Goal: Task Accomplishment & Management: Manage account settings

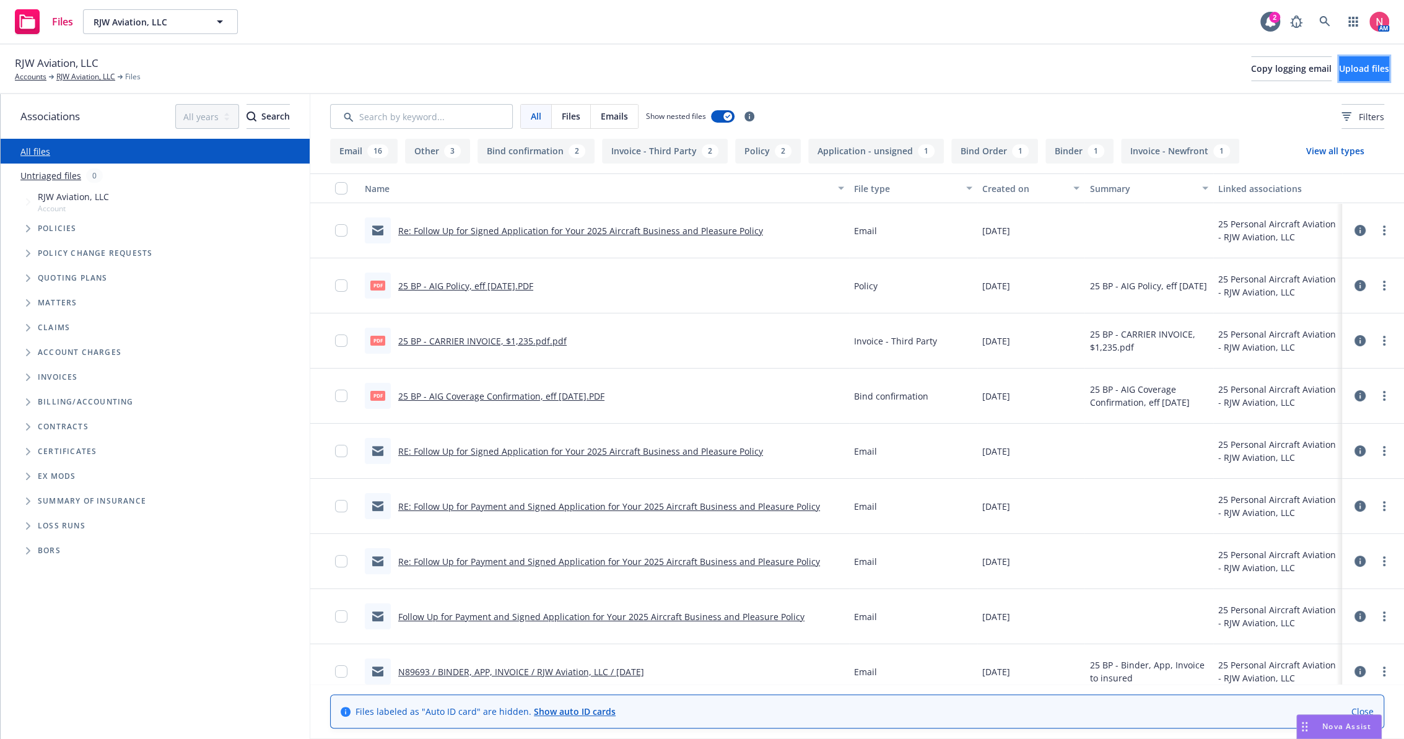
click at [1356, 72] on span "Upload files" at bounding box center [1364, 69] width 50 height 12
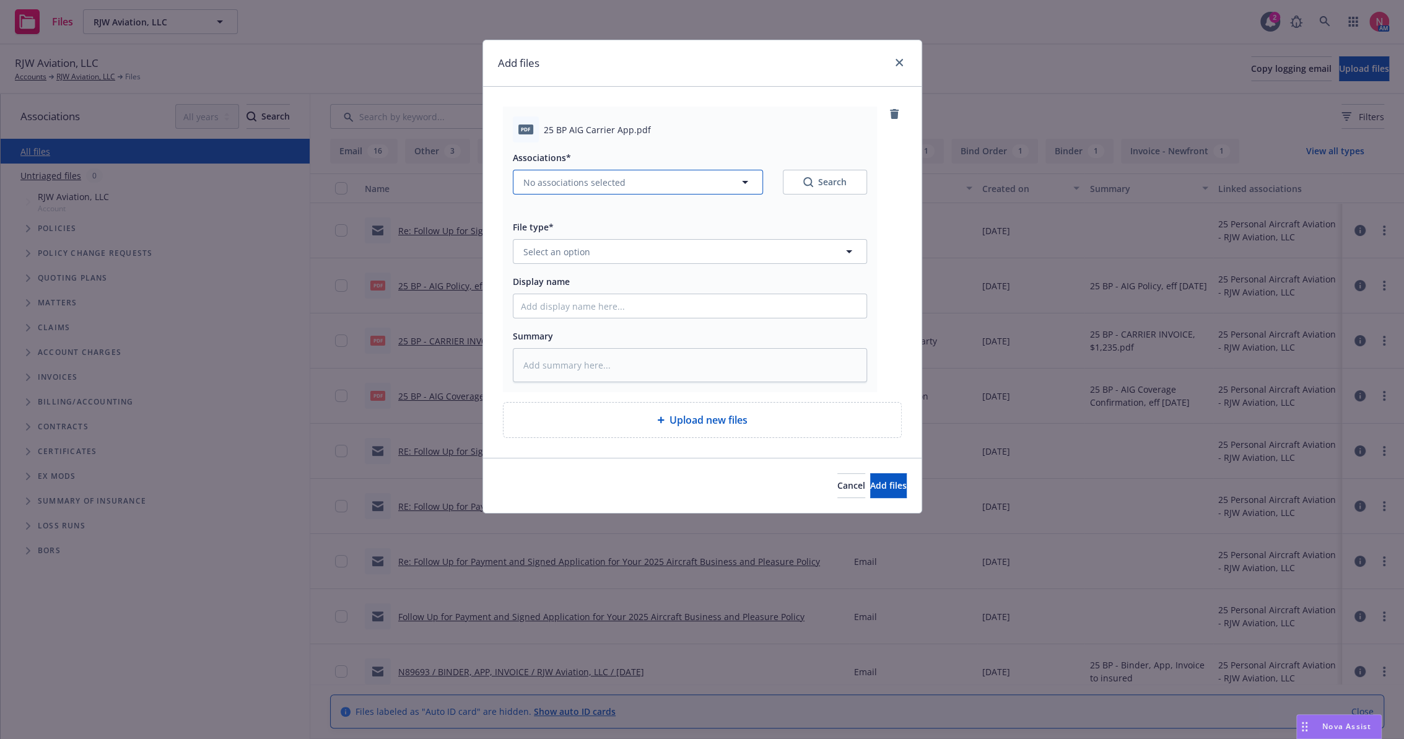
click at [614, 178] on span "No associations selected" at bounding box center [574, 182] width 102 height 13
type textarea "x"
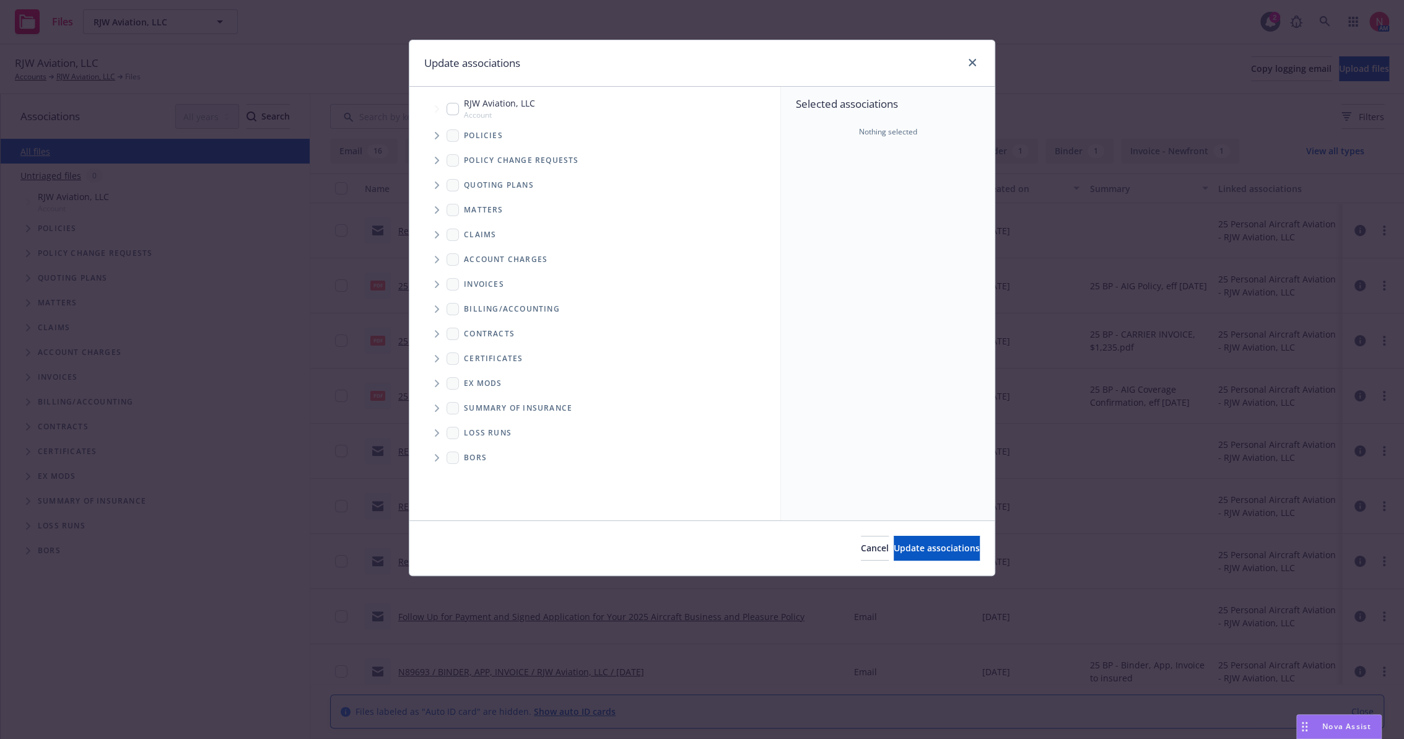
click at [455, 105] on input "Tree Example" at bounding box center [453, 109] width 12 height 12
checkbox input "true"
click at [915, 549] on span "Update associations" at bounding box center [937, 548] width 86 height 12
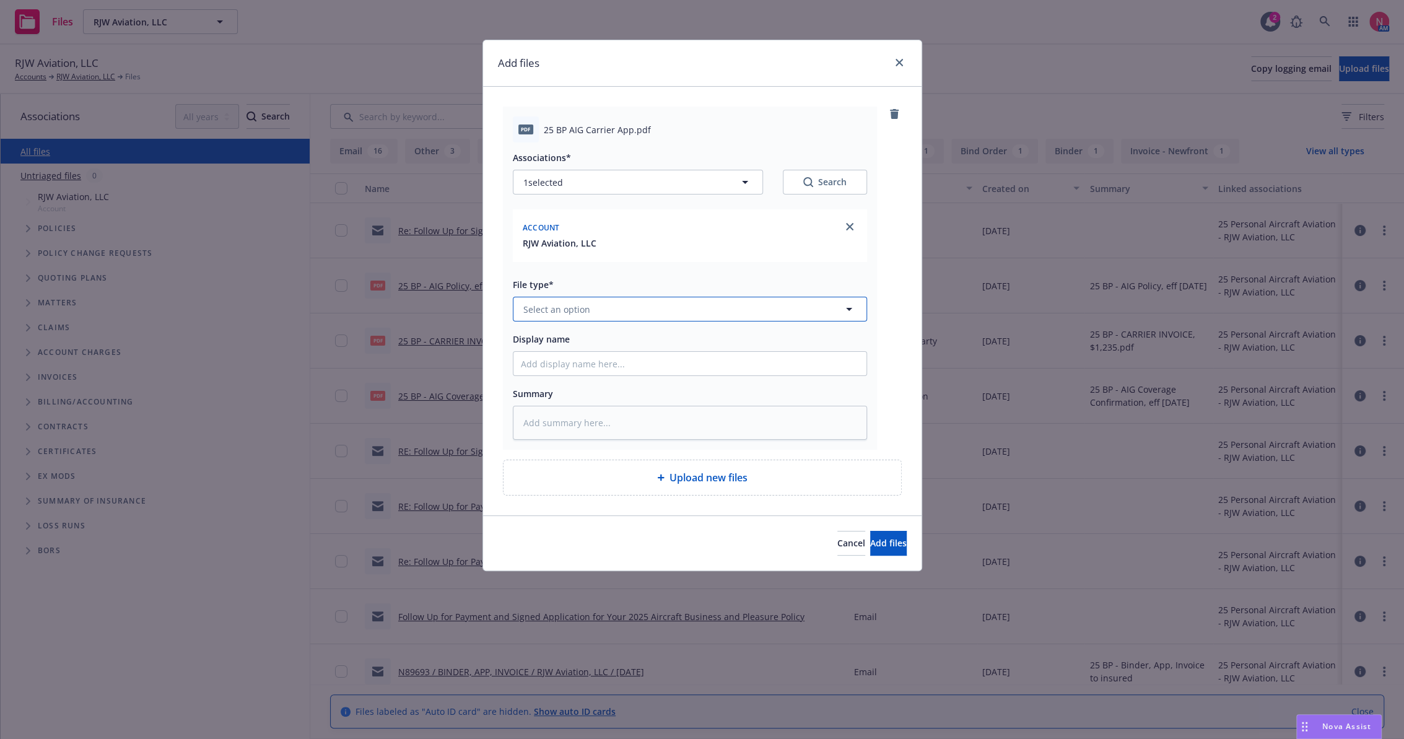
click at [604, 305] on button "Select an option" at bounding box center [690, 309] width 354 height 25
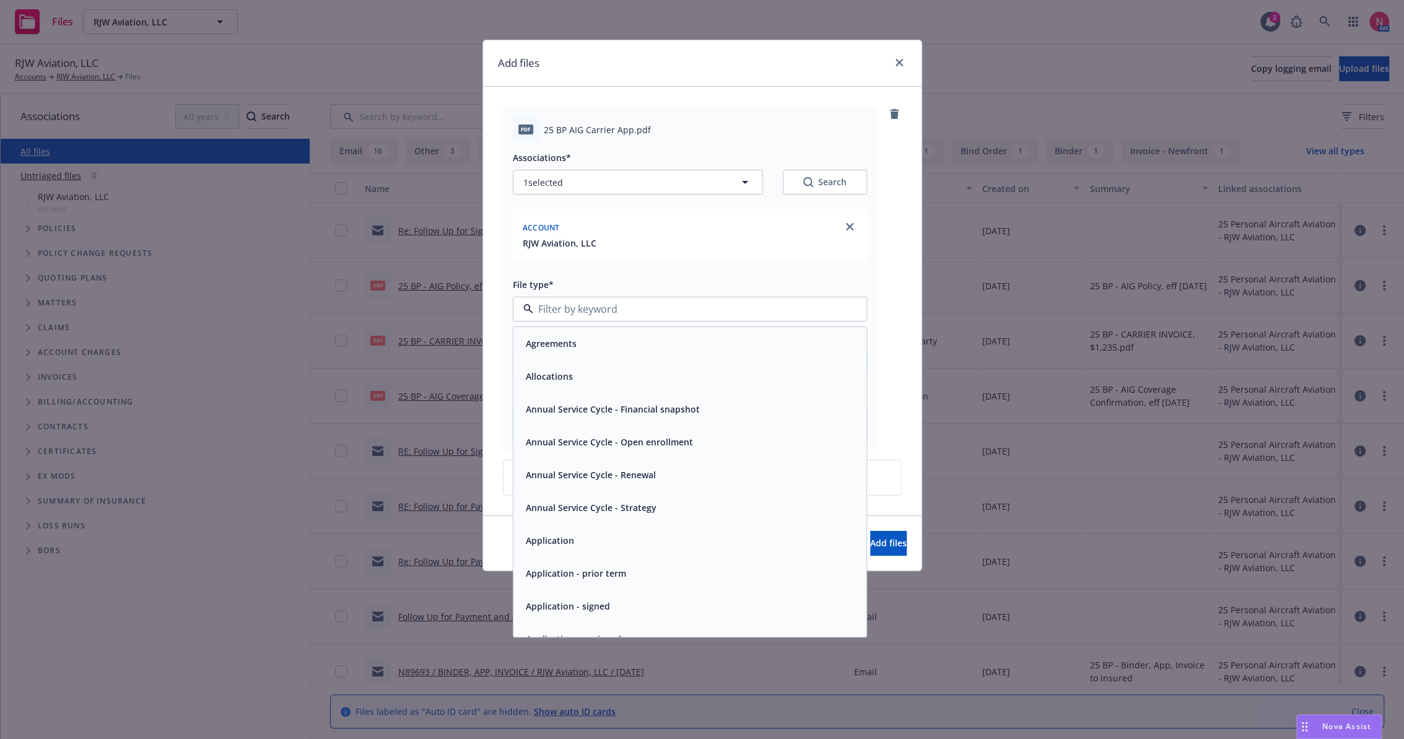
click at [620, 611] on div "Application - signed" at bounding box center [690, 606] width 338 height 18
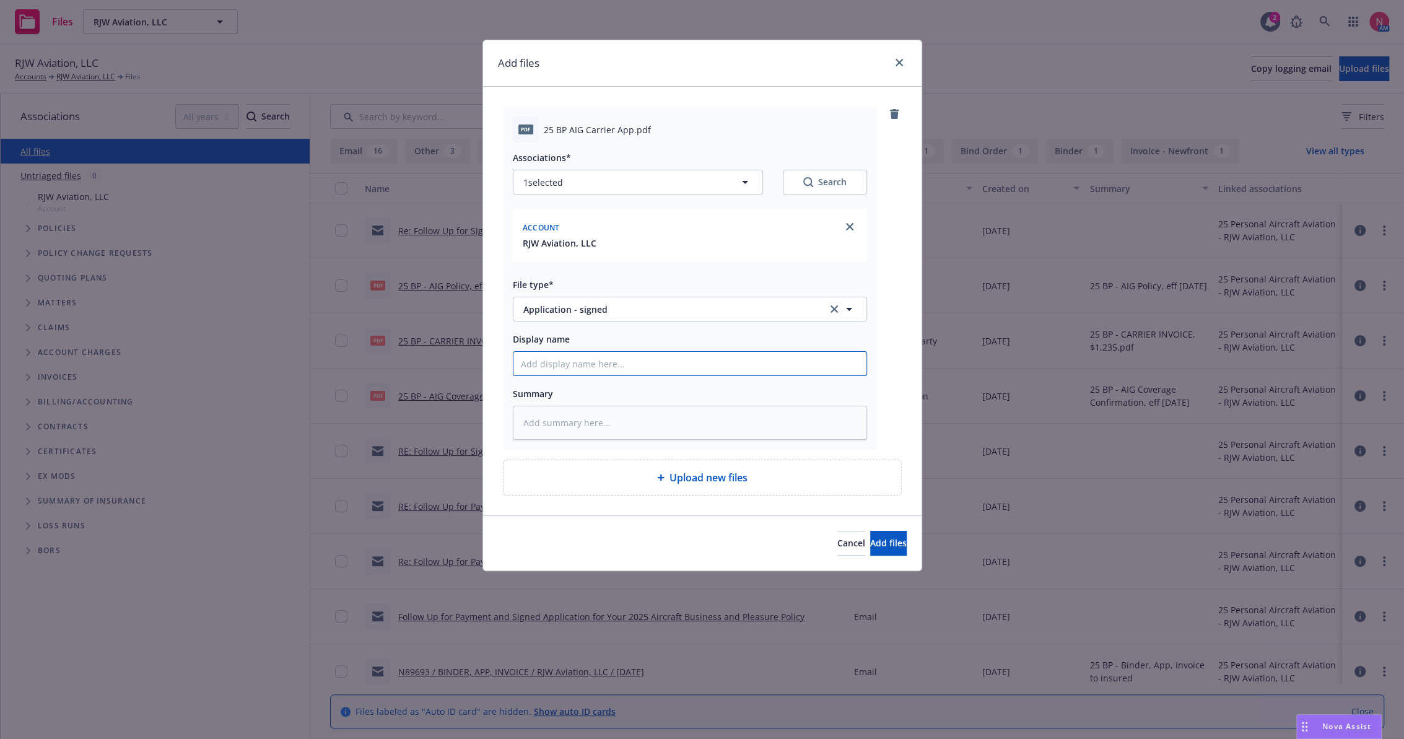
click at [597, 369] on input "Display name" at bounding box center [689, 364] width 353 height 24
type textarea "x"
type input "2"
type textarea "x"
type input "25"
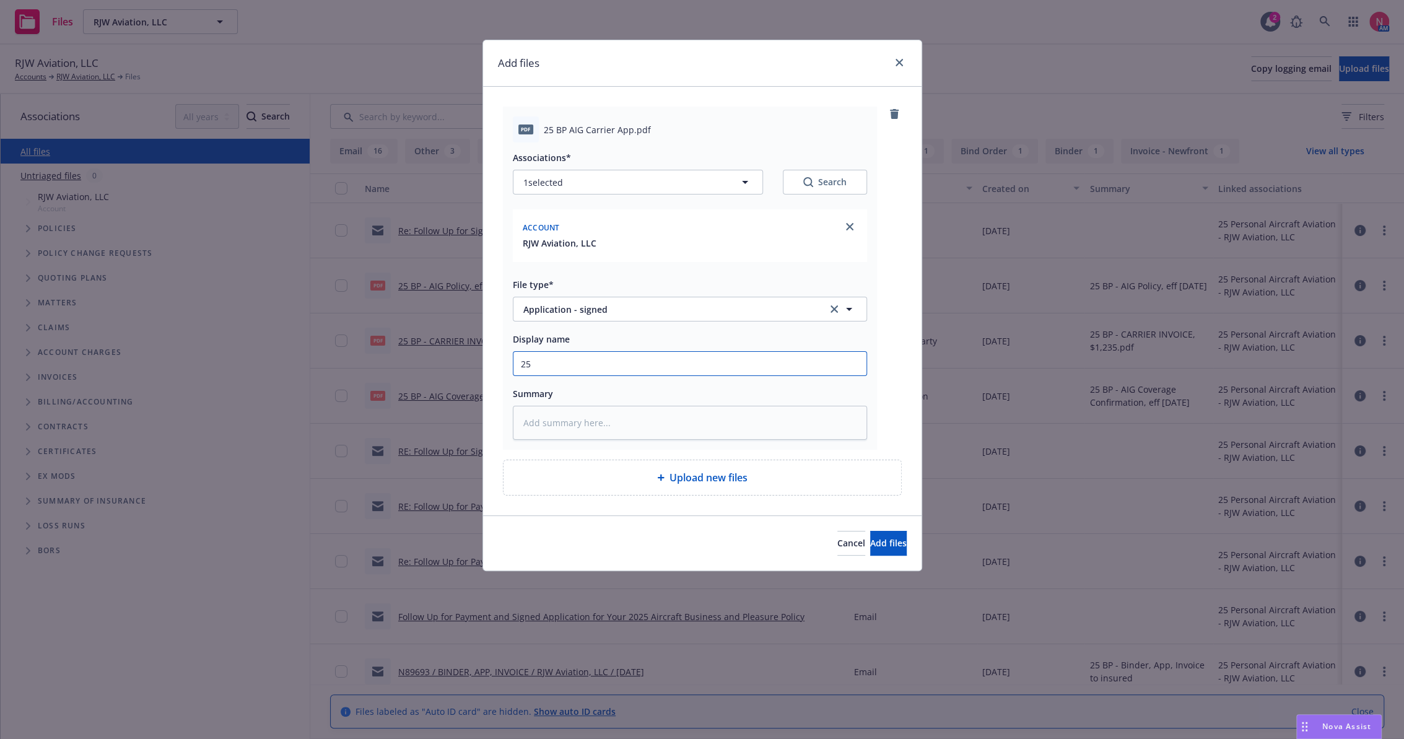
type textarea "x"
type input "25"
type textarea "x"
type input "25 b"
type textarea "x"
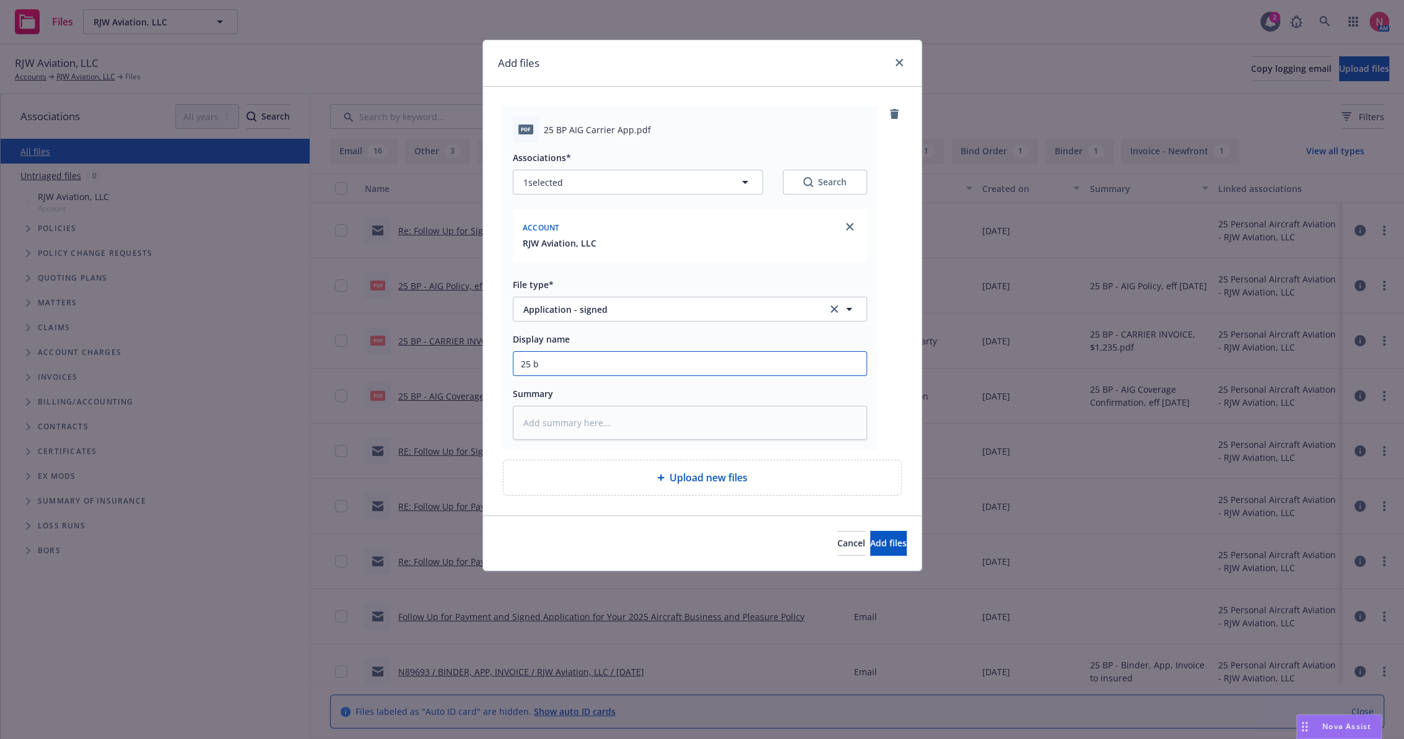
type input "25 bp"
type textarea "x"
type input "25 bp"
type textarea "x"
type input "25 BP Signed Client Renewal"
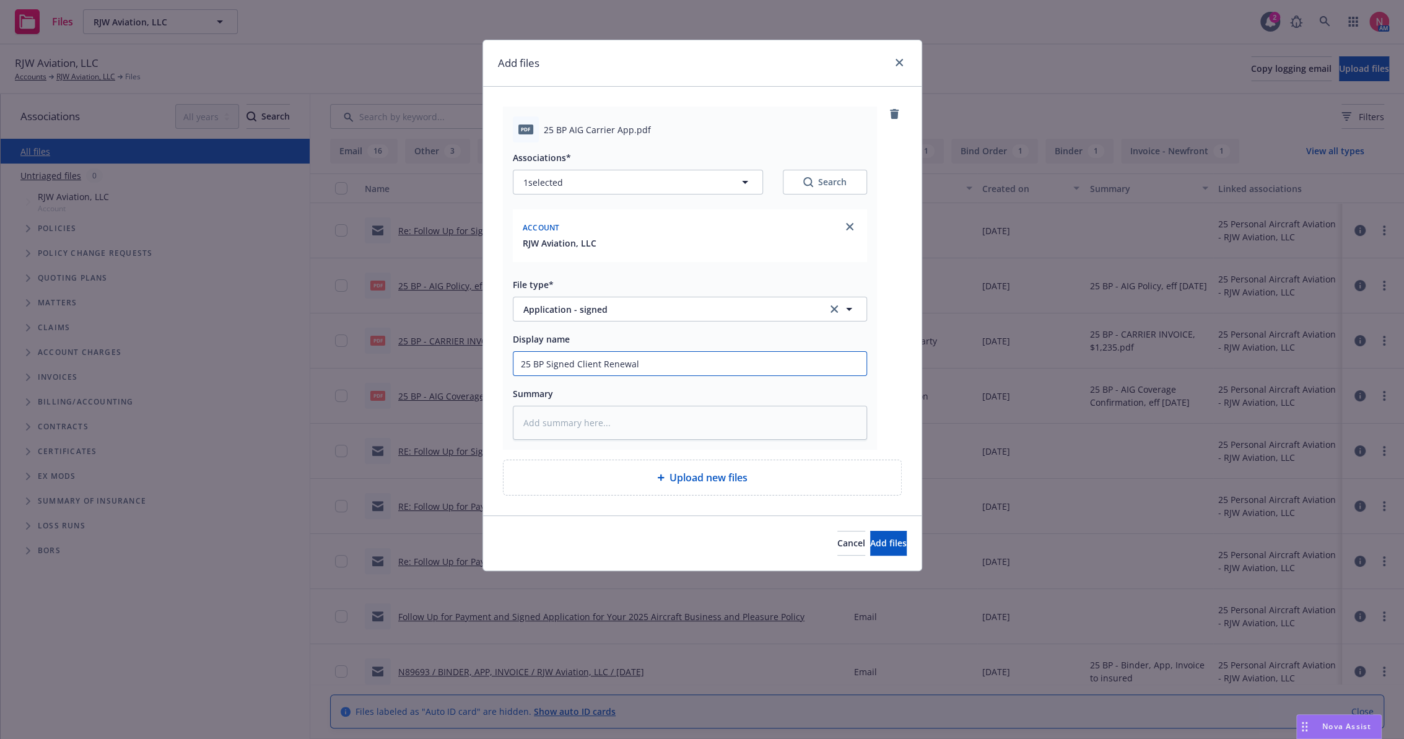
type textarea "x"
type input "25 BP A"
type textarea "x"
type input "25 BP Ai"
type textarea "x"
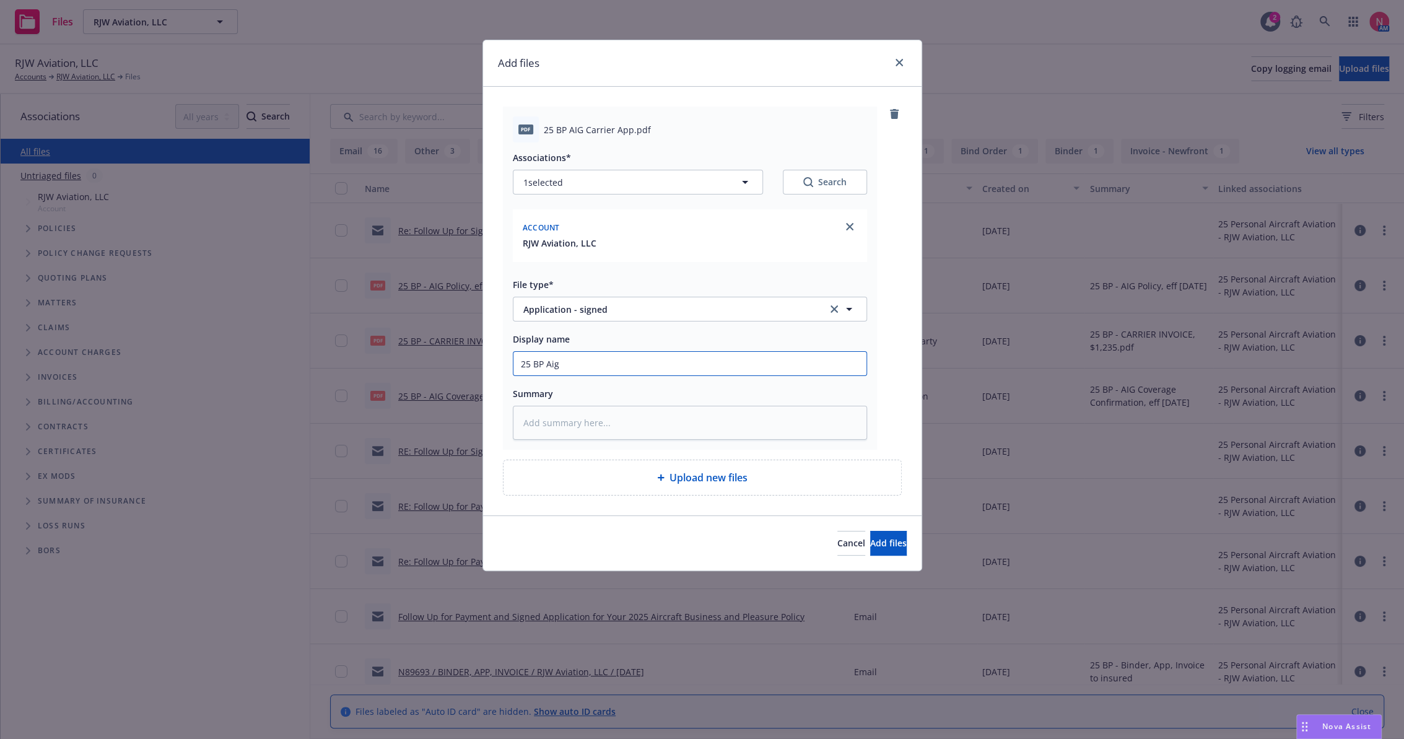
type input "25 BP AIG App Signed"
click at [870, 531] on button "Add files" at bounding box center [888, 543] width 37 height 25
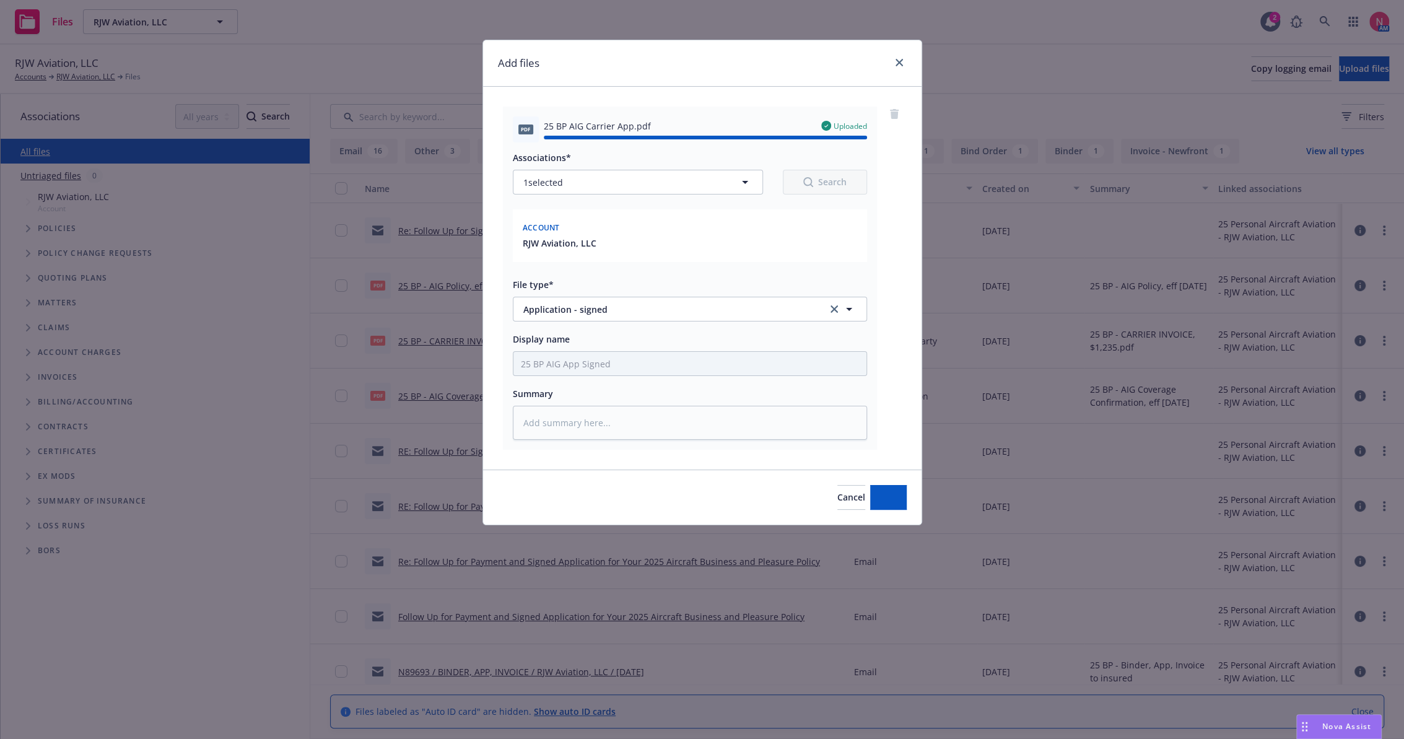
type textarea "x"
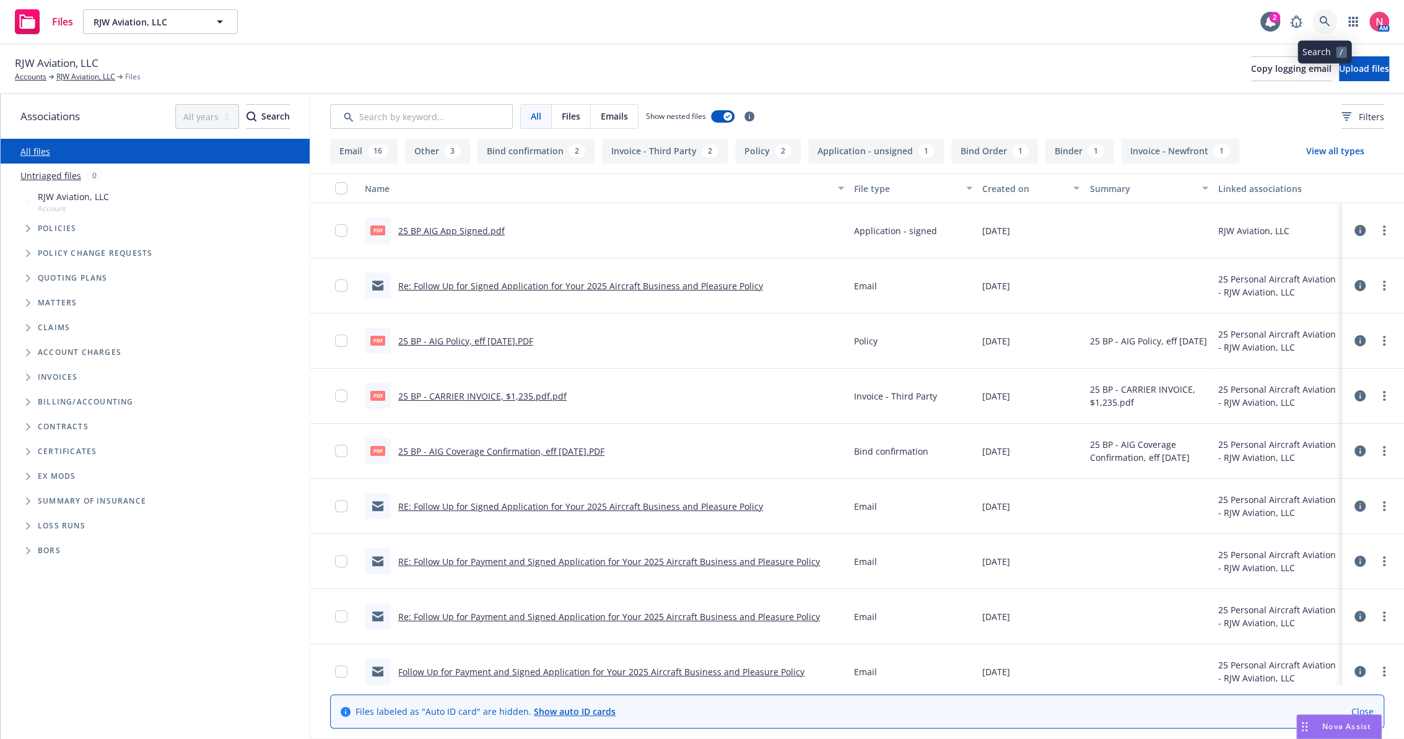
click at [1327, 22] on icon at bounding box center [1324, 21] width 11 height 11
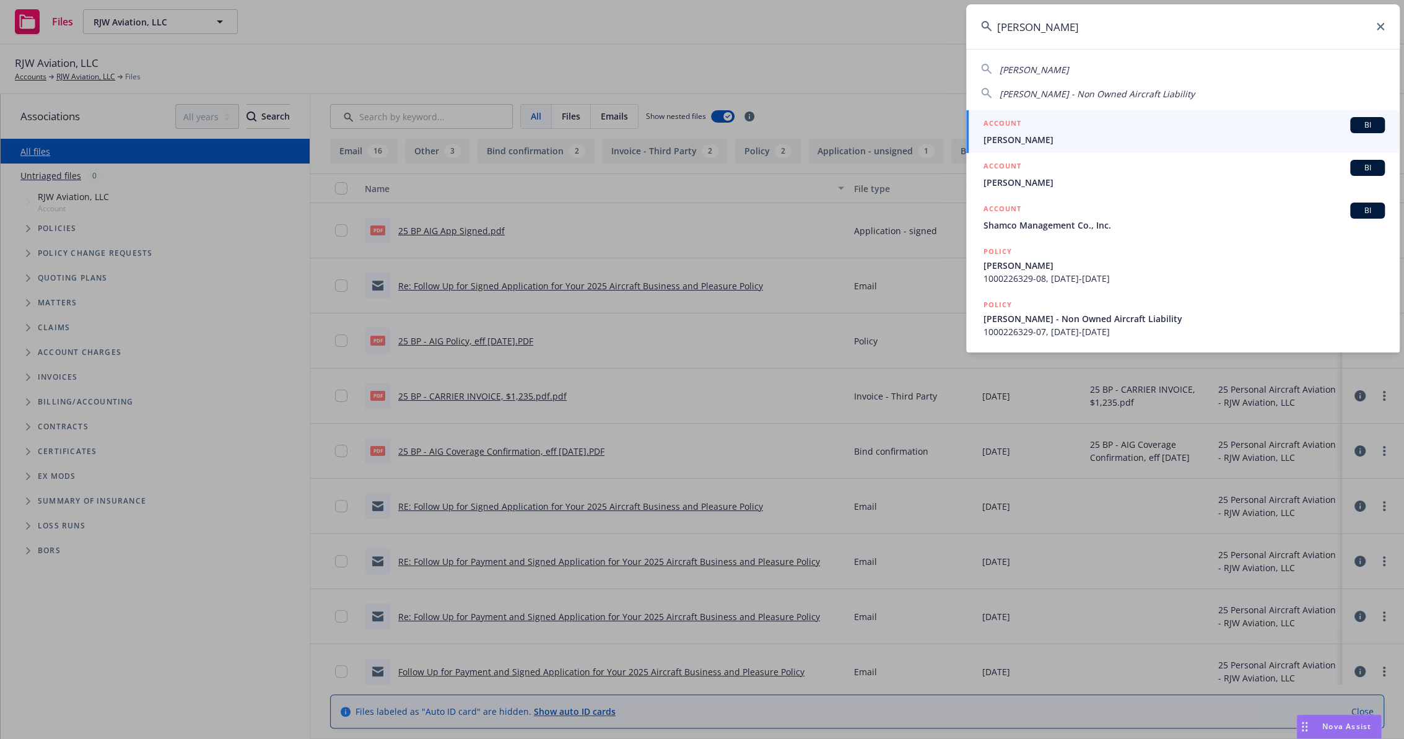
type input "carl jacob"
click at [1016, 133] on span "Carl Jacobs" at bounding box center [1183, 139] width 401 height 13
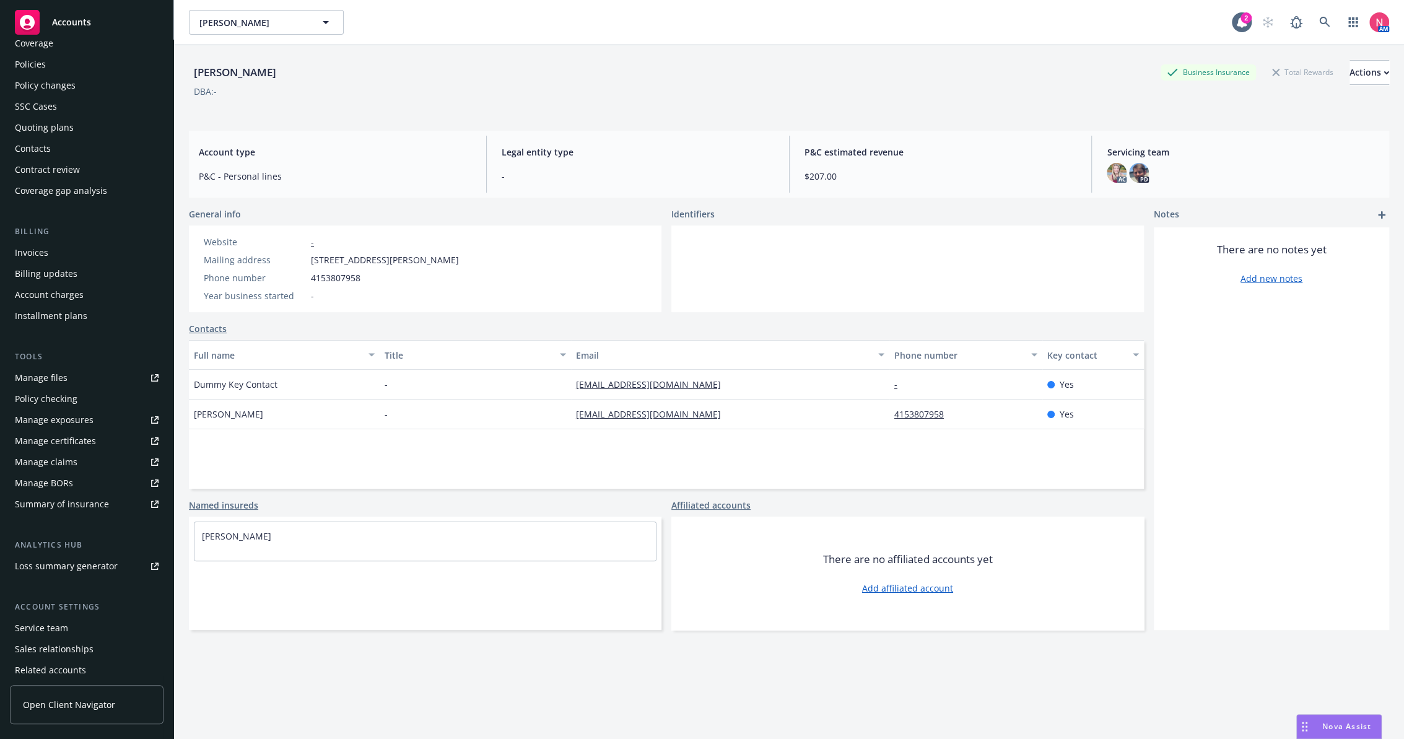
scroll to position [89, 0]
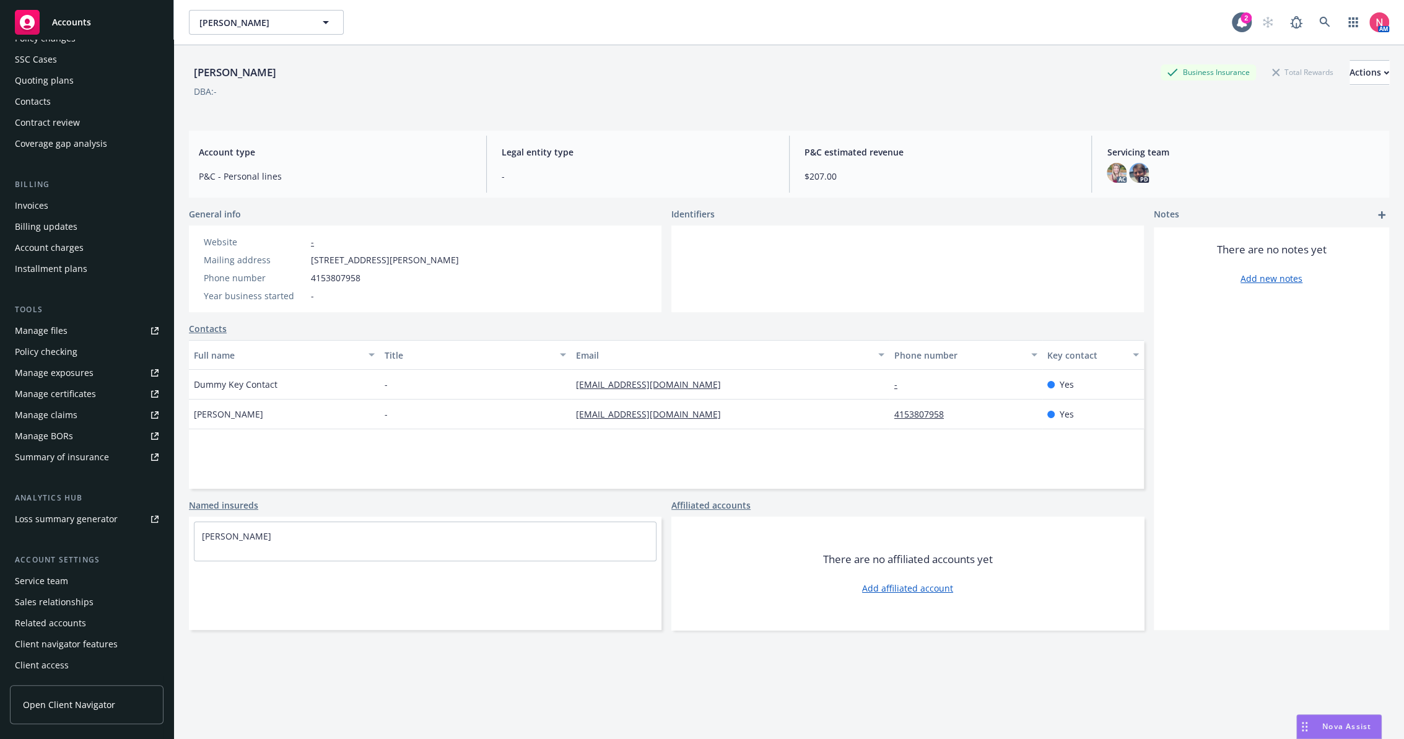
click at [89, 99] on div "Contacts" at bounding box center [87, 102] width 144 height 20
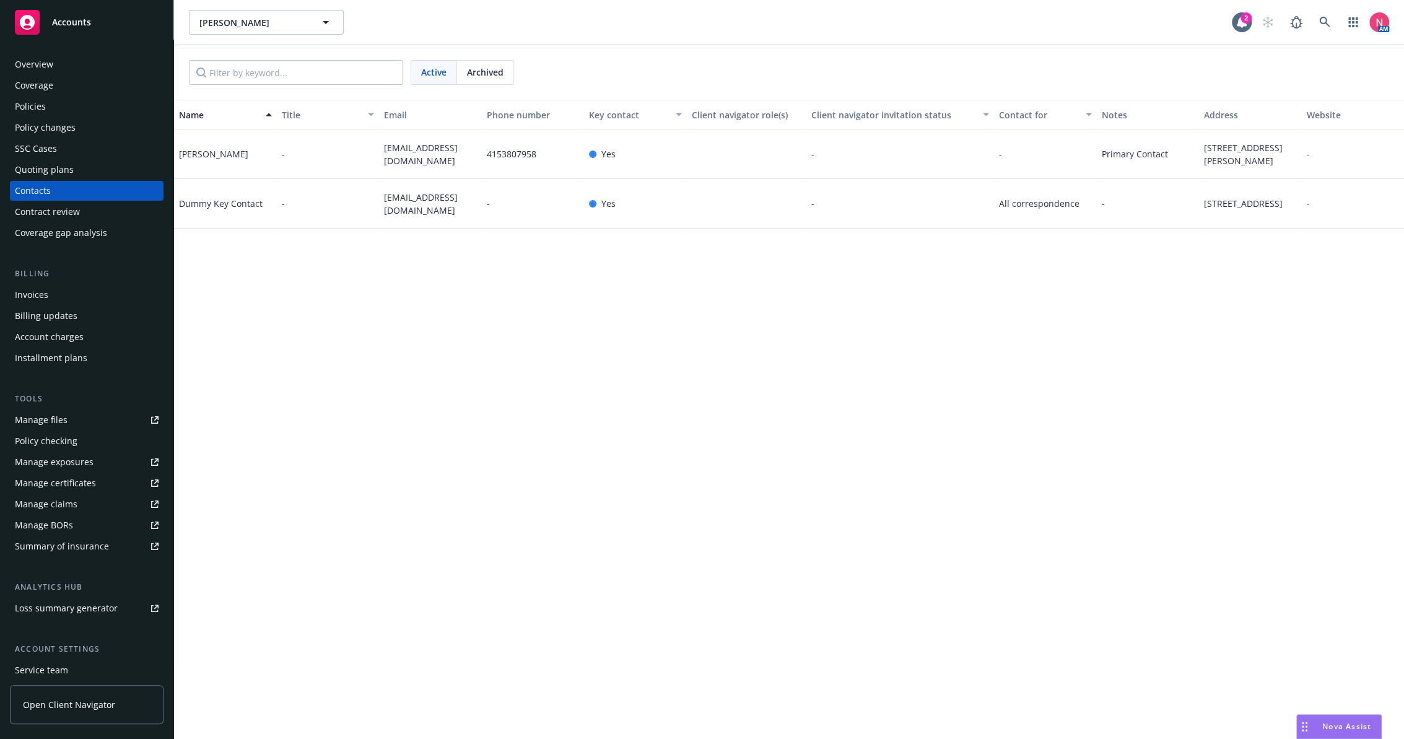
click at [1108, 407] on div "Name Title Email Phone number Key contact Client navigator role(s) Client navig…" at bounding box center [789, 419] width 1230 height 639
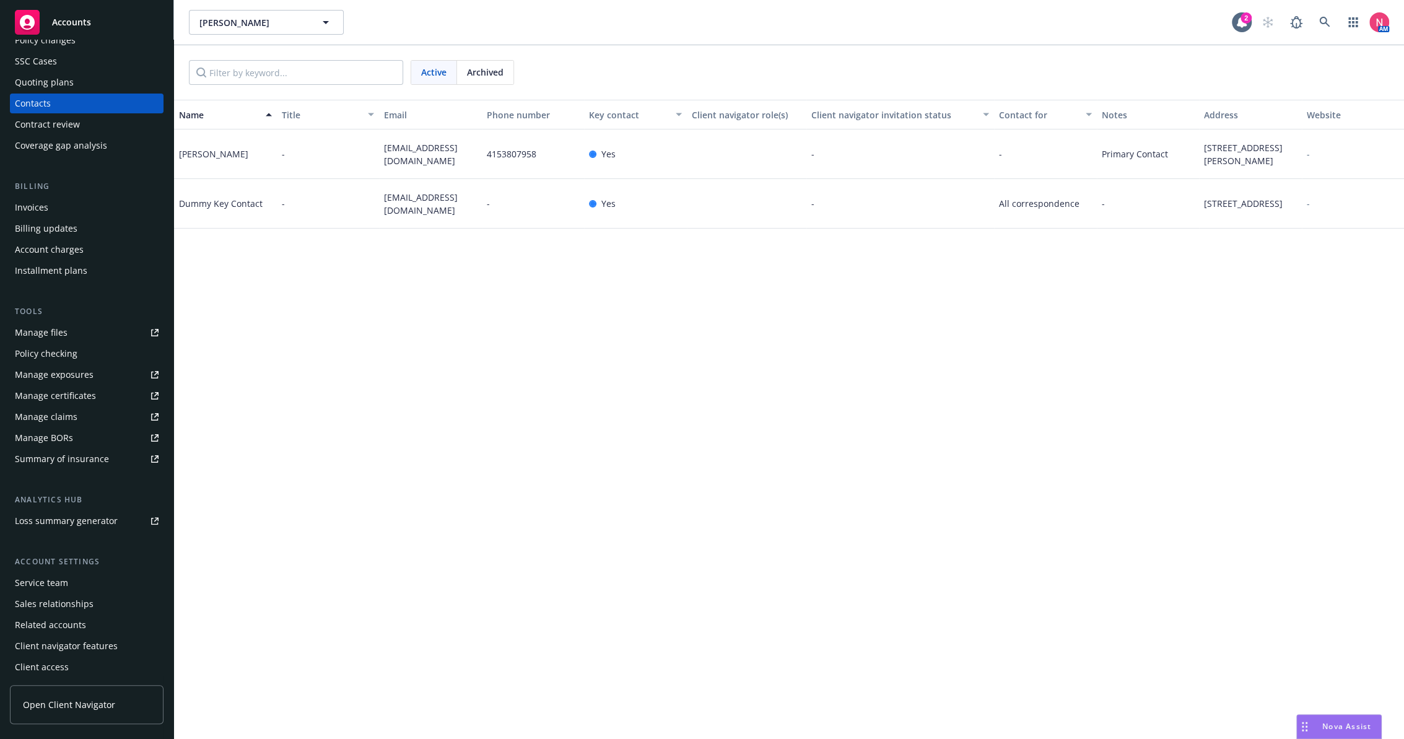
scroll to position [89, 0]
click at [94, 579] on div "Service team" at bounding box center [87, 581] width 144 height 20
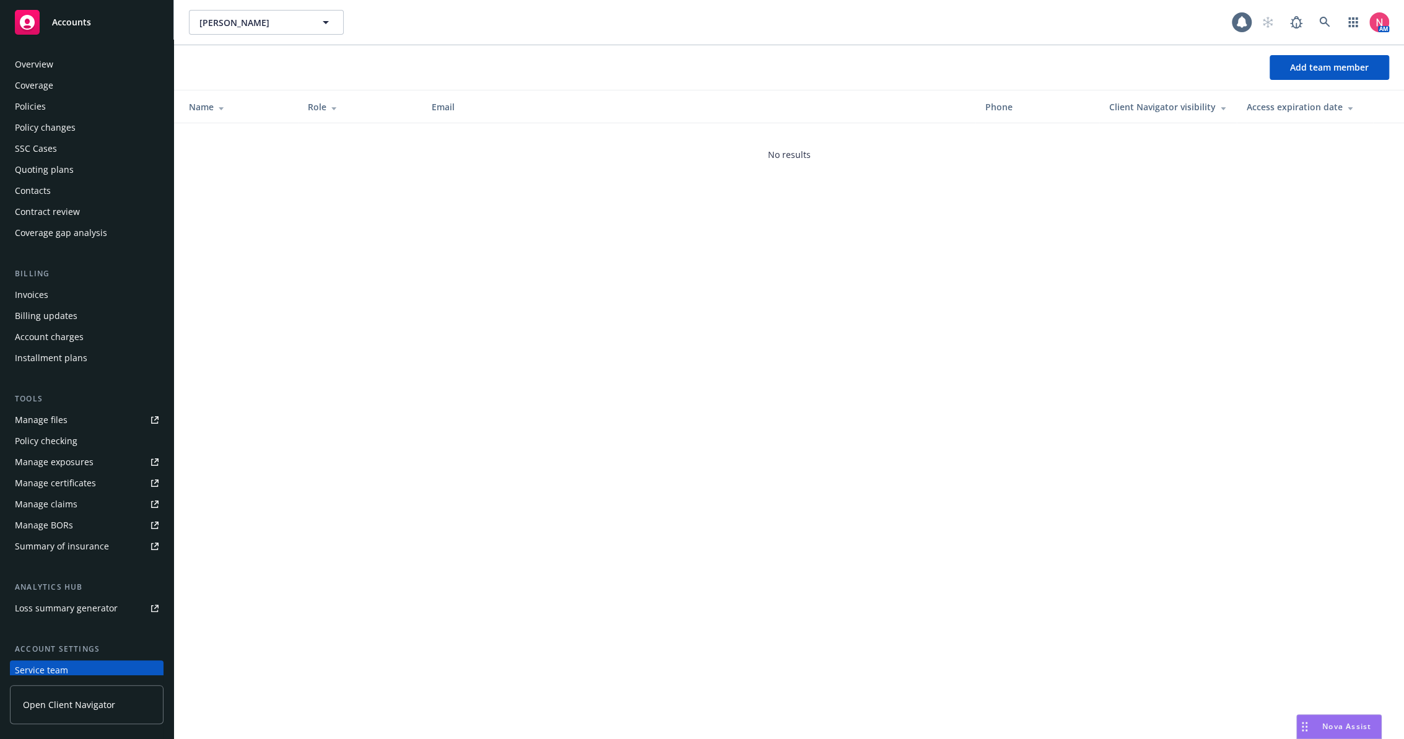
scroll to position [89, 0]
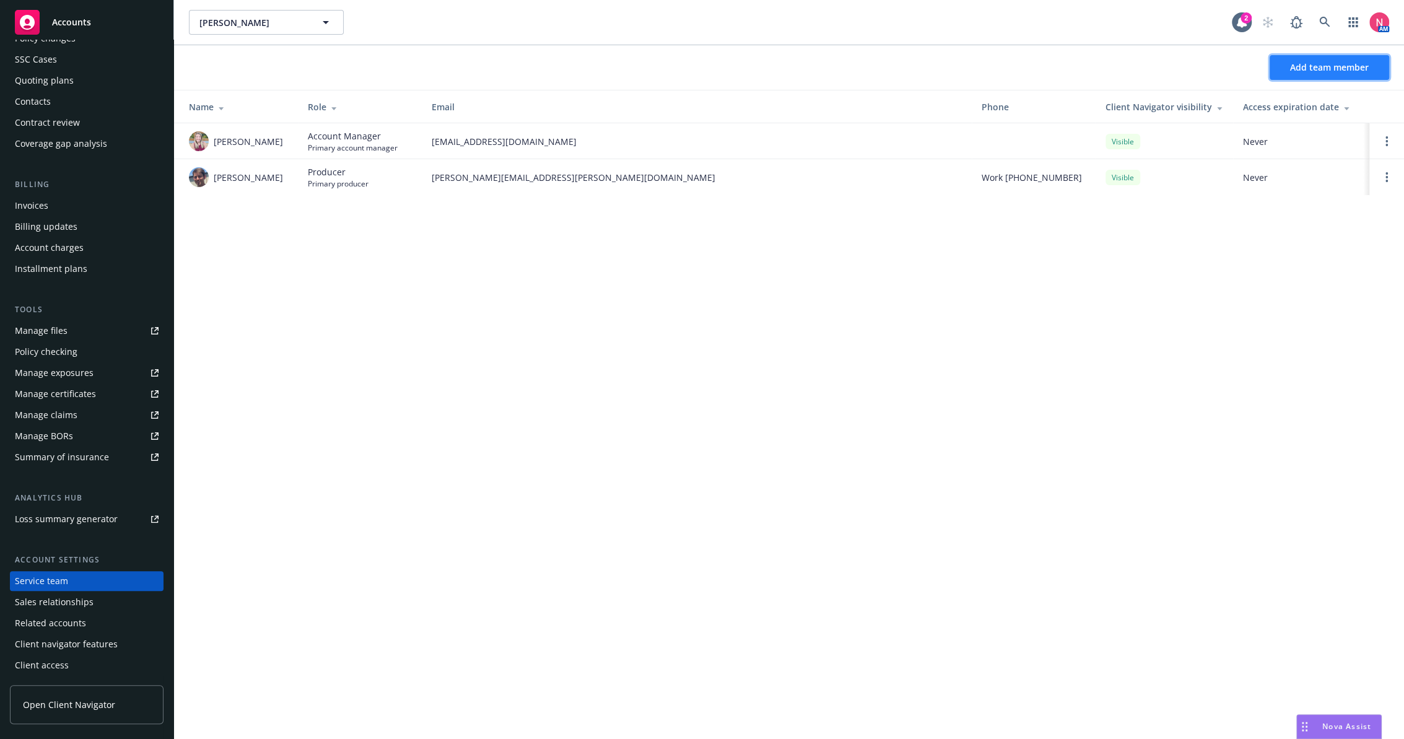
click at [1330, 67] on span "Add team member" at bounding box center [1329, 67] width 79 height 12
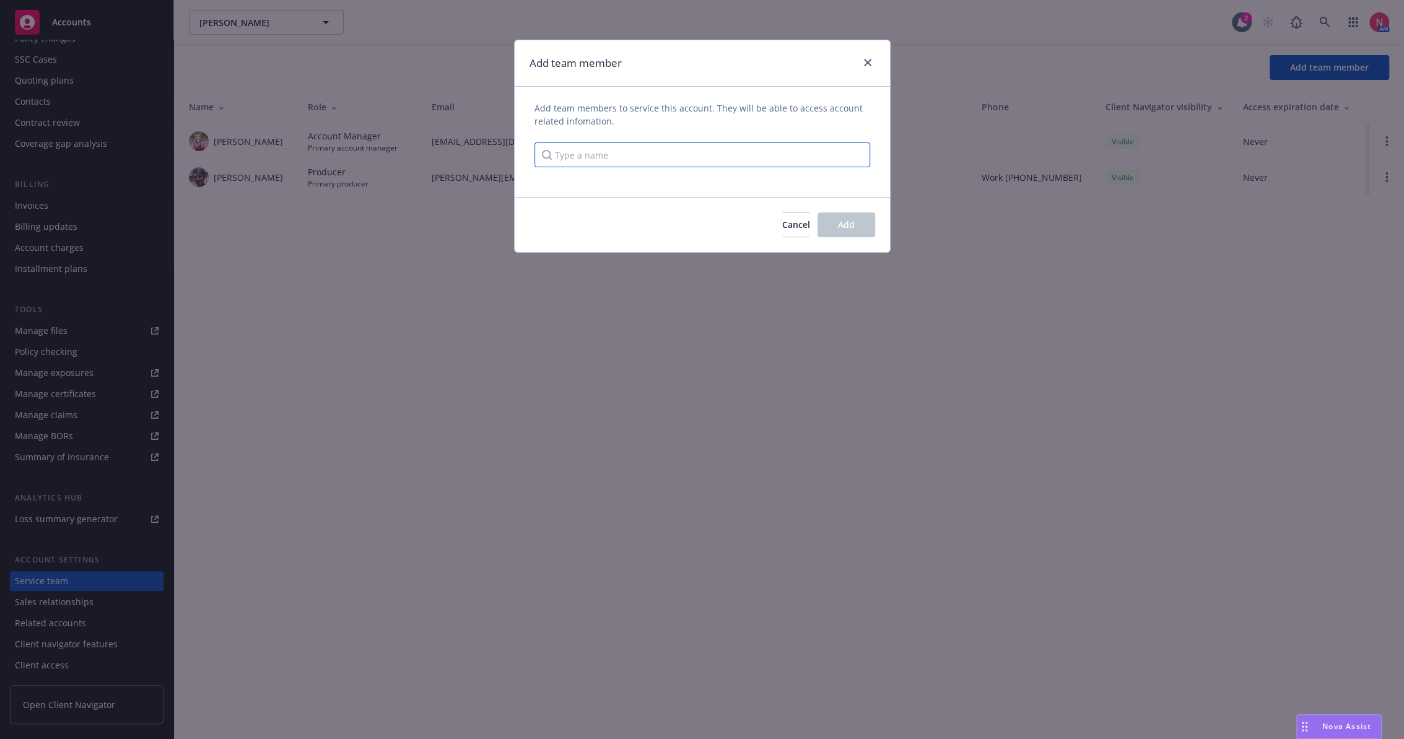
click at [698, 162] on input "Type a name" at bounding box center [702, 154] width 336 height 25
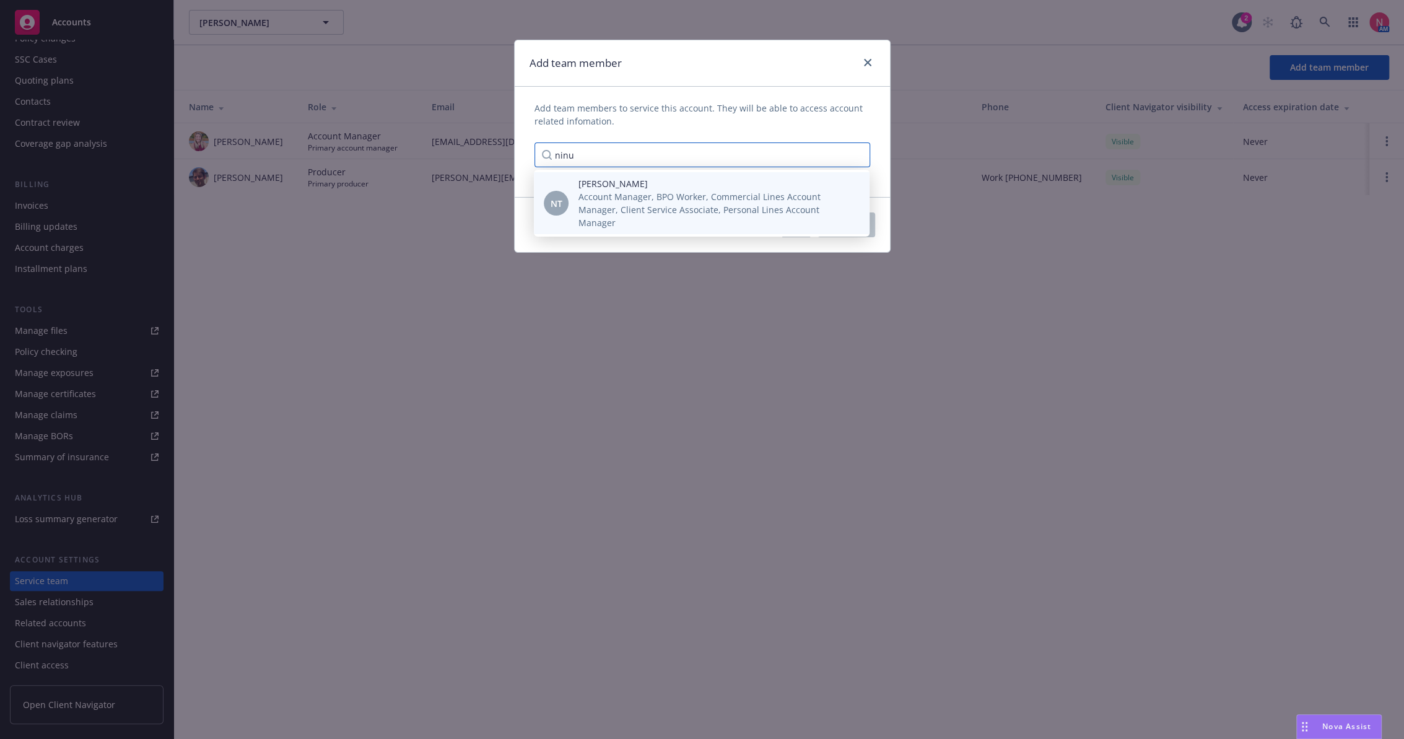
type input "ninu"
click at [614, 210] on span "Account Manager, BPO Worker, Commercial Lines Account Manager, Client Service A…" at bounding box center [713, 209] width 271 height 39
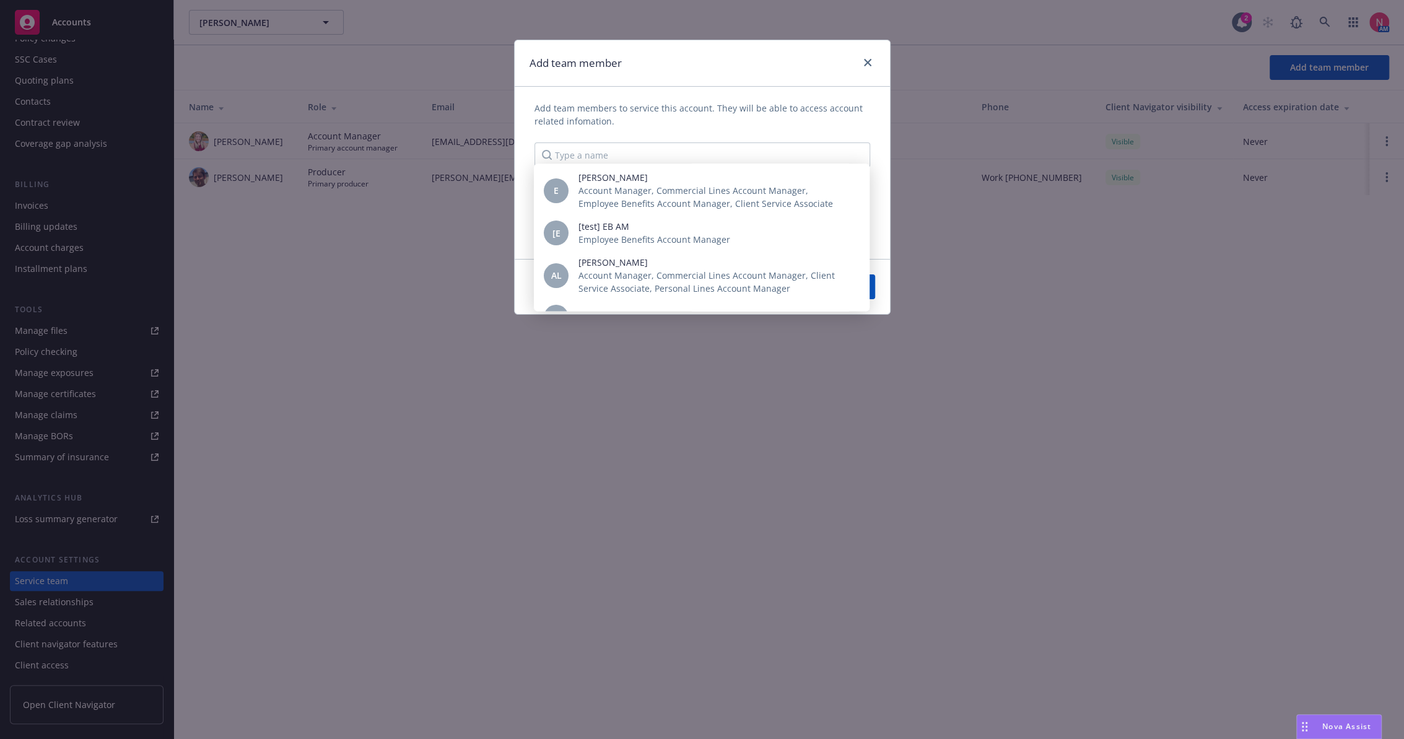
click at [780, 101] on div "Add team members to service this account. They will be able to access account r…" at bounding box center [702, 173] width 375 height 172
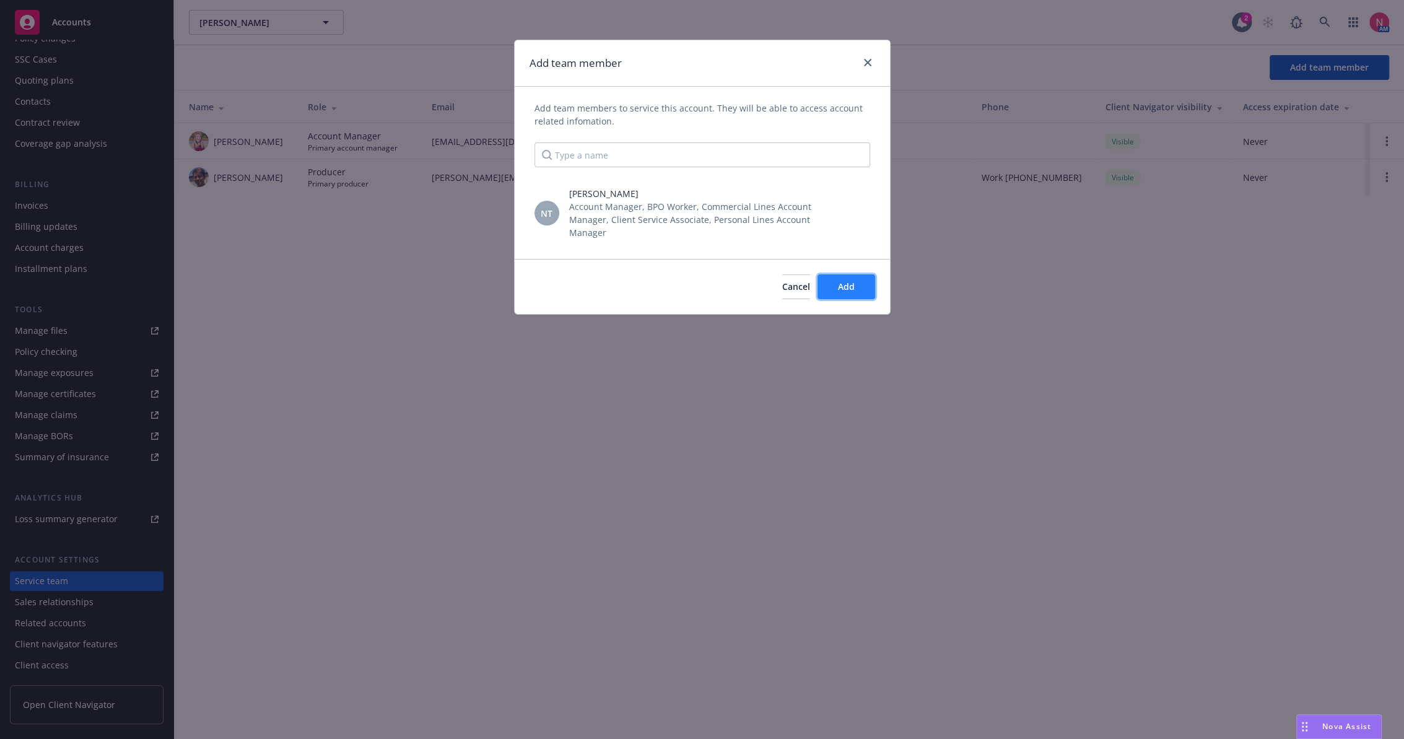
click at [860, 284] on button "Add" at bounding box center [846, 286] width 58 height 25
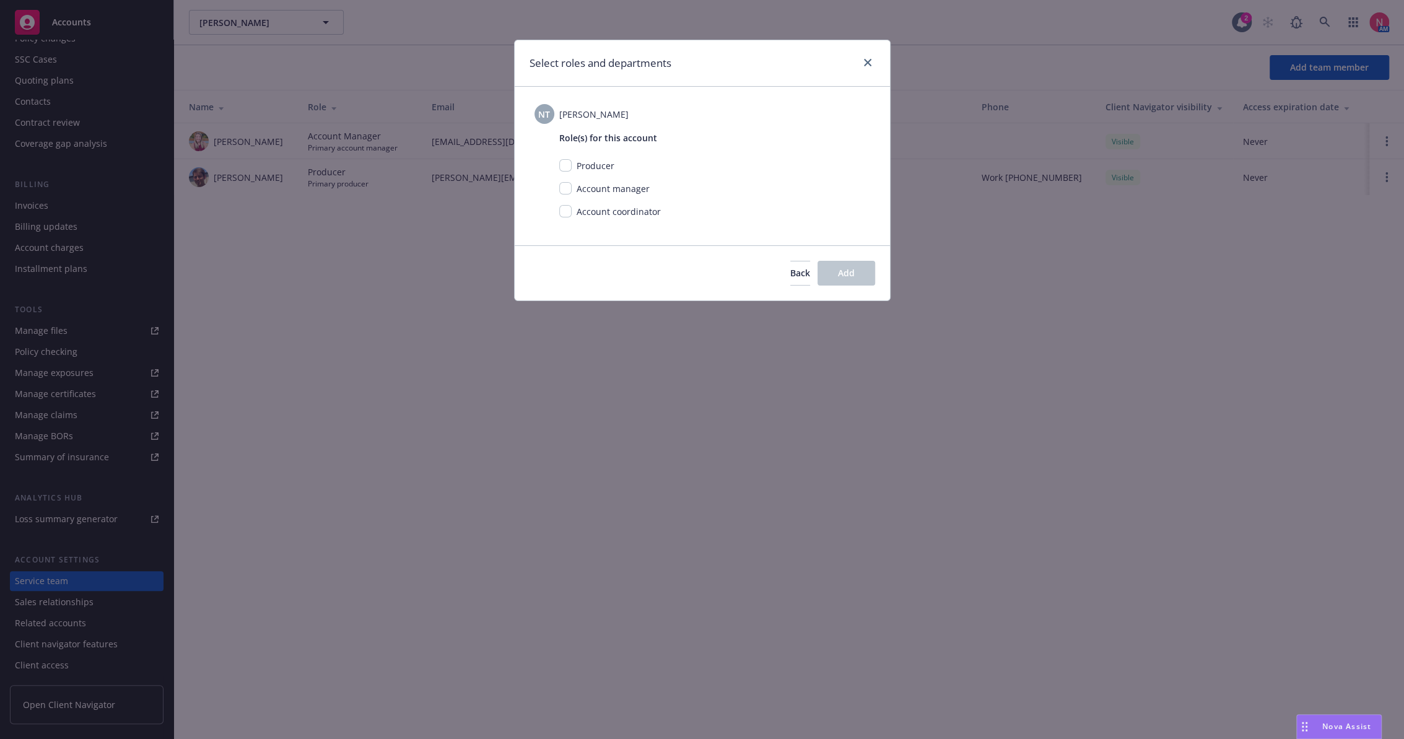
click at [614, 190] on span "Account manager" at bounding box center [613, 189] width 73 height 12
click at [570, 189] on input "checkbox" at bounding box center [565, 188] width 12 height 12
checkbox input "true"
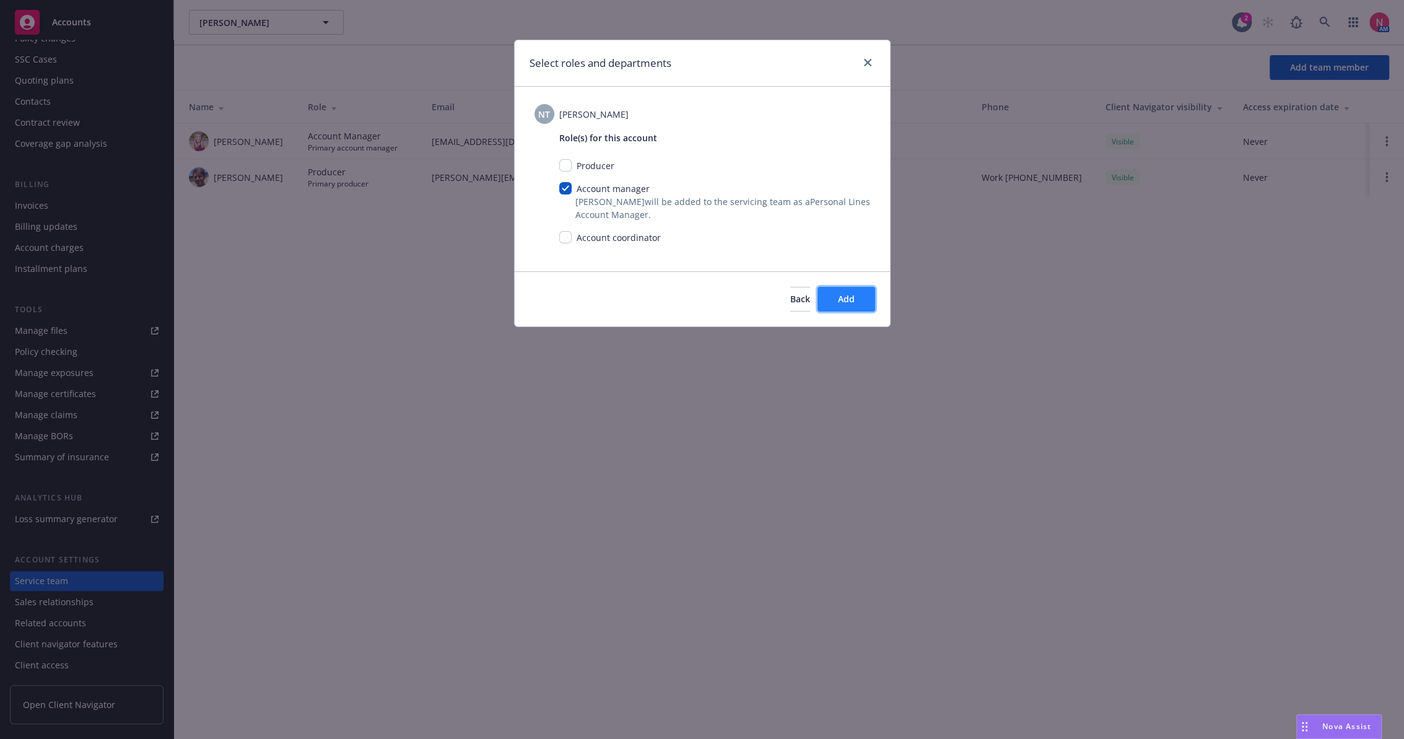
click at [856, 303] on button "Add" at bounding box center [846, 299] width 58 height 25
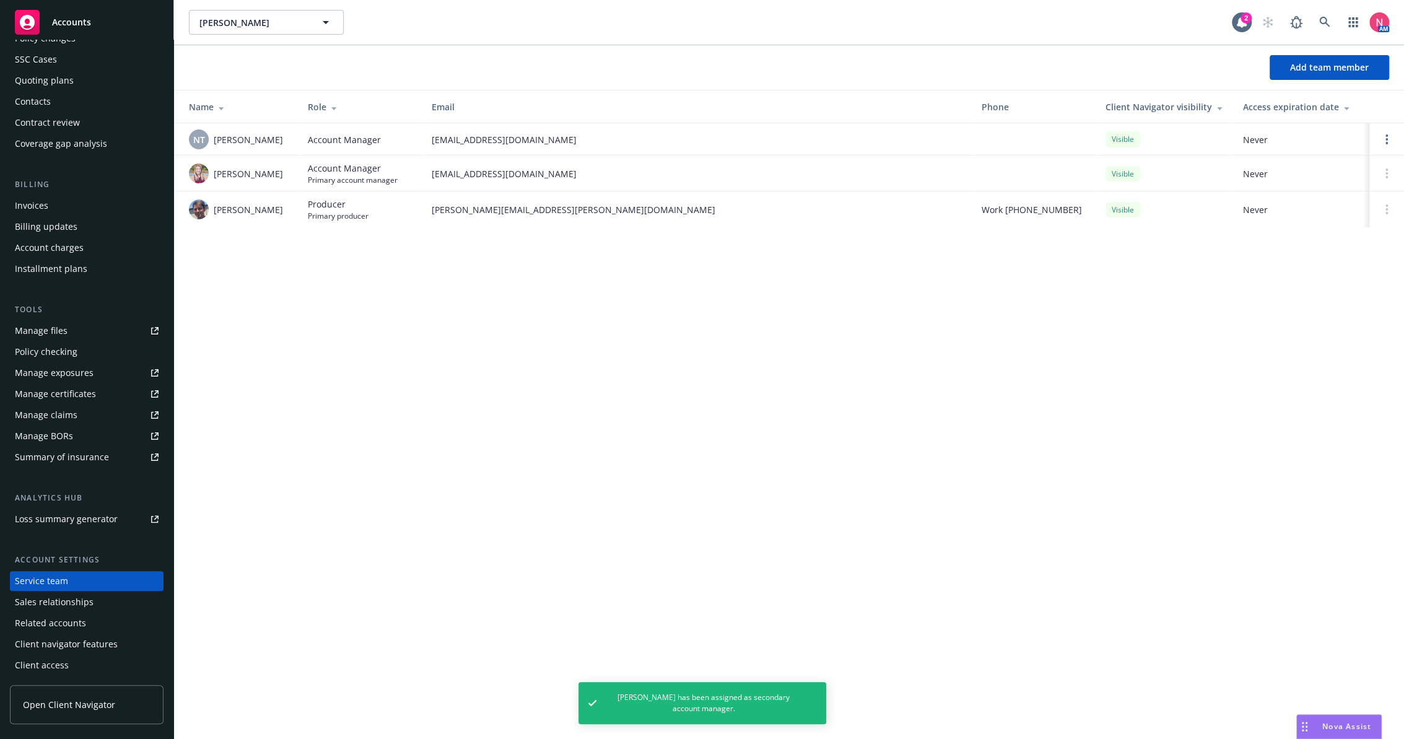
click at [529, 434] on div "Carl Jacobs Carl Jacobs 2 AM Add team member Name Role Email Phone Client Navig…" at bounding box center [789, 369] width 1230 height 739
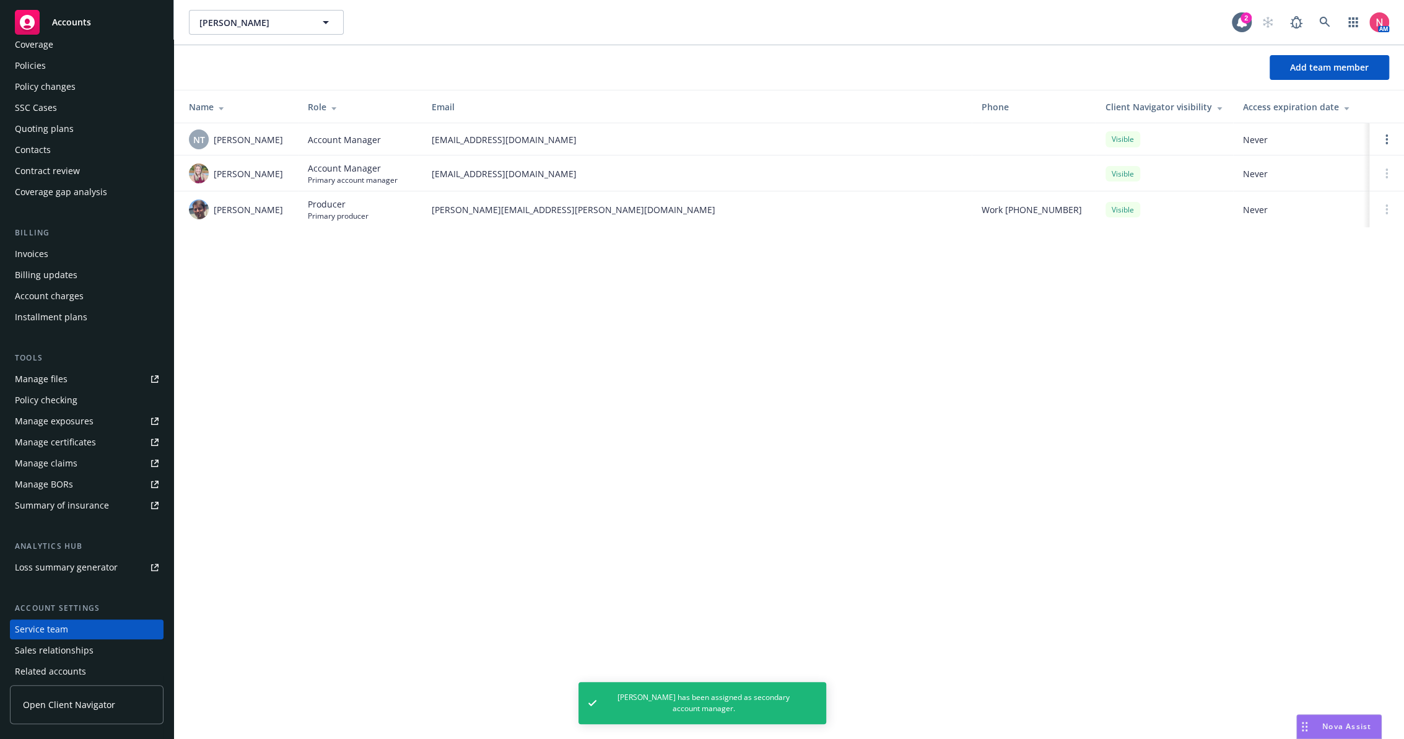
scroll to position [0, 0]
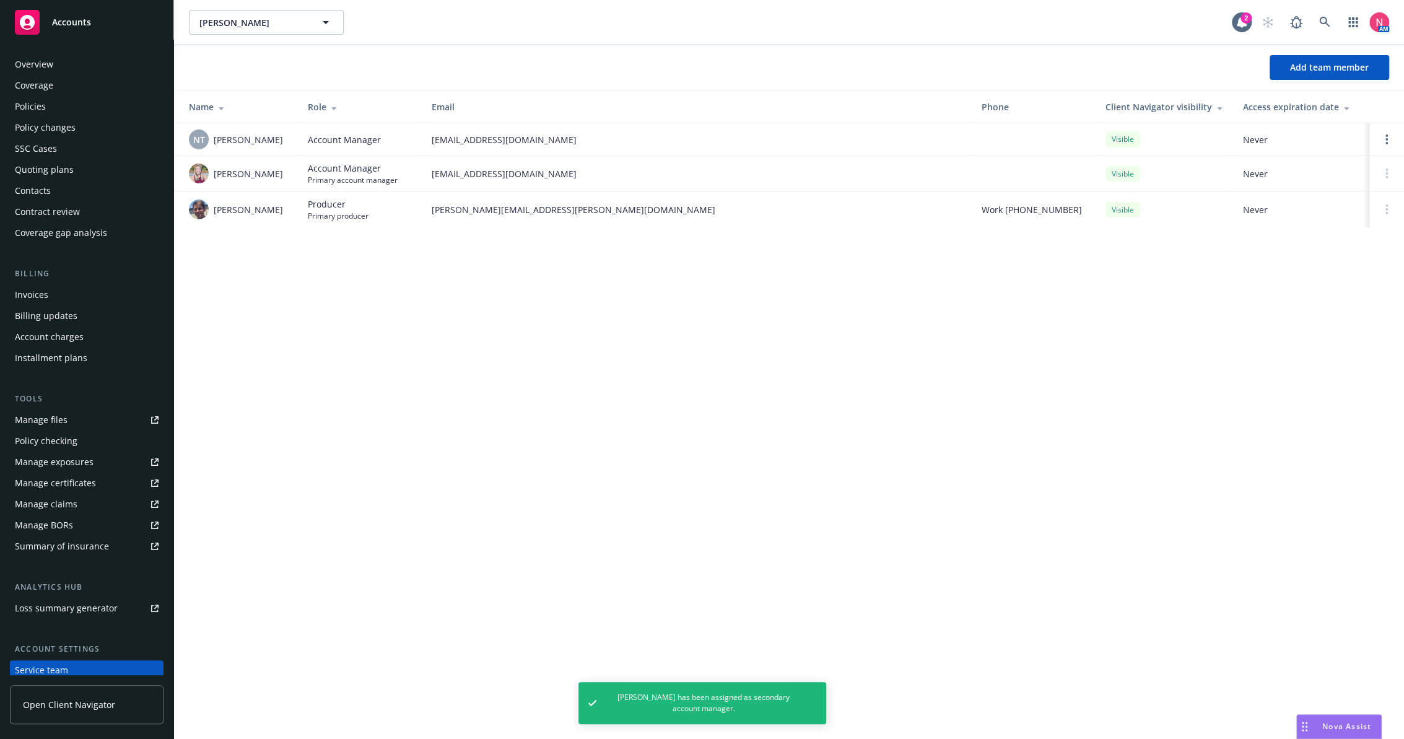
click at [59, 181] on div "Contacts" at bounding box center [87, 191] width 144 height 20
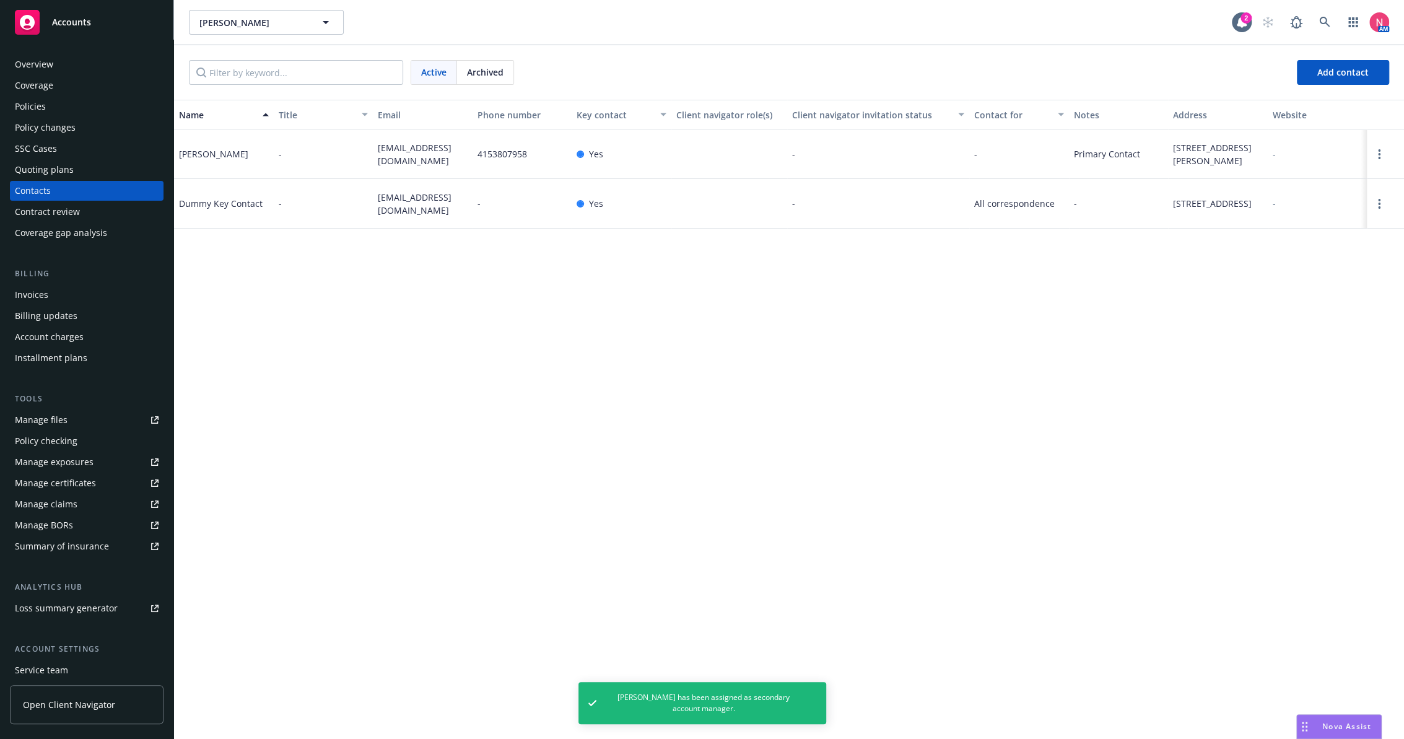
drag, startPoint x: 1377, startPoint y: 150, endPoint x: 1357, endPoint y: 184, distance: 38.9
click at [1379, 152] on icon "Open options" at bounding box center [1379, 154] width 2 height 10
click at [1271, 81] on link "Edit contact" at bounding box center [1300, 84] width 140 height 25
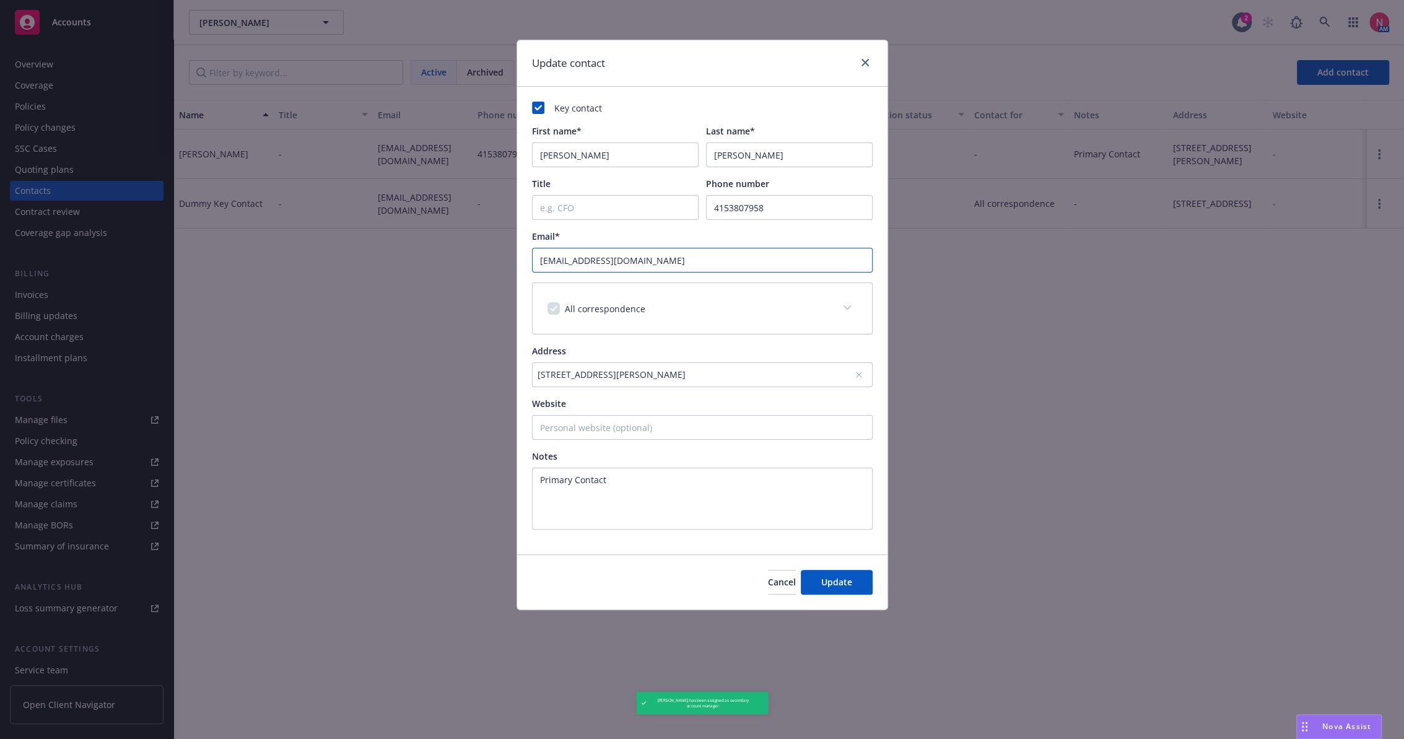
click at [641, 259] on input "jjacobs@baf.com" at bounding box center [702, 260] width 341 height 25
paste input "Jacobs_Jay@outlook"
click at [845, 582] on span "Update" at bounding box center [836, 582] width 31 height 12
type input "jacobs_jay@outlook.com"
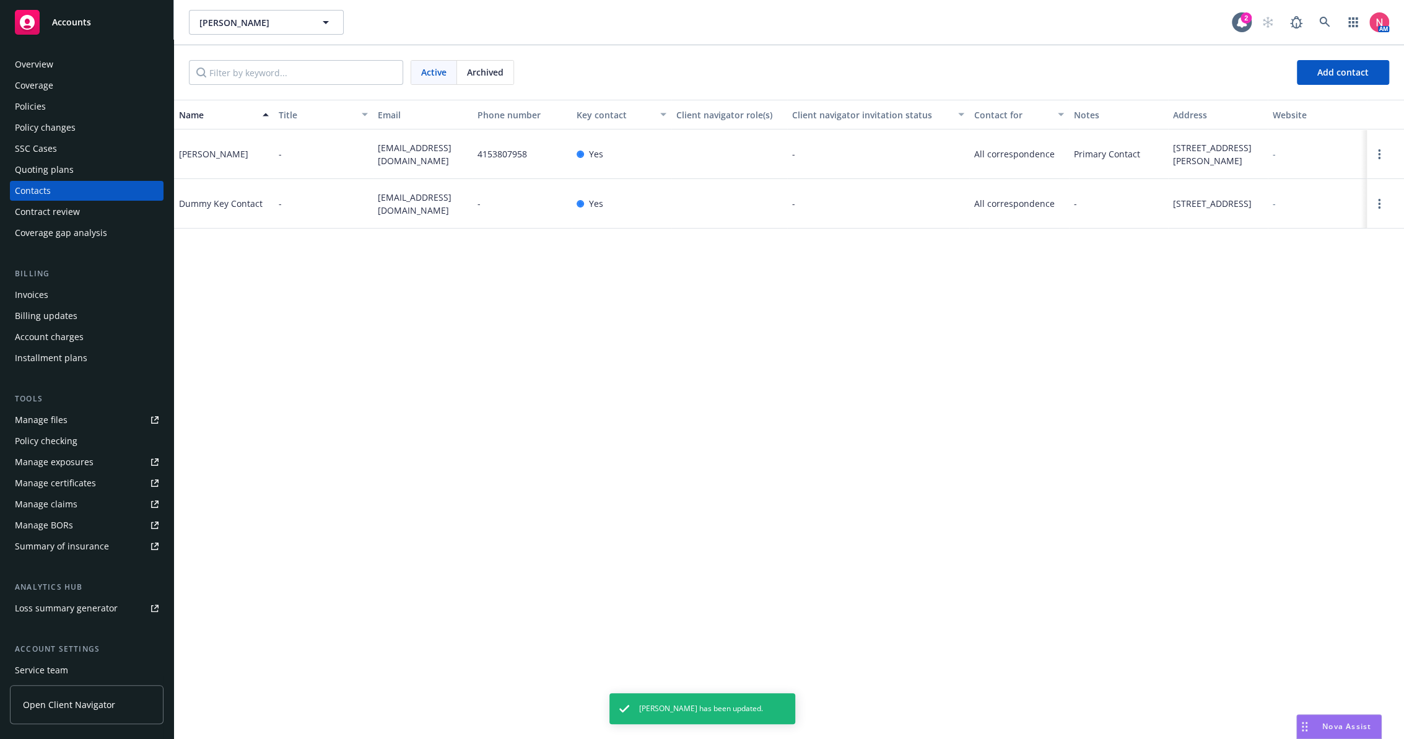
click at [41, 65] on div "Overview" at bounding box center [34, 64] width 38 height 20
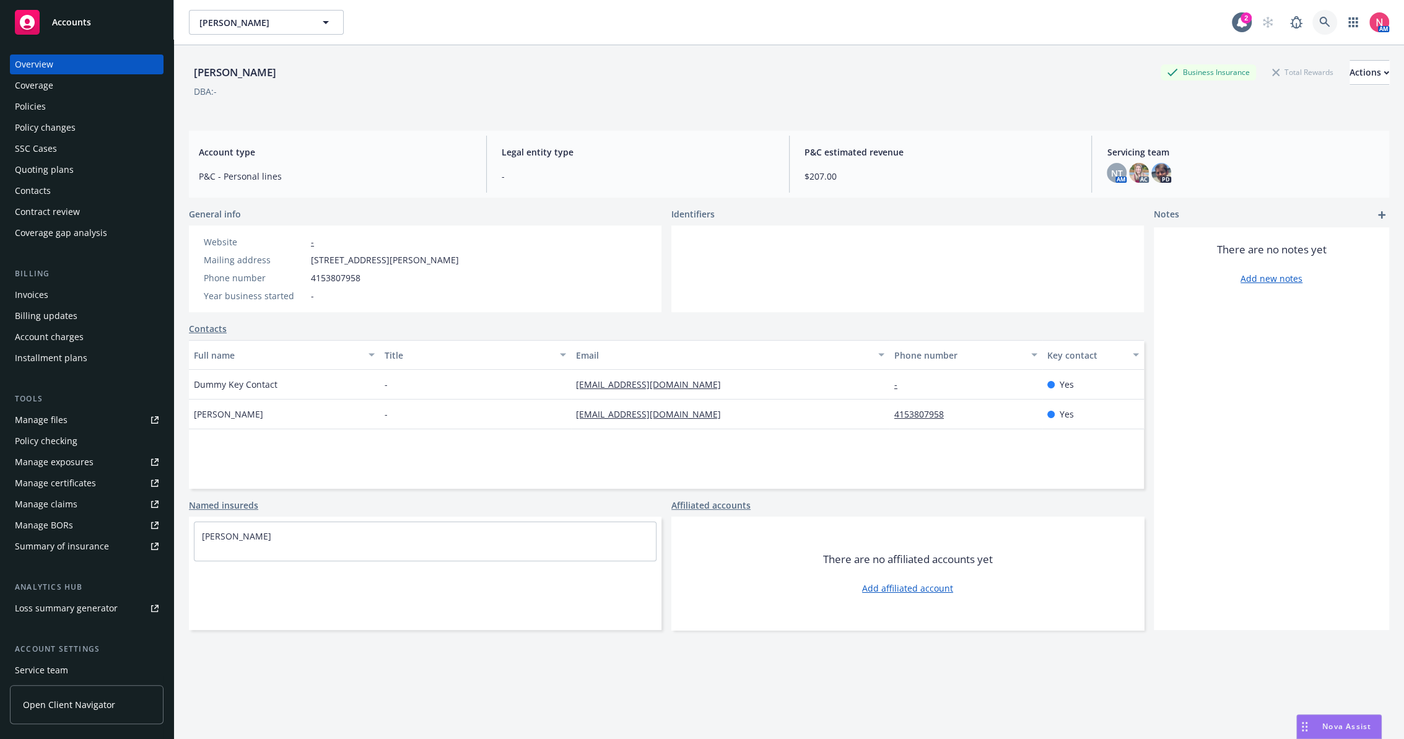
click at [1319, 17] on icon at bounding box center [1324, 22] width 11 height 11
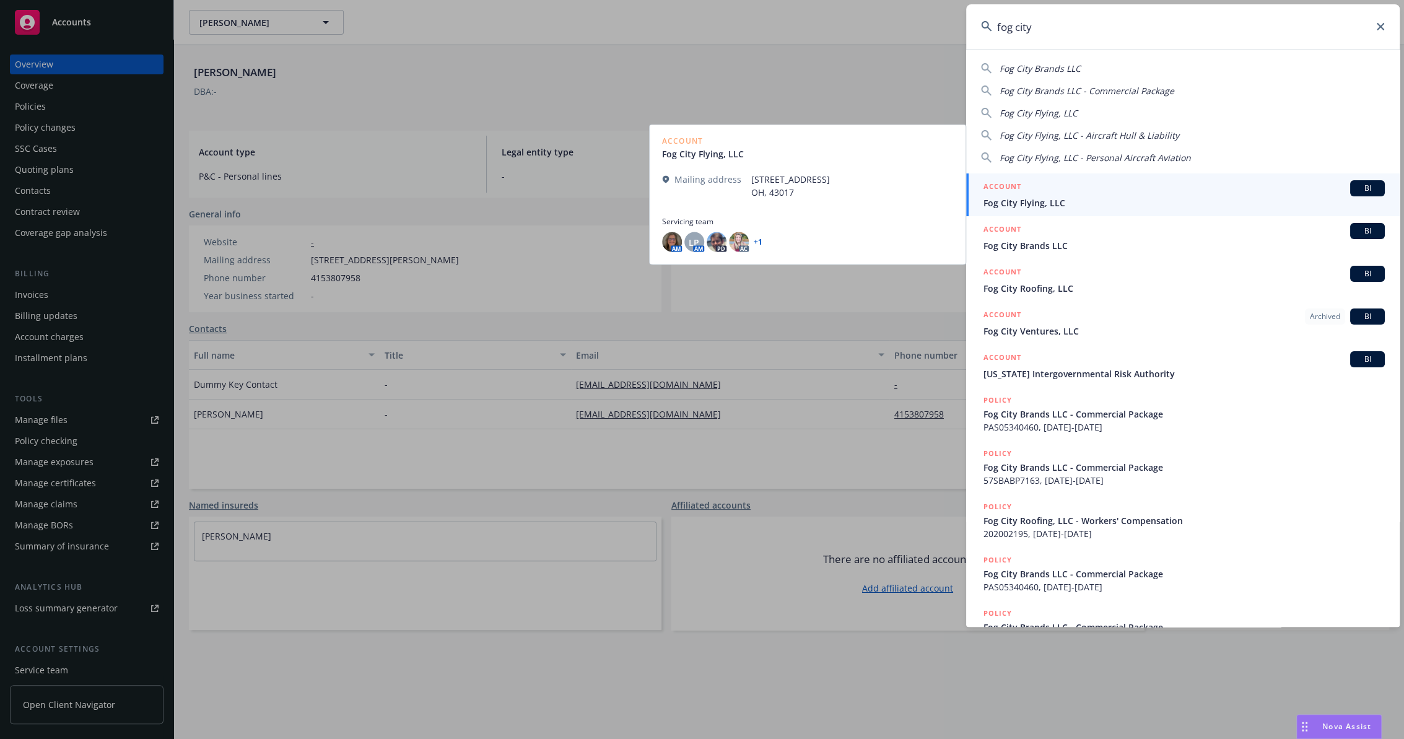
type input "fog city"
click at [1048, 199] on span "Fog City Flying, LLC" at bounding box center [1183, 202] width 401 height 13
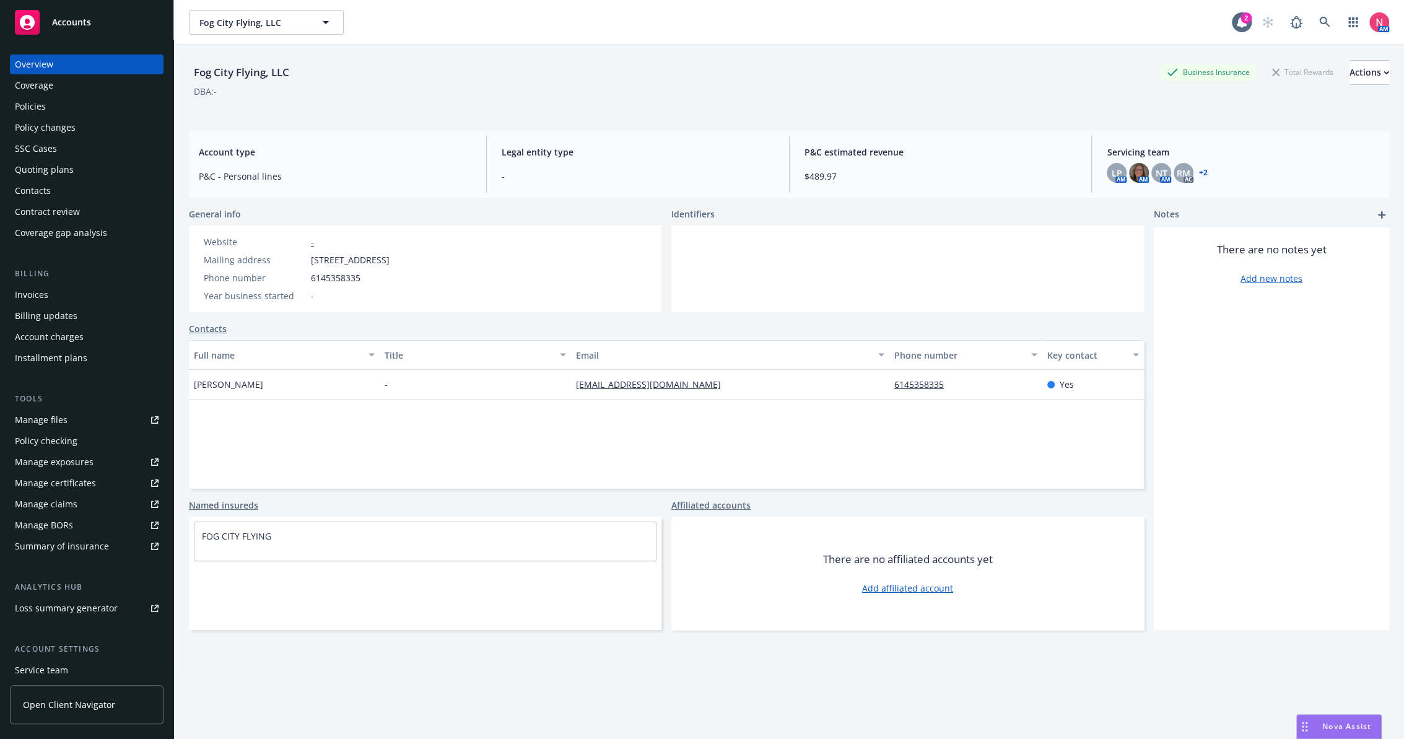
click at [119, 418] on link "Manage files" at bounding box center [87, 420] width 154 height 20
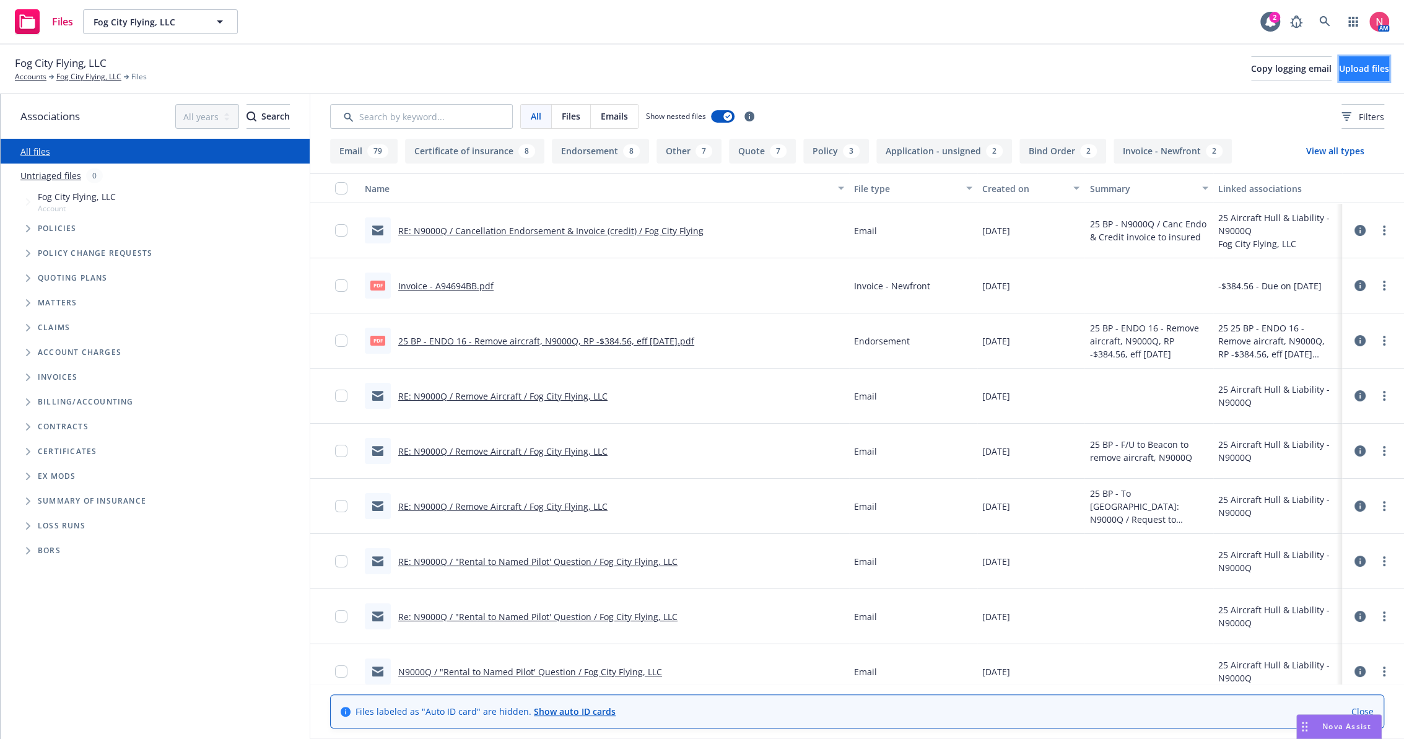
click at [1346, 67] on span "Upload files" at bounding box center [1364, 69] width 50 height 12
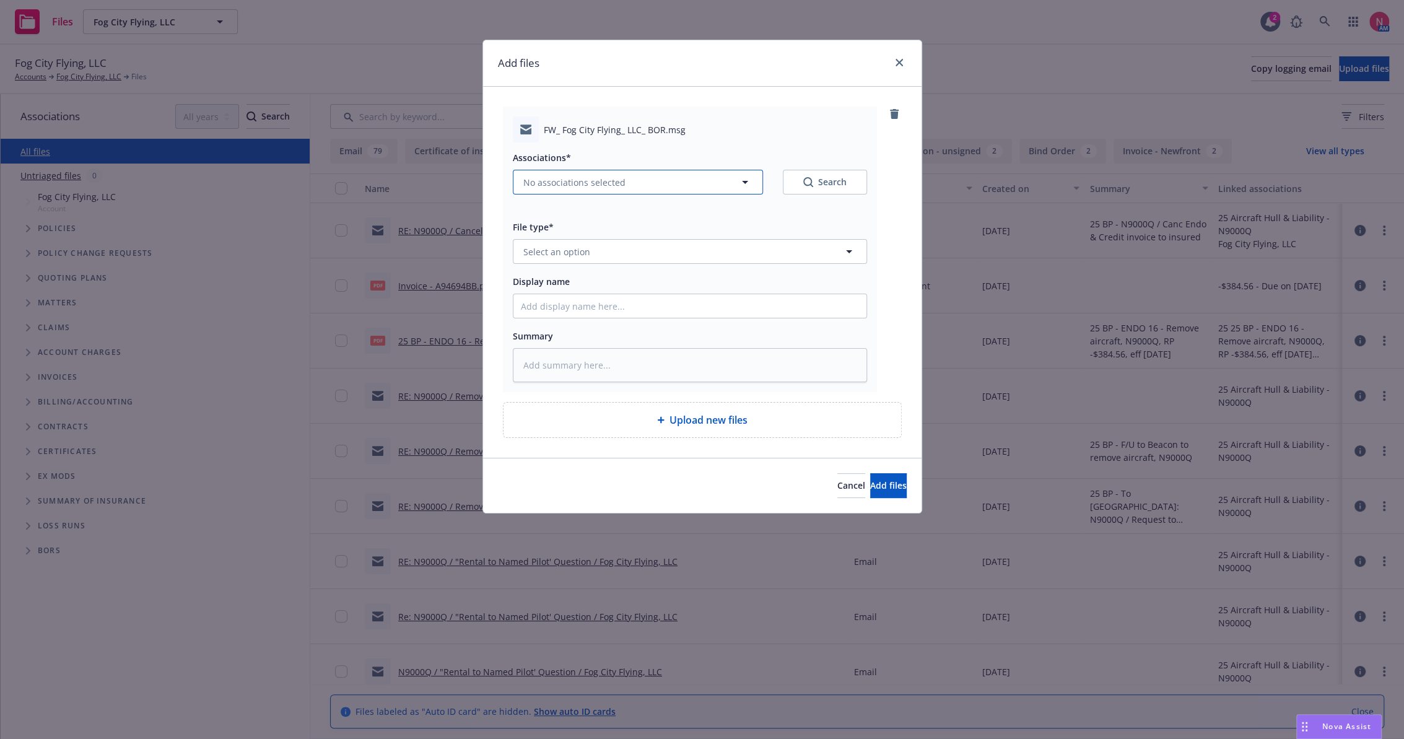
click at [582, 183] on span "No associations selected" at bounding box center [574, 182] width 102 height 13
type textarea "x"
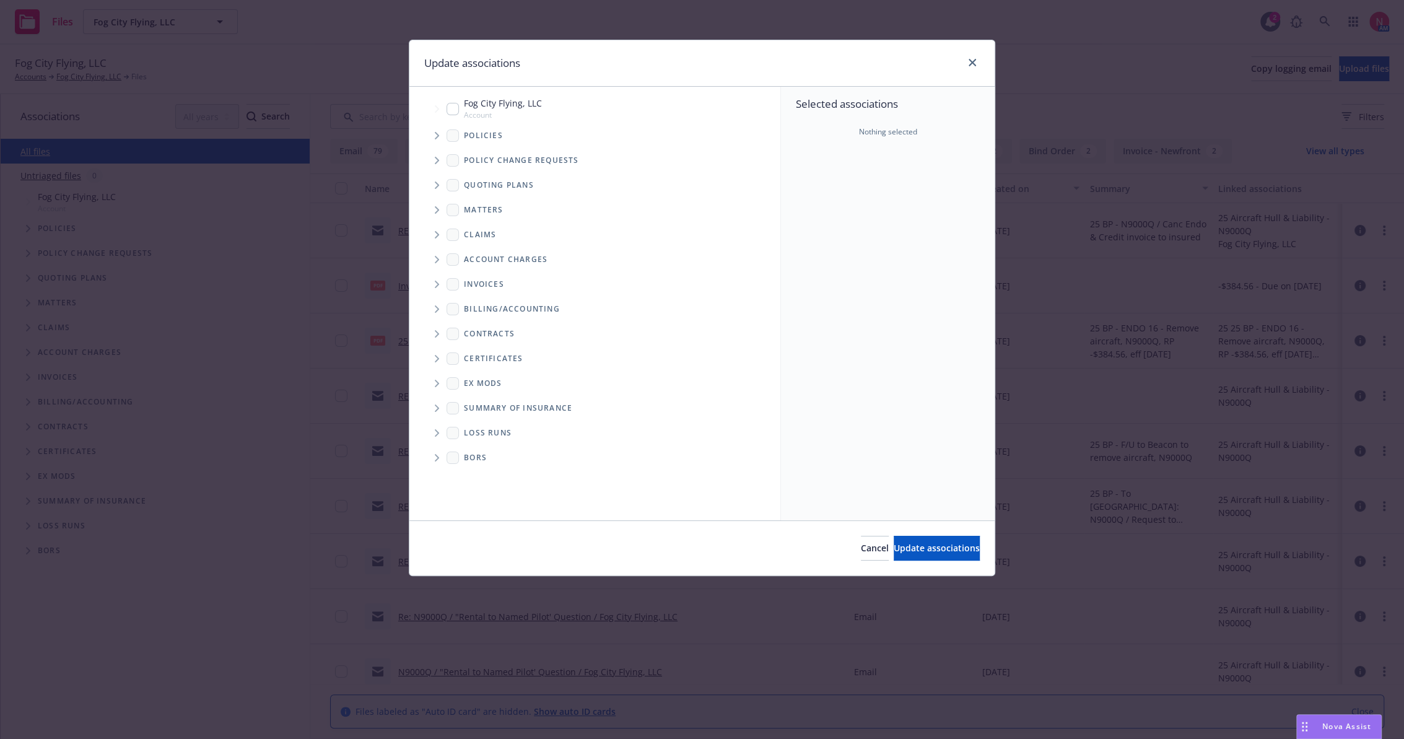
click at [457, 110] on input "Tree Example" at bounding box center [453, 109] width 12 height 12
checkbox input "true"
click at [896, 546] on span "Update associations" at bounding box center [937, 548] width 86 height 12
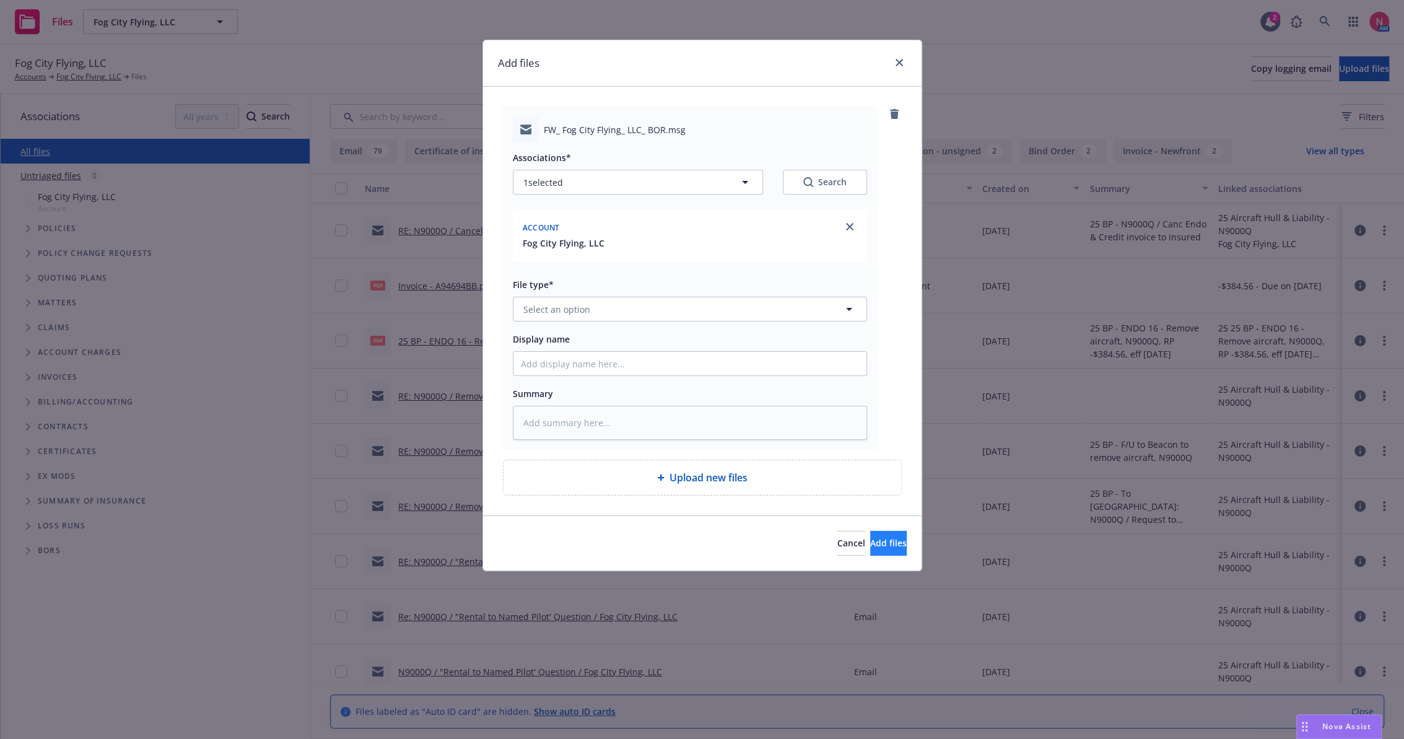
type textarea "x"
click at [605, 312] on button "Select an option" at bounding box center [690, 309] width 354 height 25
type input "brok"
click at [585, 345] on span "Broker of Record" at bounding box center [562, 343] width 72 height 13
click at [580, 370] on input "Display name" at bounding box center [689, 364] width 353 height 24
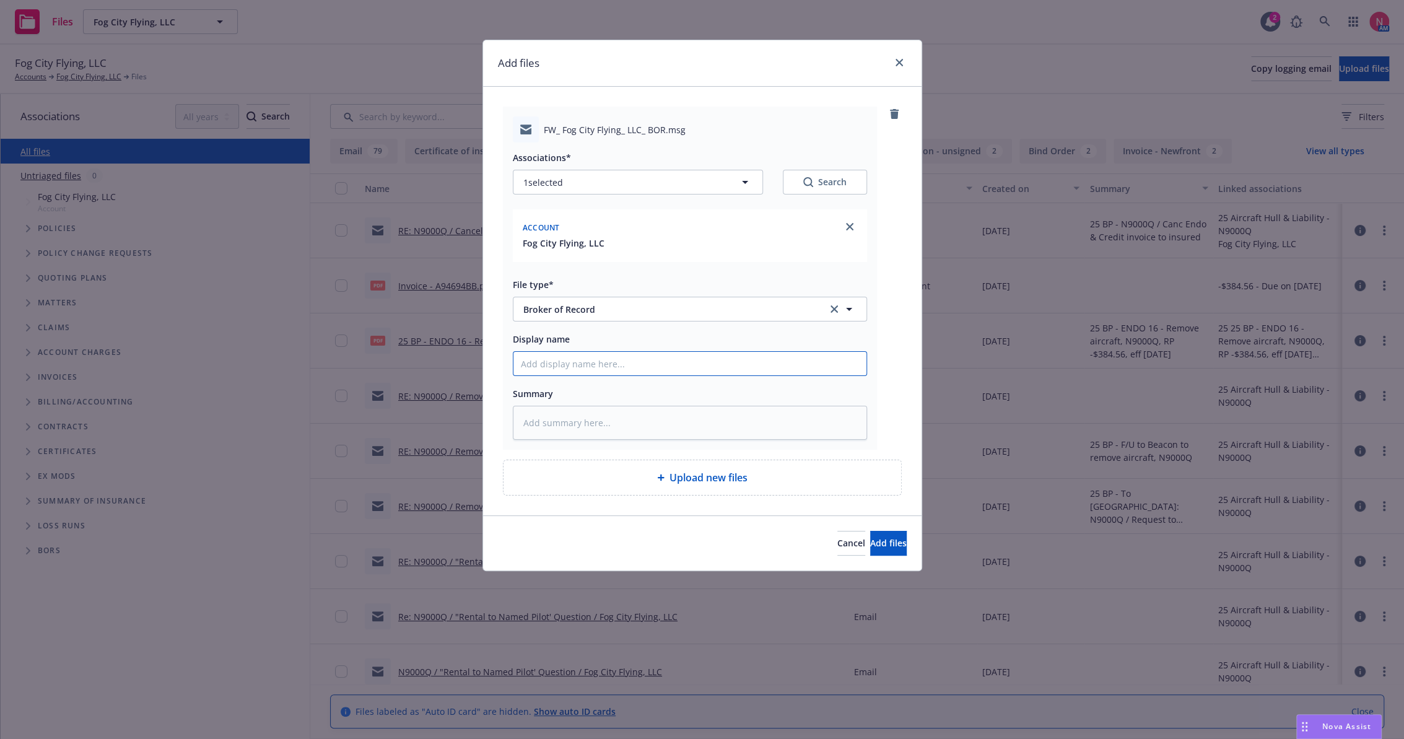
type textarea "x"
type input "2"
type textarea "x"
type input "25"
type textarea "x"
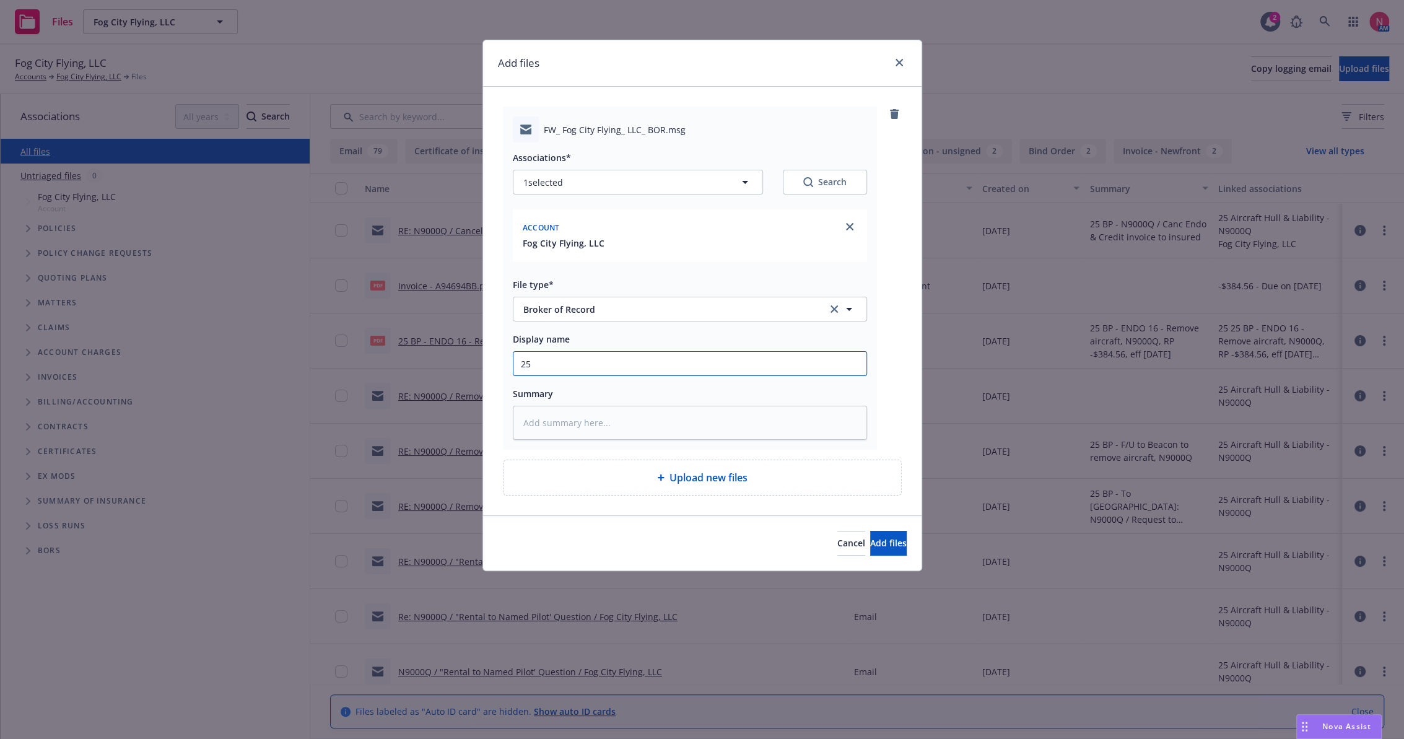
type input "25"
type textarea "x"
type input "25 B"
type textarea "x"
type input "25 BP"
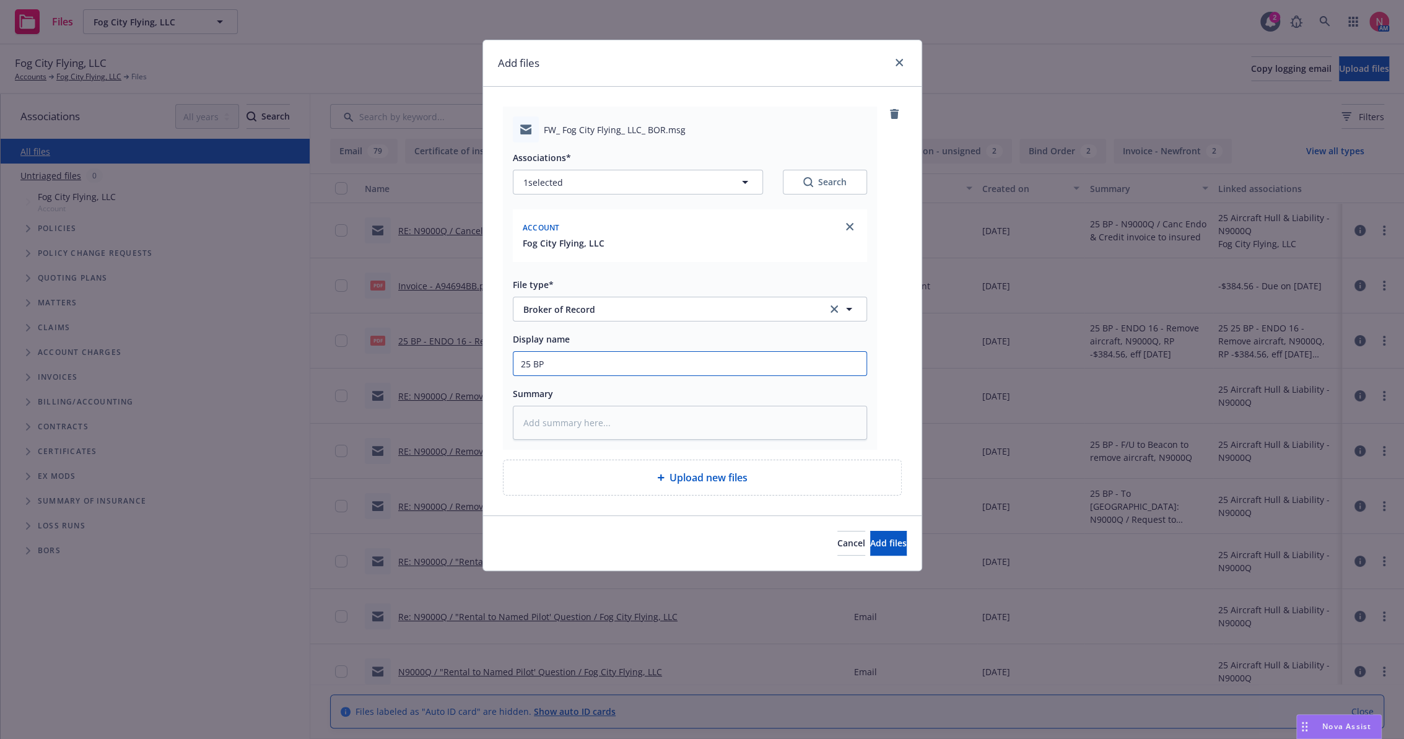
type textarea "x"
type input "25 BP"
type textarea "x"
type input "25 BP B"
type textarea "x"
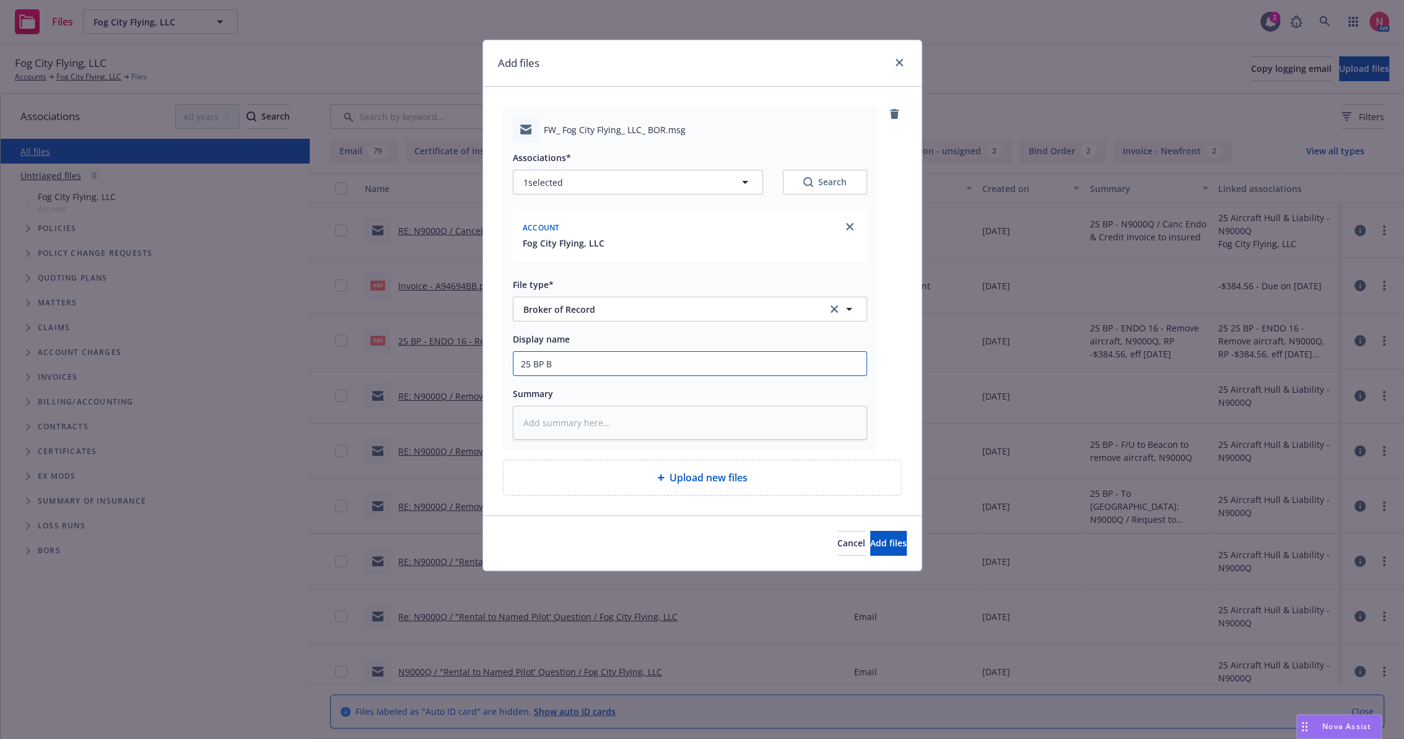
type input "25 BP BE"
type textarea "x"
type input "25 BP BEA"
type textarea "x"
type input "25 BP BEA"
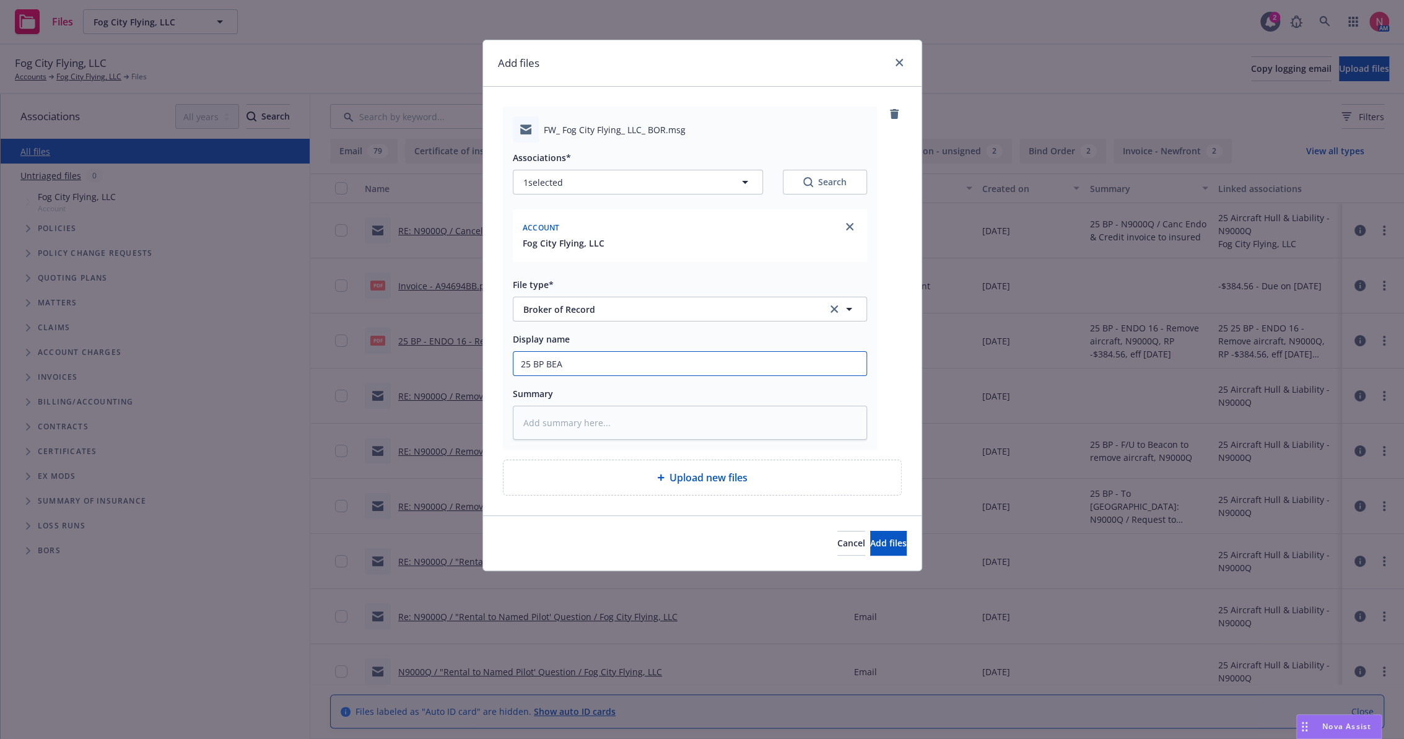
type textarea "x"
type input "25 BP BEA B"
type textarea "x"
type input "25 BP BEA BO"
type textarea "x"
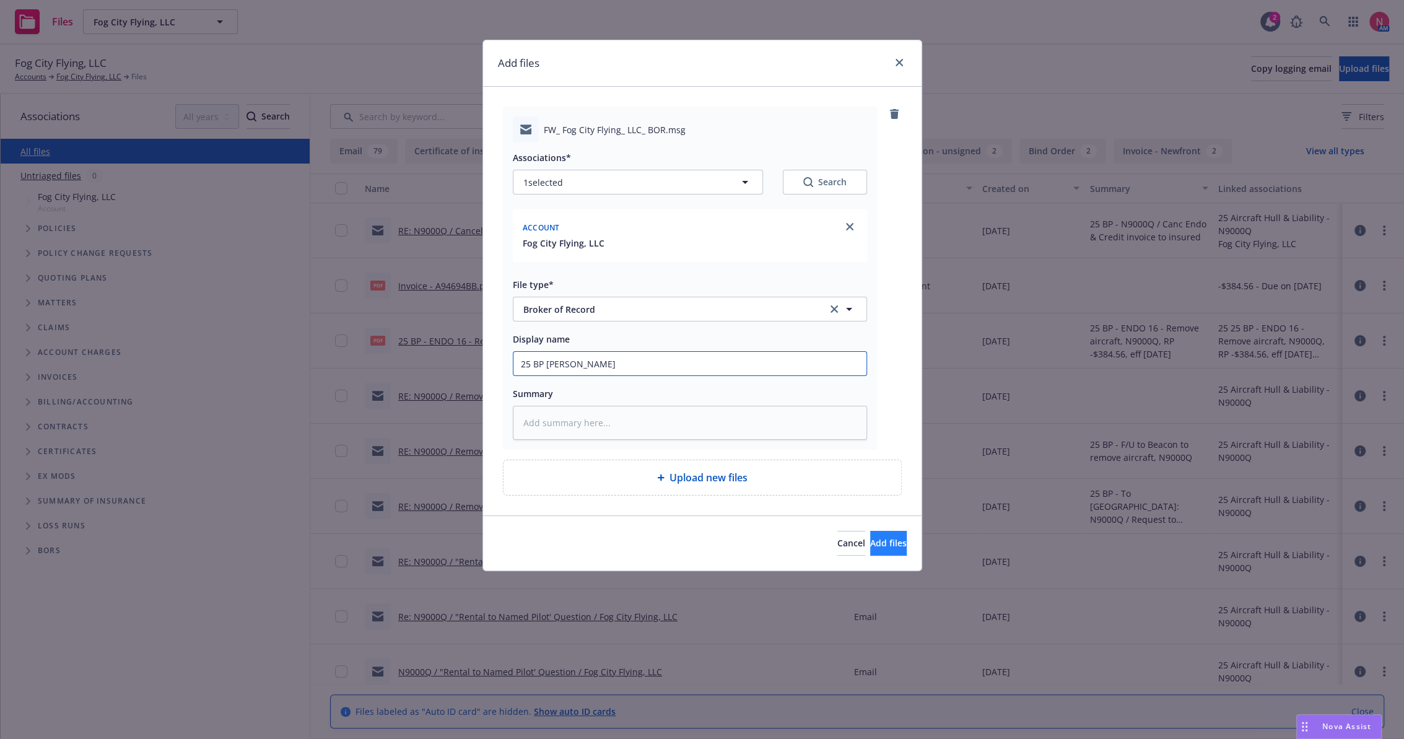
type input "25 BP BEA BOR"
click at [884, 539] on span "Add files" at bounding box center [888, 543] width 37 height 12
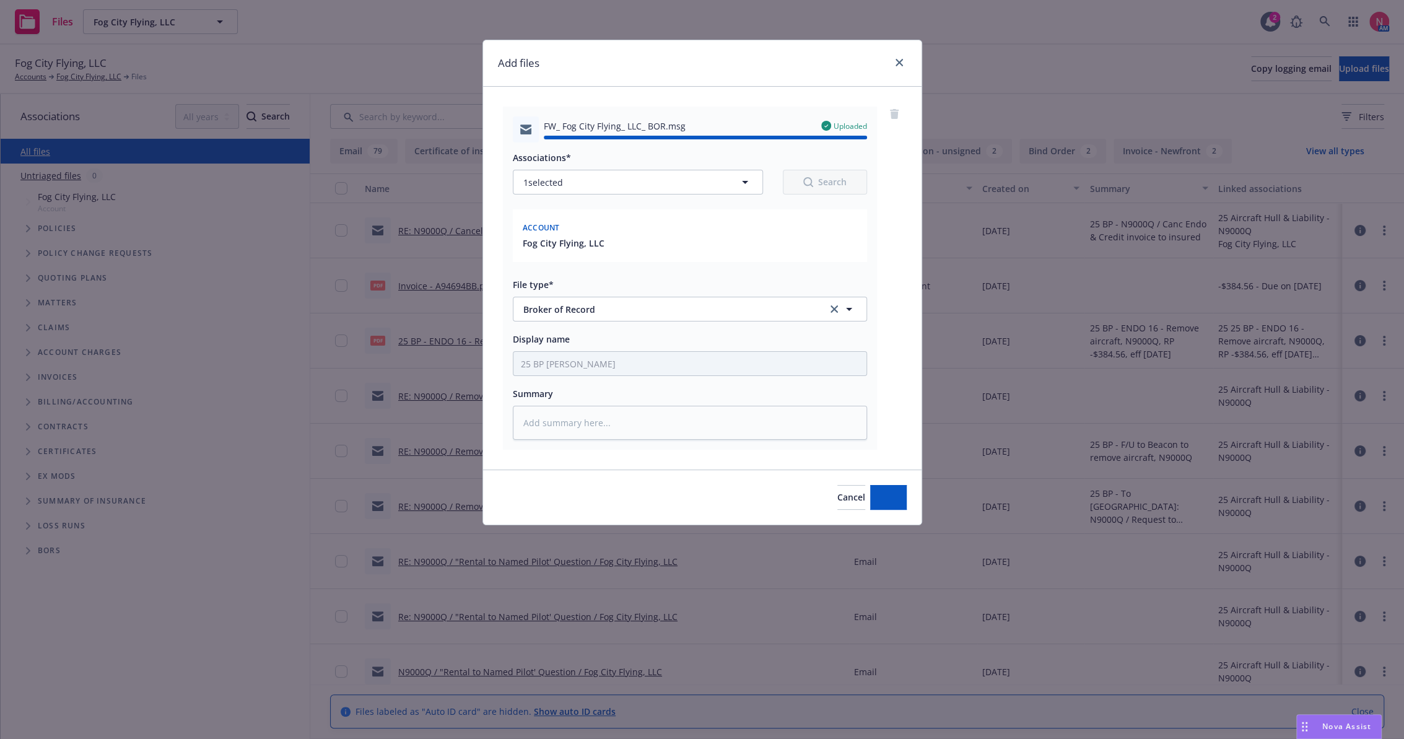
type textarea "x"
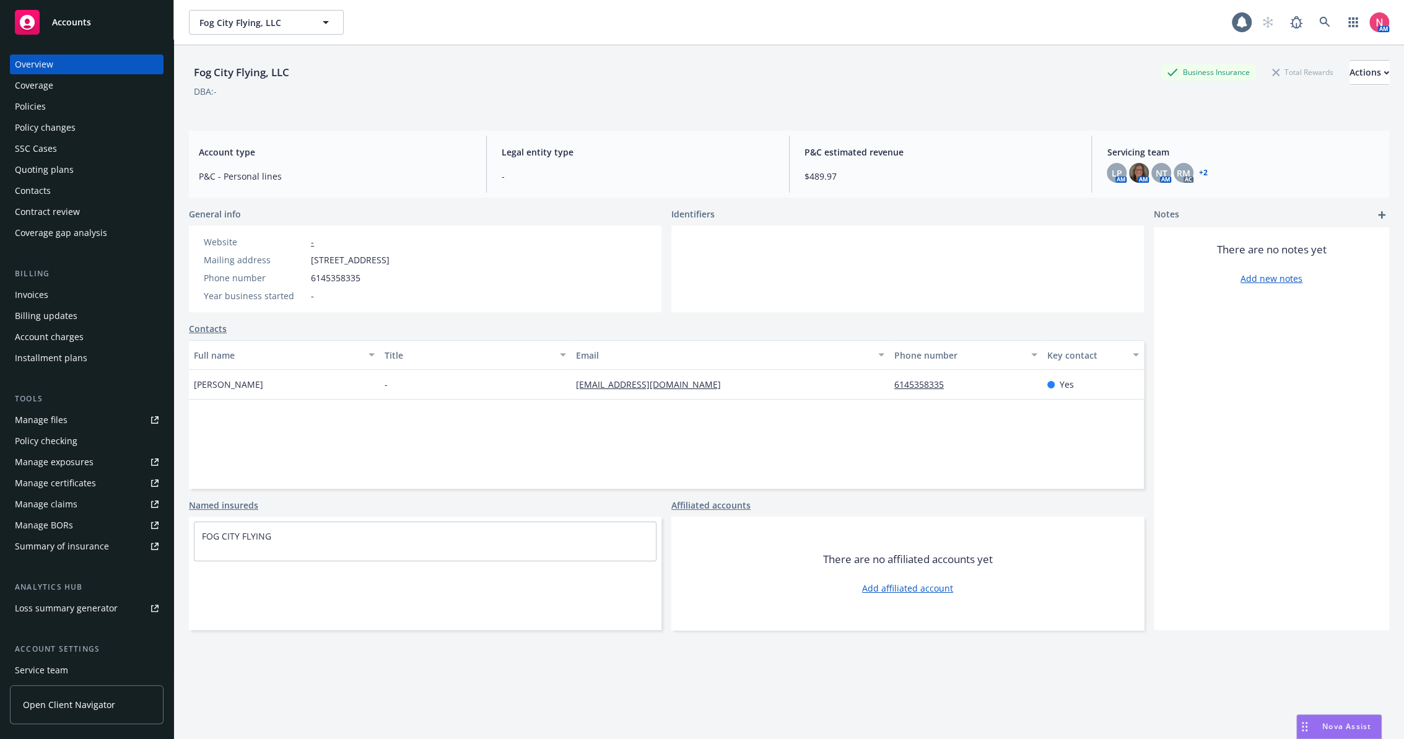
click at [52, 98] on div "Policies" at bounding box center [87, 107] width 144 height 20
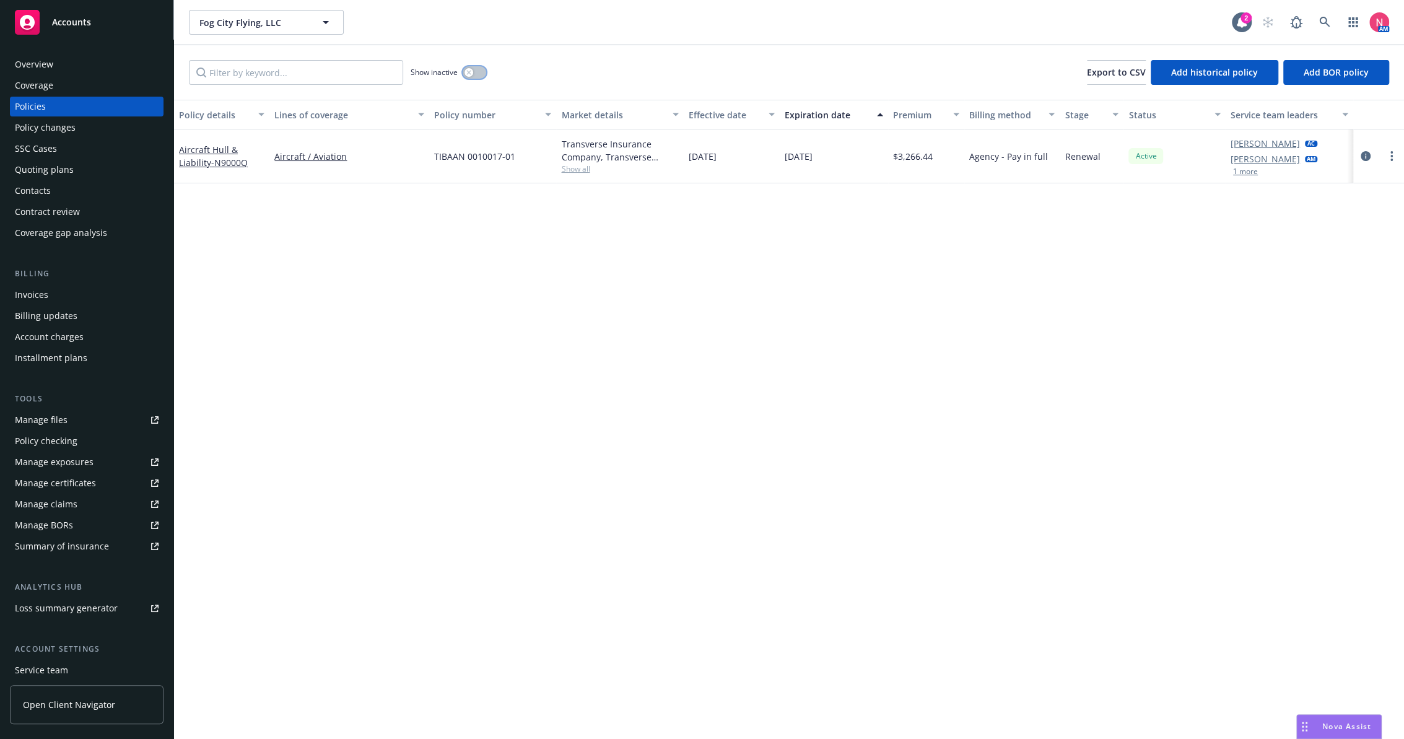
click at [474, 72] on button "button" at bounding box center [475, 72] width 24 height 12
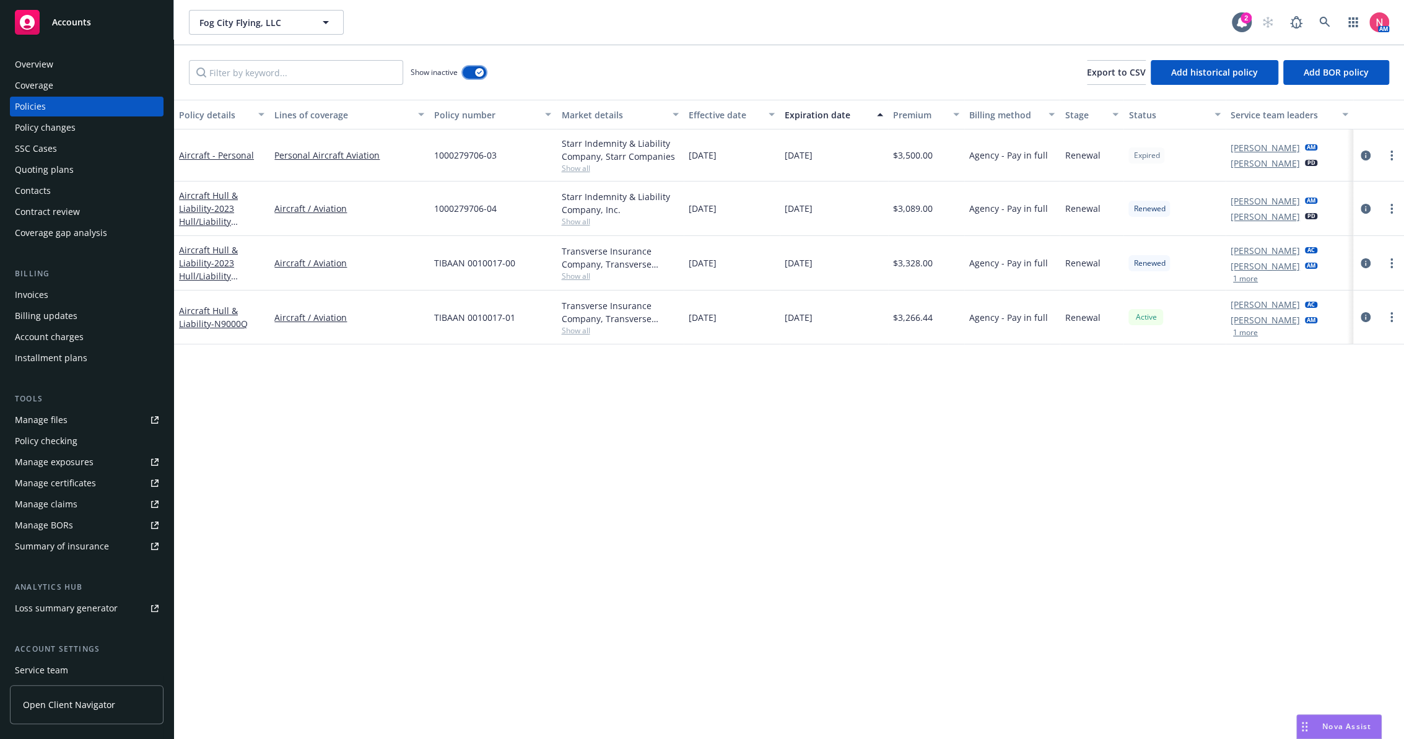
click at [474, 72] on button "button" at bounding box center [475, 72] width 24 height 12
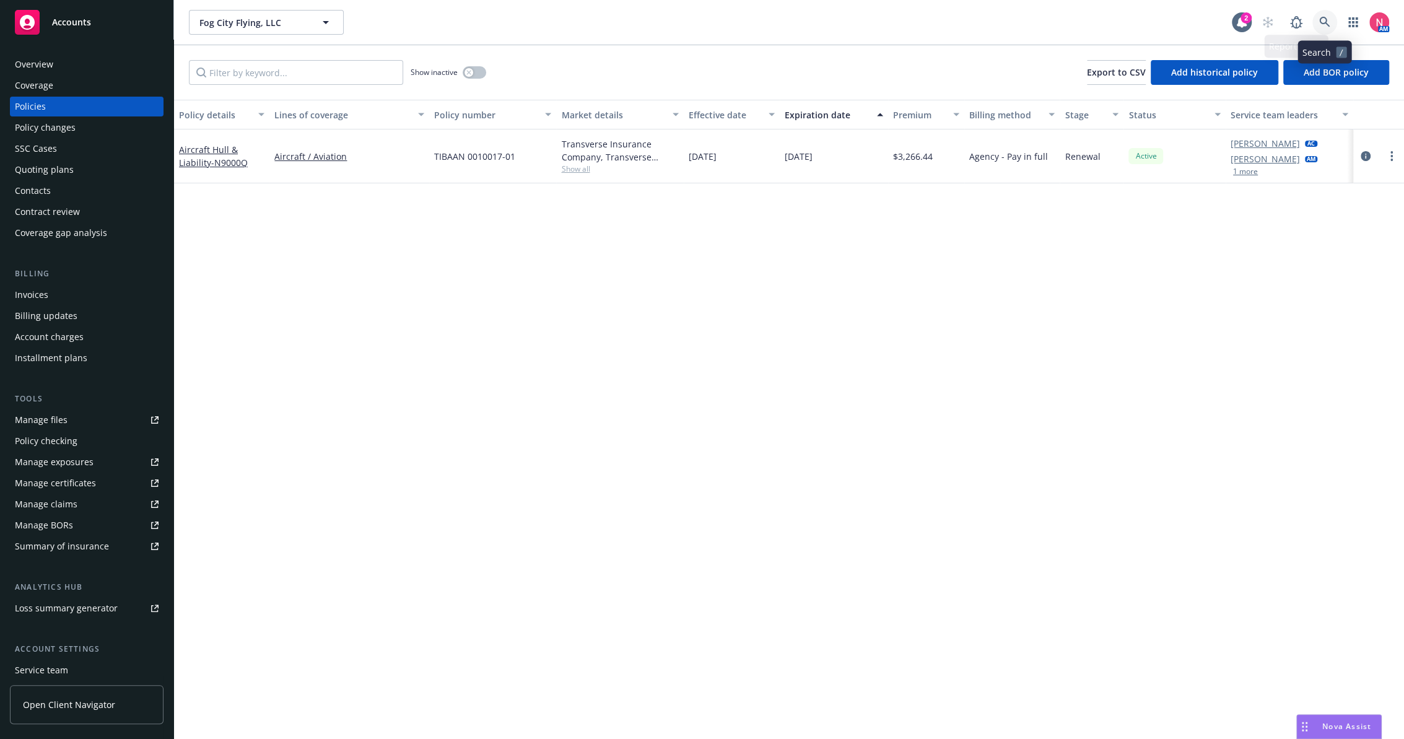
click at [1322, 24] on icon at bounding box center [1324, 22] width 11 height 11
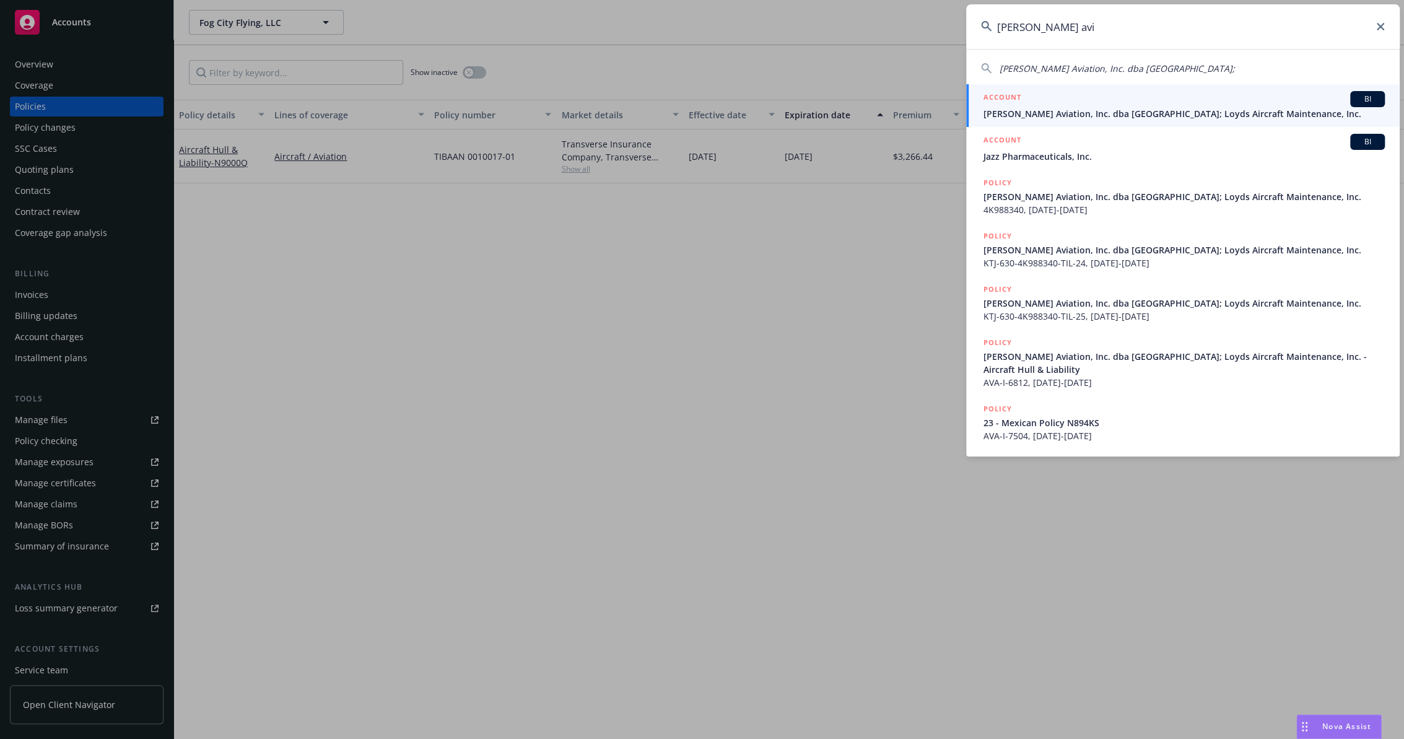
type input "[PERSON_NAME] avi"
click at [1035, 100] on div "ACCOUNT BI" at bounding box center [1183, 99] width 401 height 16
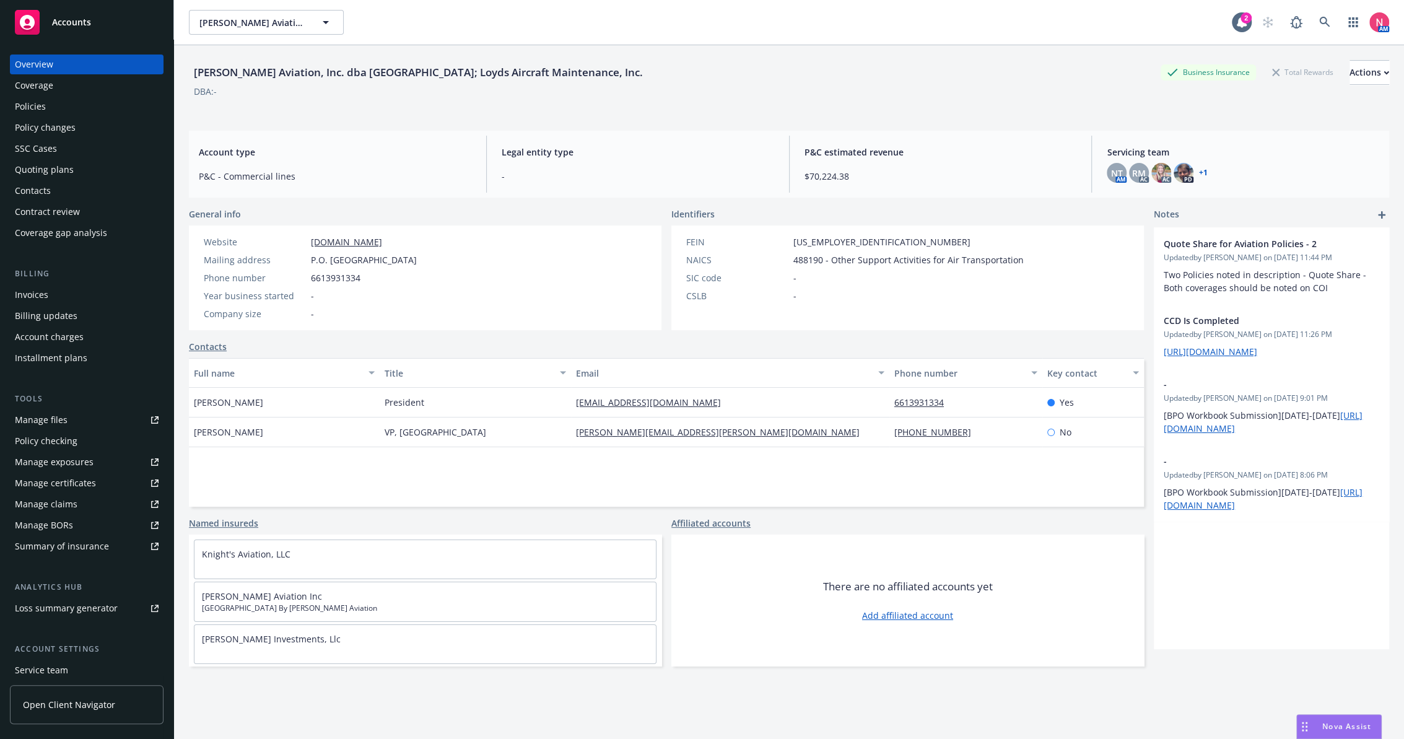
click at [72, 124] on div "Policy changes" at bounding box center [45, 128] width 61 height 20
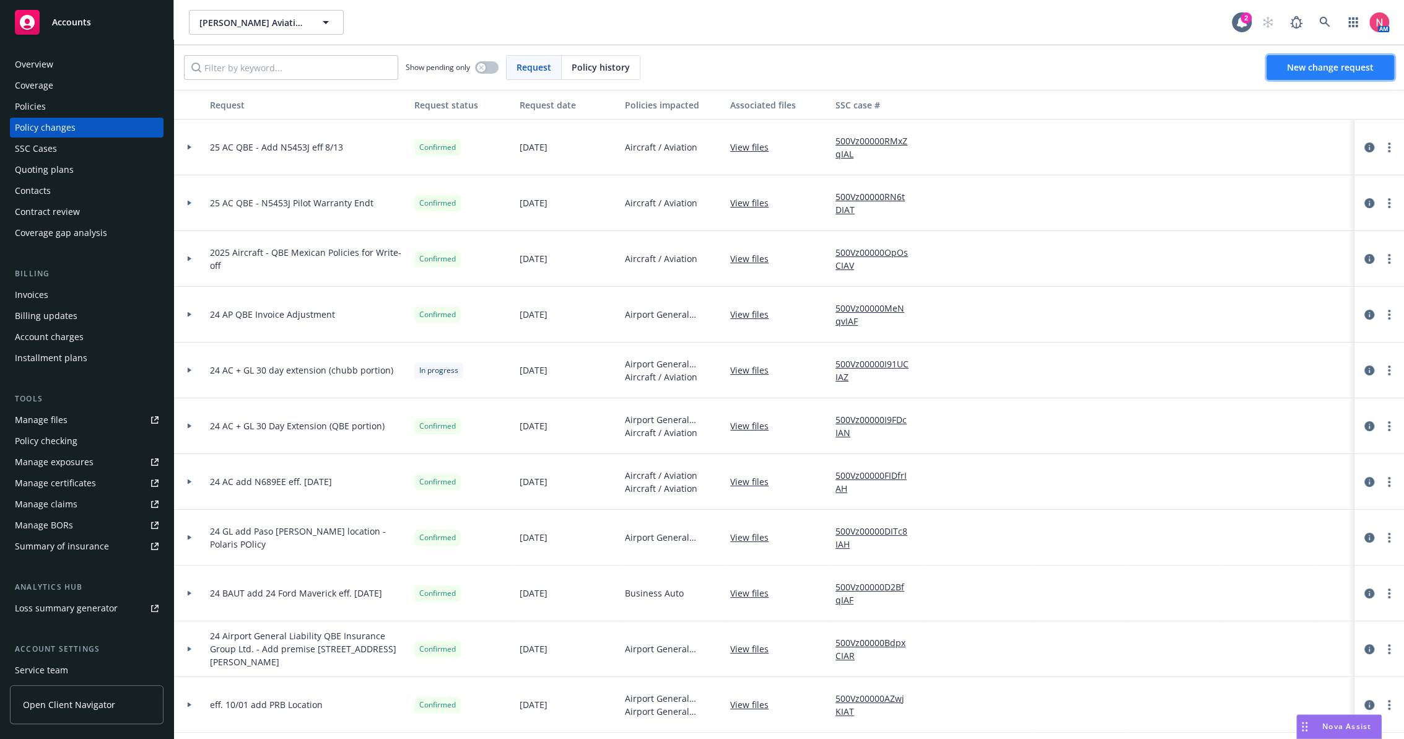
click at [1346, 67] on span "New change request" at bounding box center [1330, 67] width 87 height 12
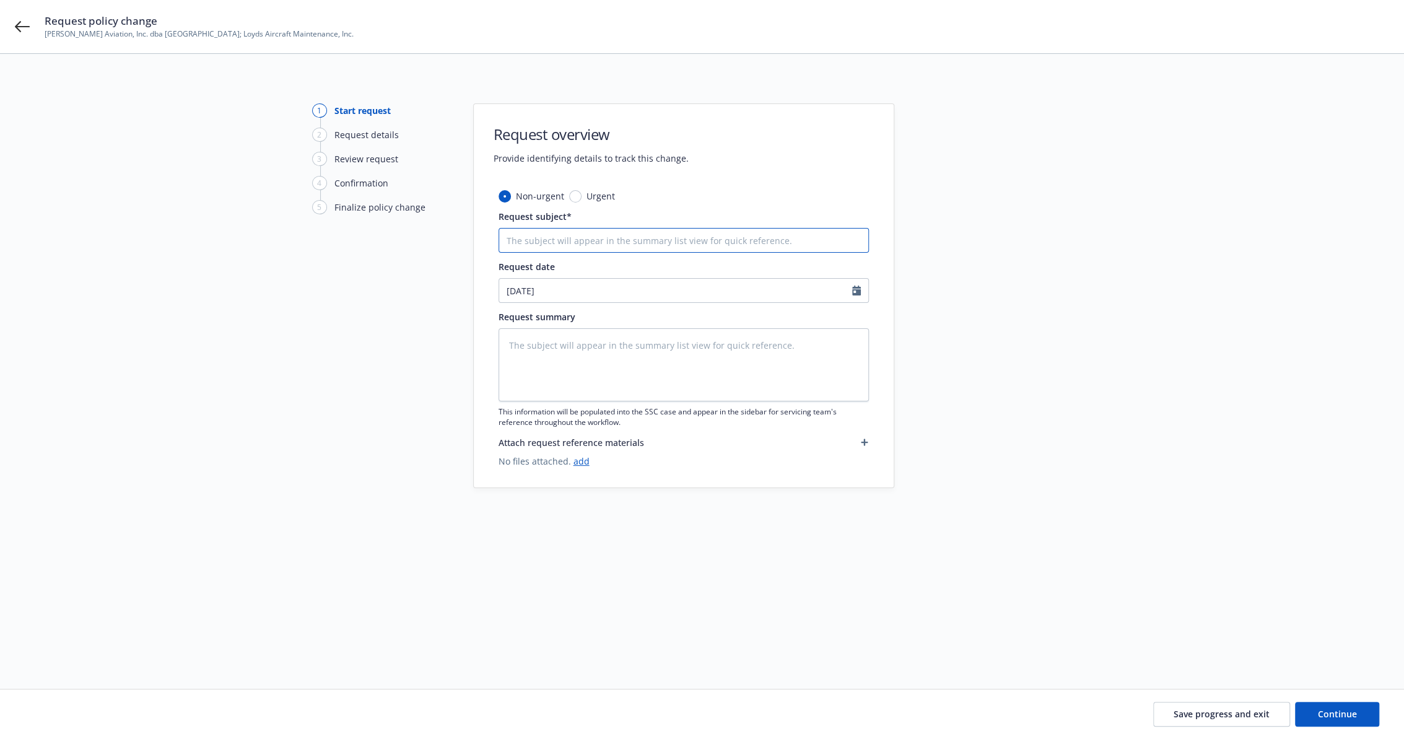
click at [579, 241] on input "Request subject*" at bounding box center [684, 240] width 370 height 25
type textarea "x"
type input "2"
type textarea "x"
type input "25"
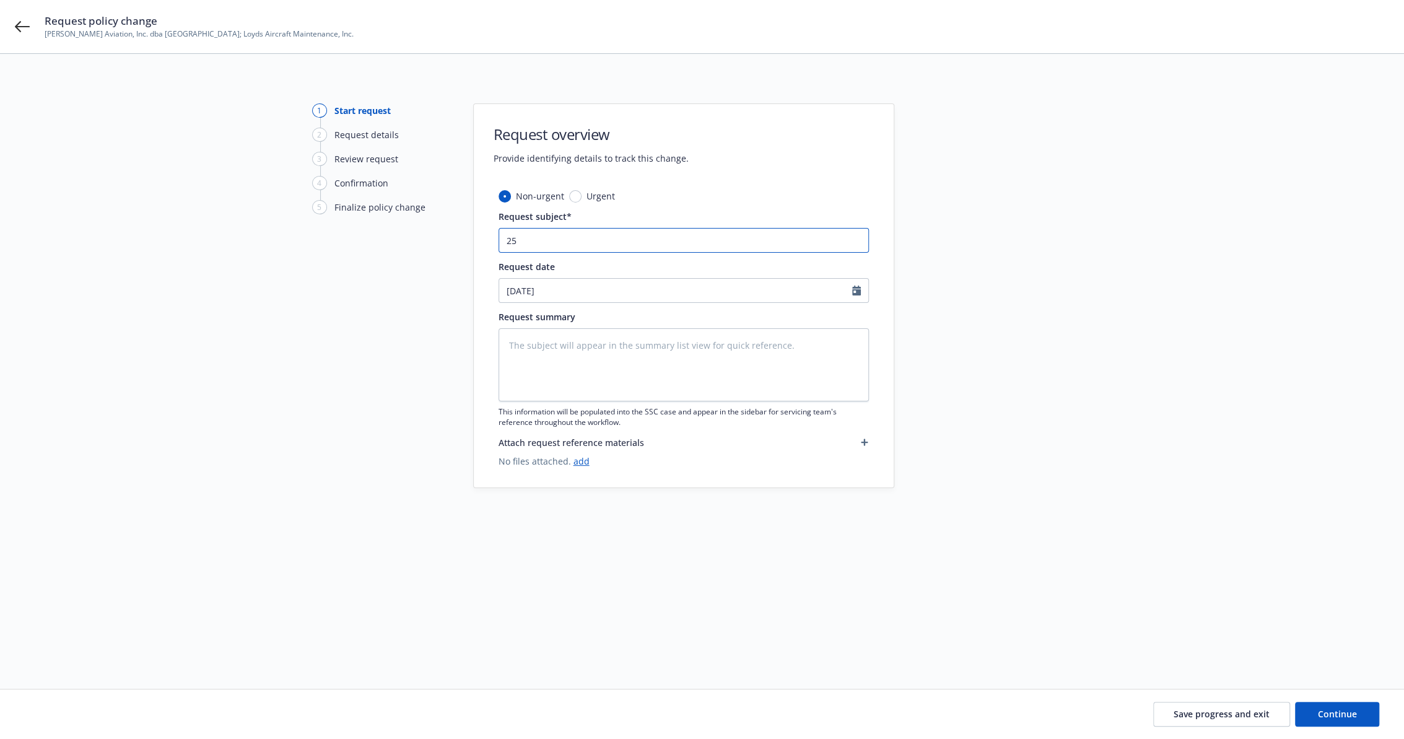
type textarea "x"
type input "2"
type textarea "x"
type input "24 Workers Compensation Audit"
click at [1356, 720] on button "Continue" at bounding box center [1337, 714] width 84 height 25
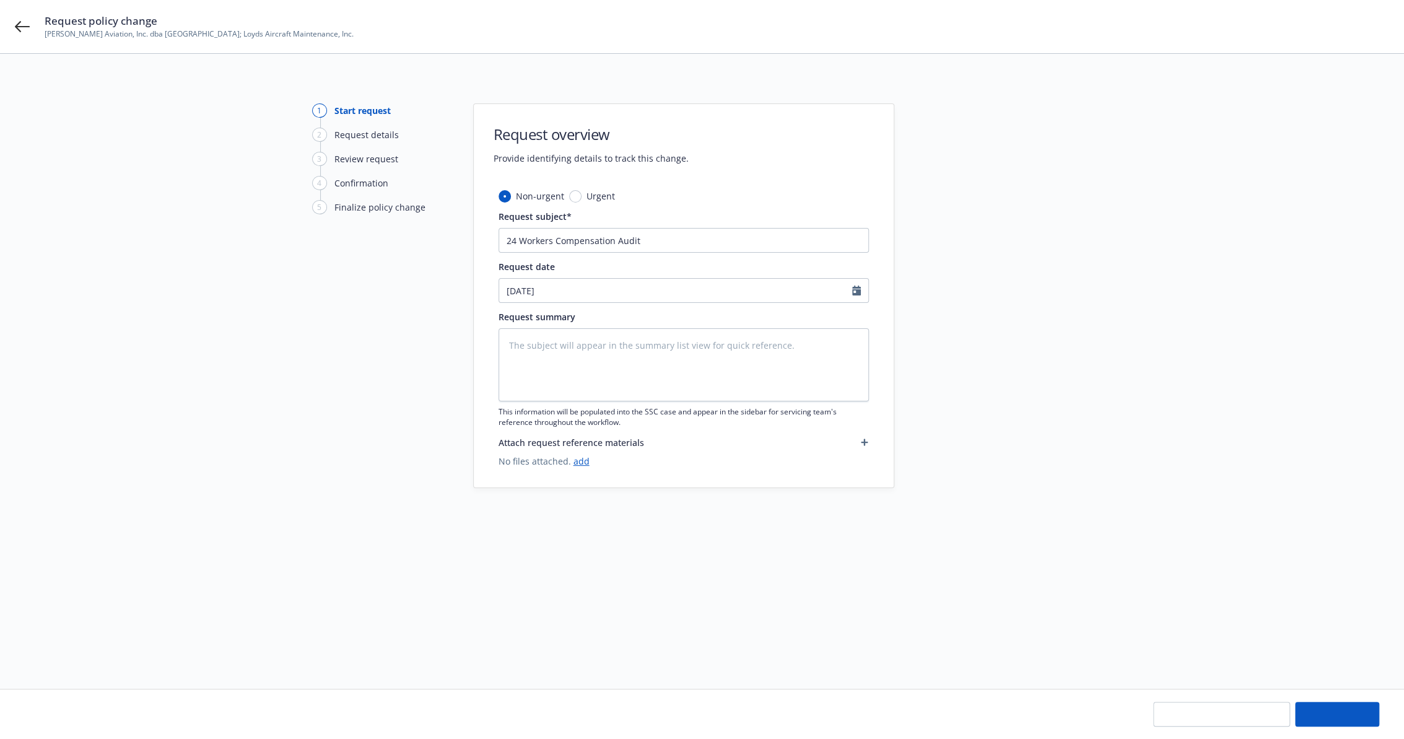
type textarea "x"
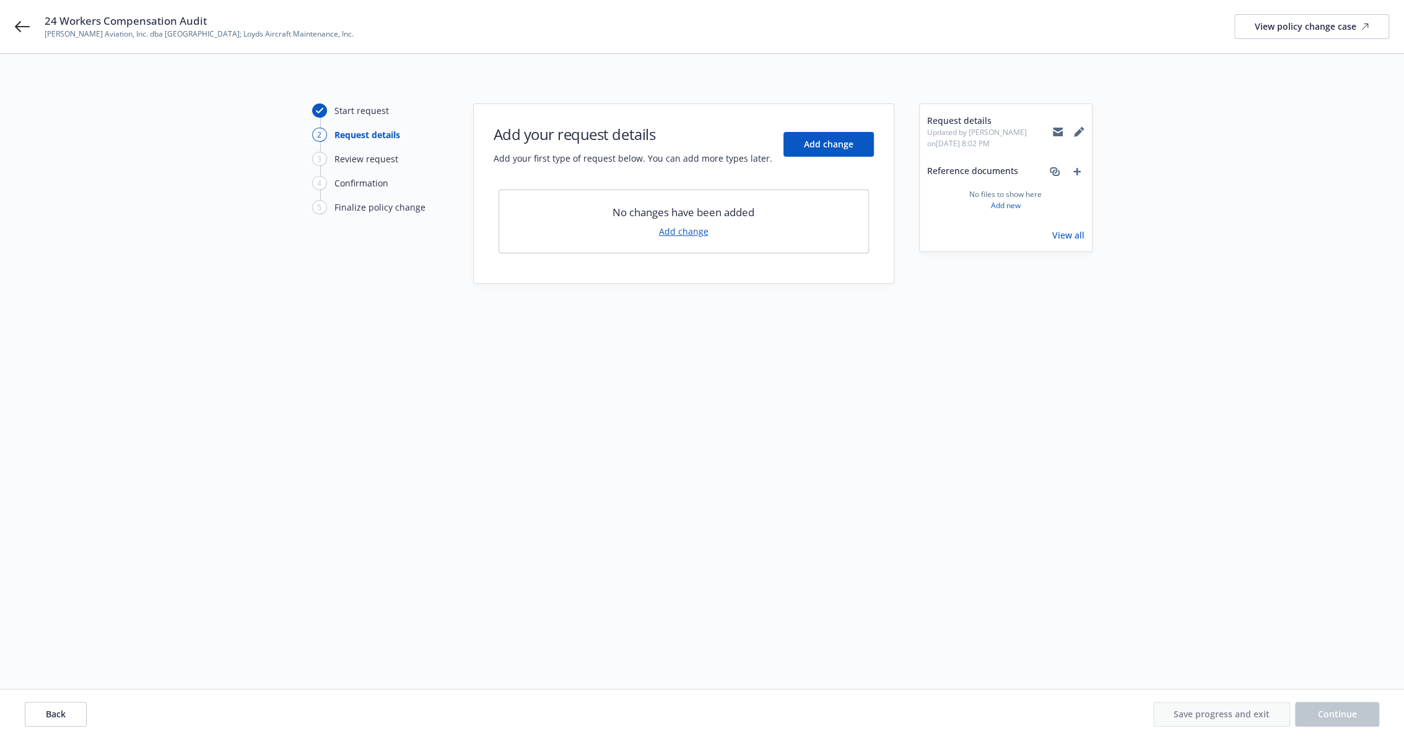
click at [676, 230] on link "Add change" at bounding box center [684, 231] width 50 height 13
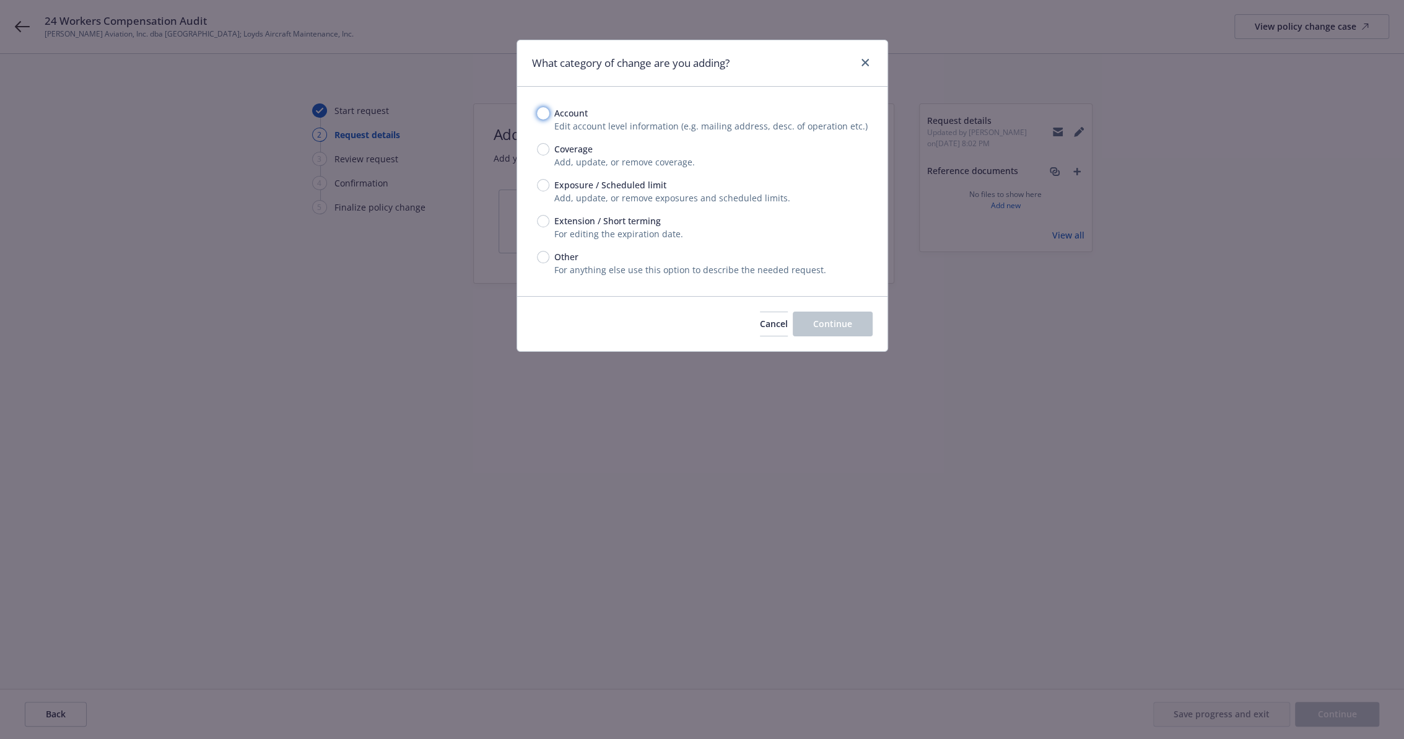
click at [544, 113] on input "Account" at bounding box center [543, 113] width 12 height 12
radio input "true"
click at [553, 260] on span "Other" at bounding box center [563, 256] width 29 height 13
click at [549, 260] on input "Other" at bounding box center [543, 257] width 12 height 12
radio input "true"
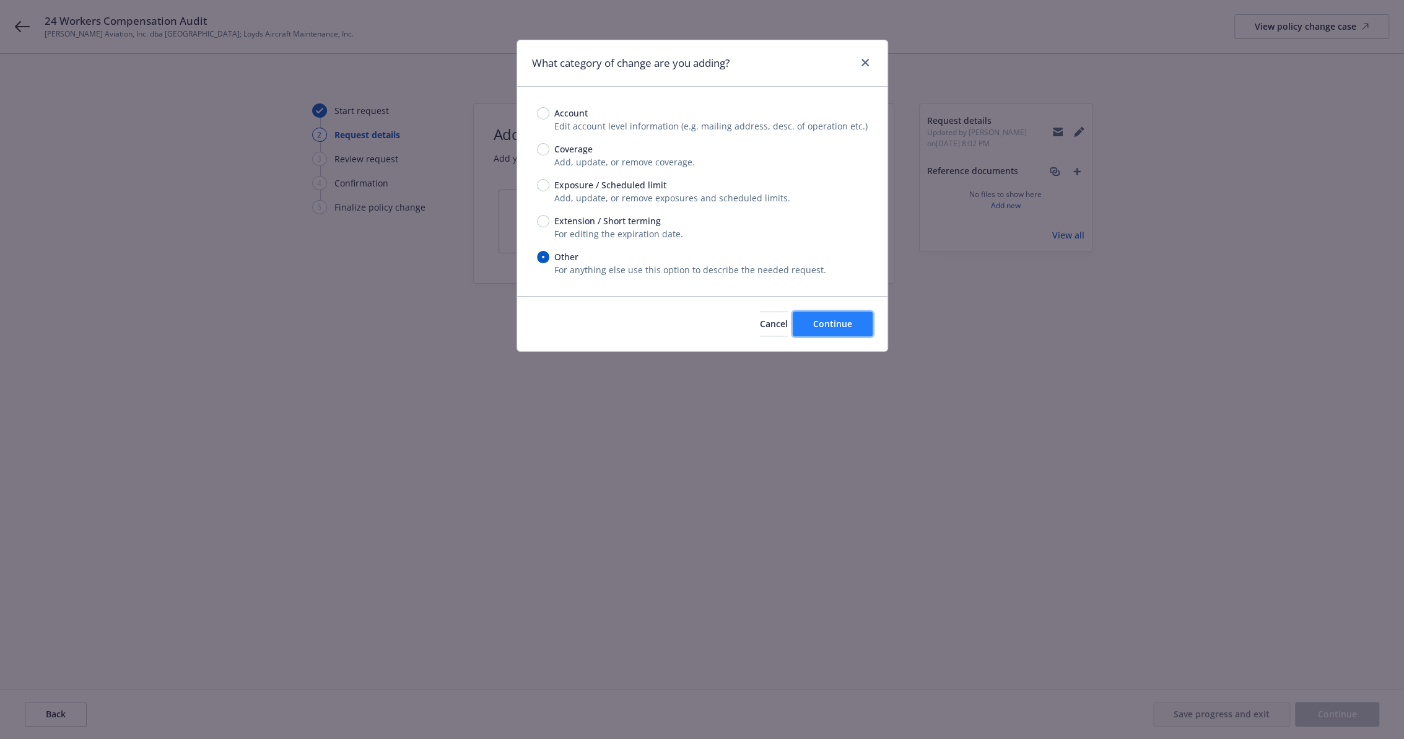
click at [831, 331] on button "Continue" at bounding box center [833, 324] width 80 height 25
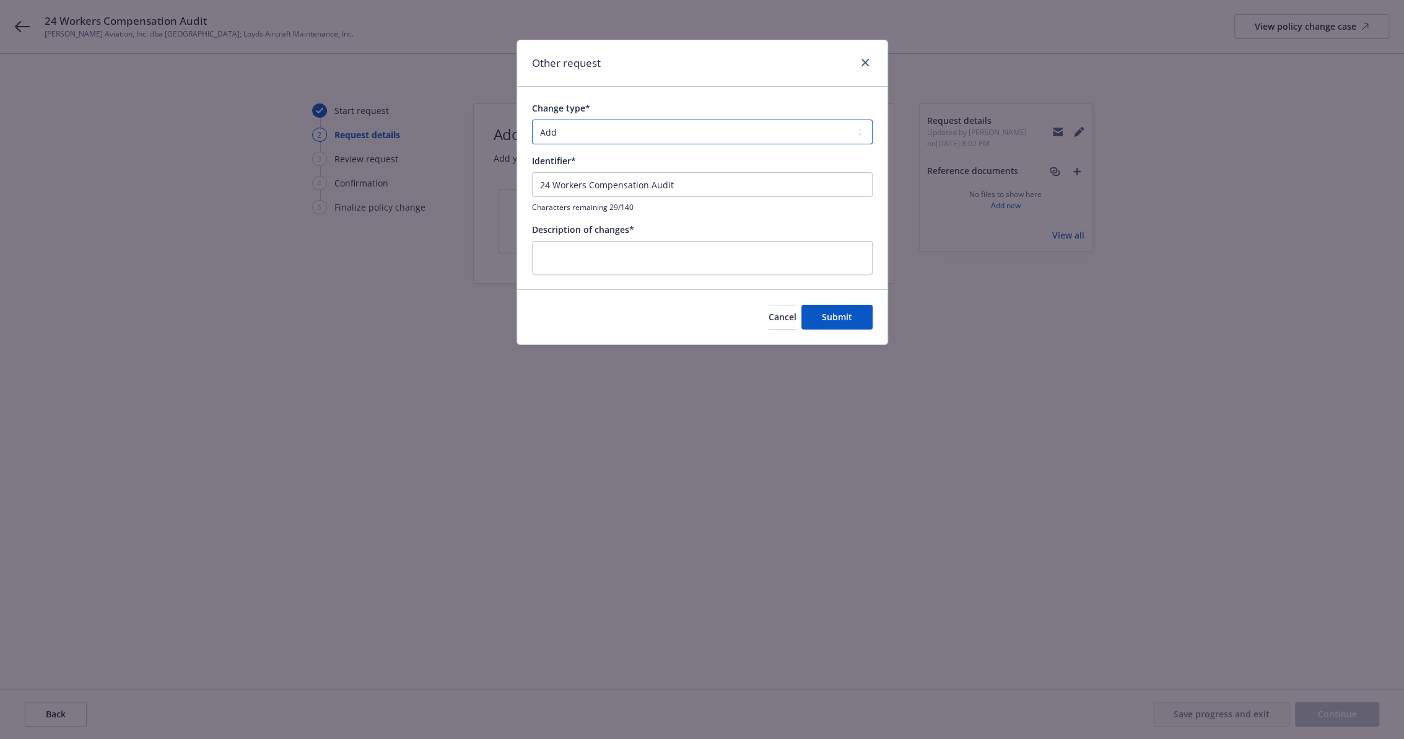
click at [565, 129] on select "Add Audit Change Remove" at bounding box center [702, 132] width 341 height 25
select select "AUDIT"
click at [532, 120] on select "Add Audit Change Remove" at bounding box center [702, 132] width 341 height 25
click at [547, 186] on input "24 Workers Compensation Audit" at bounding box center [702, 184] width 341 height 25
click at [730, 252] on textarea at bounding box center [702, 258] width 341 height 34
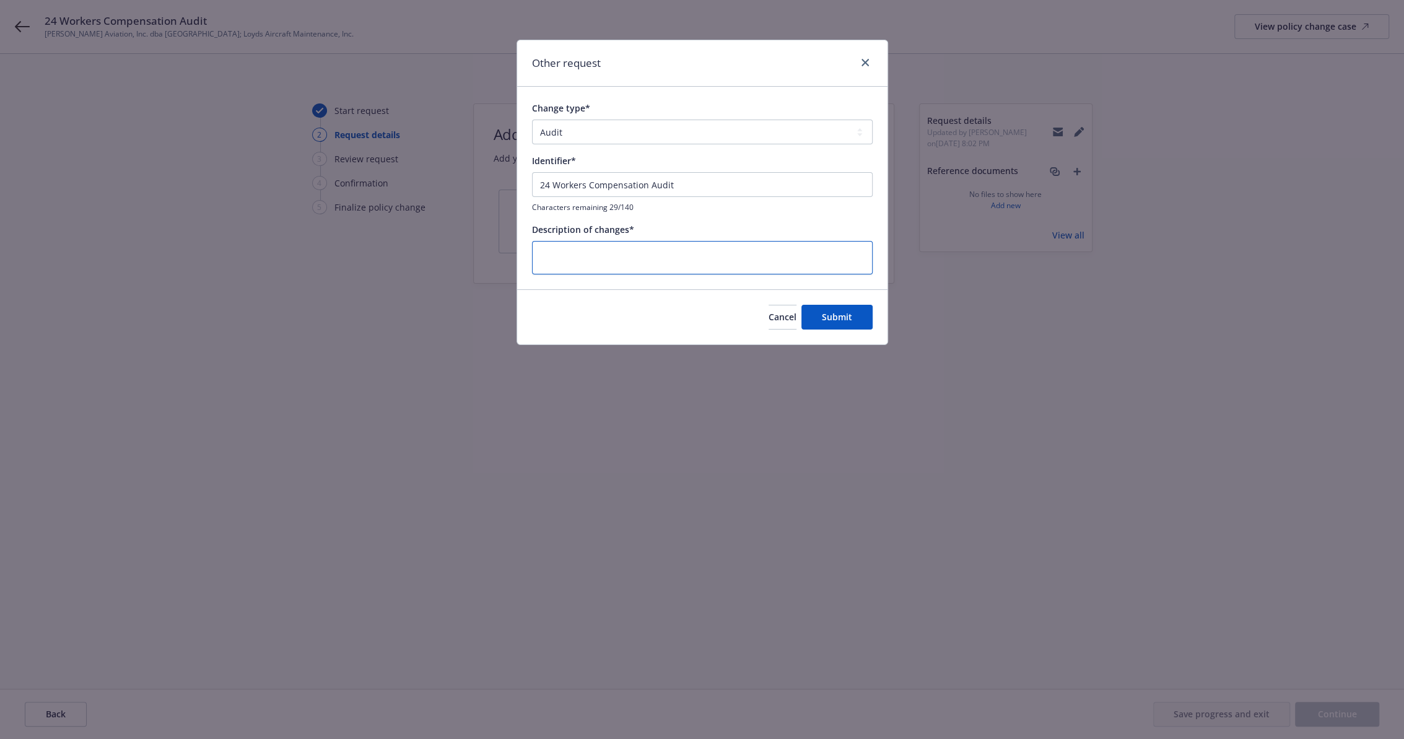
paste textarea "24 Workers Compensation Audit"
type textarea "x"
type textarea "24 Workers Compensation Audit"
click at [836, 311] on span "Submit" at bounding box center [837, 317] width 30 height 12
type textarea "x"
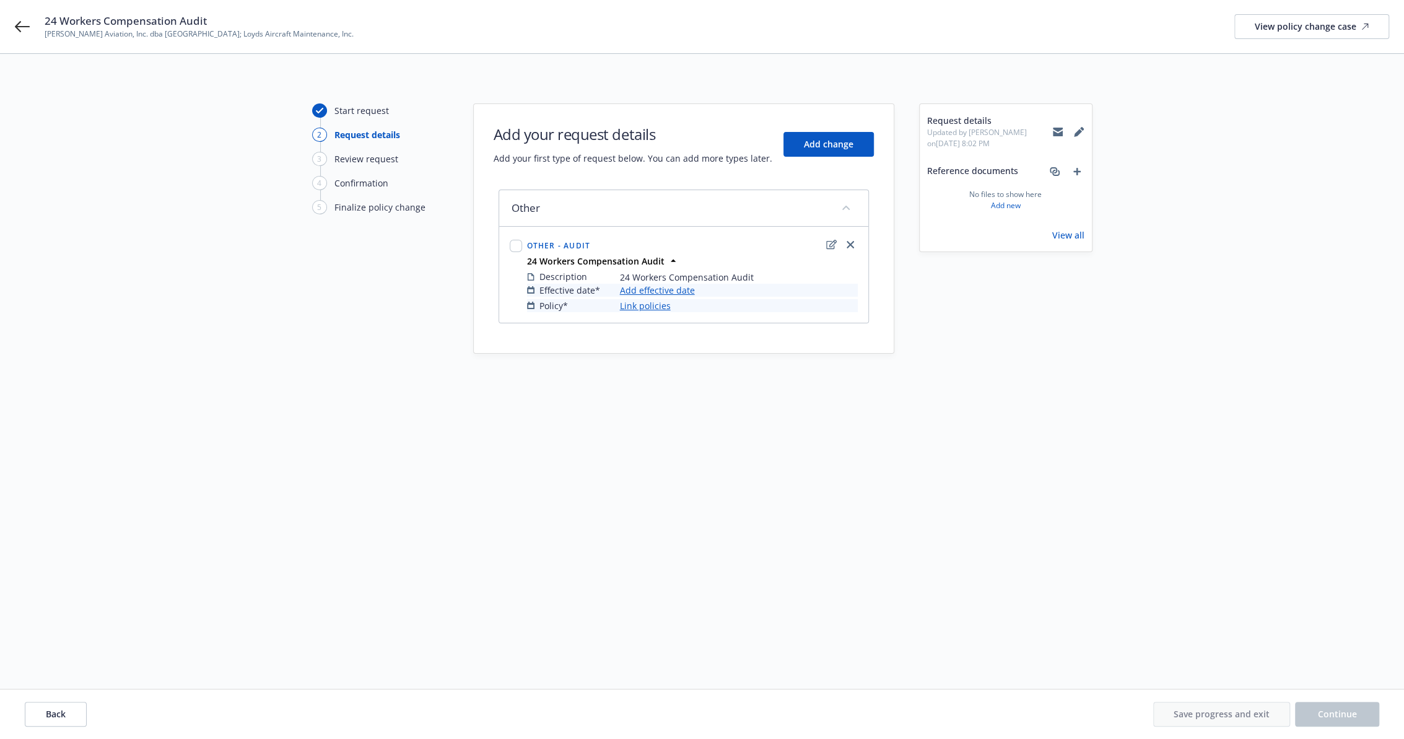
click at [645, 304] on link "Link policies" at bounding box center [645, 305] width 51 height 13
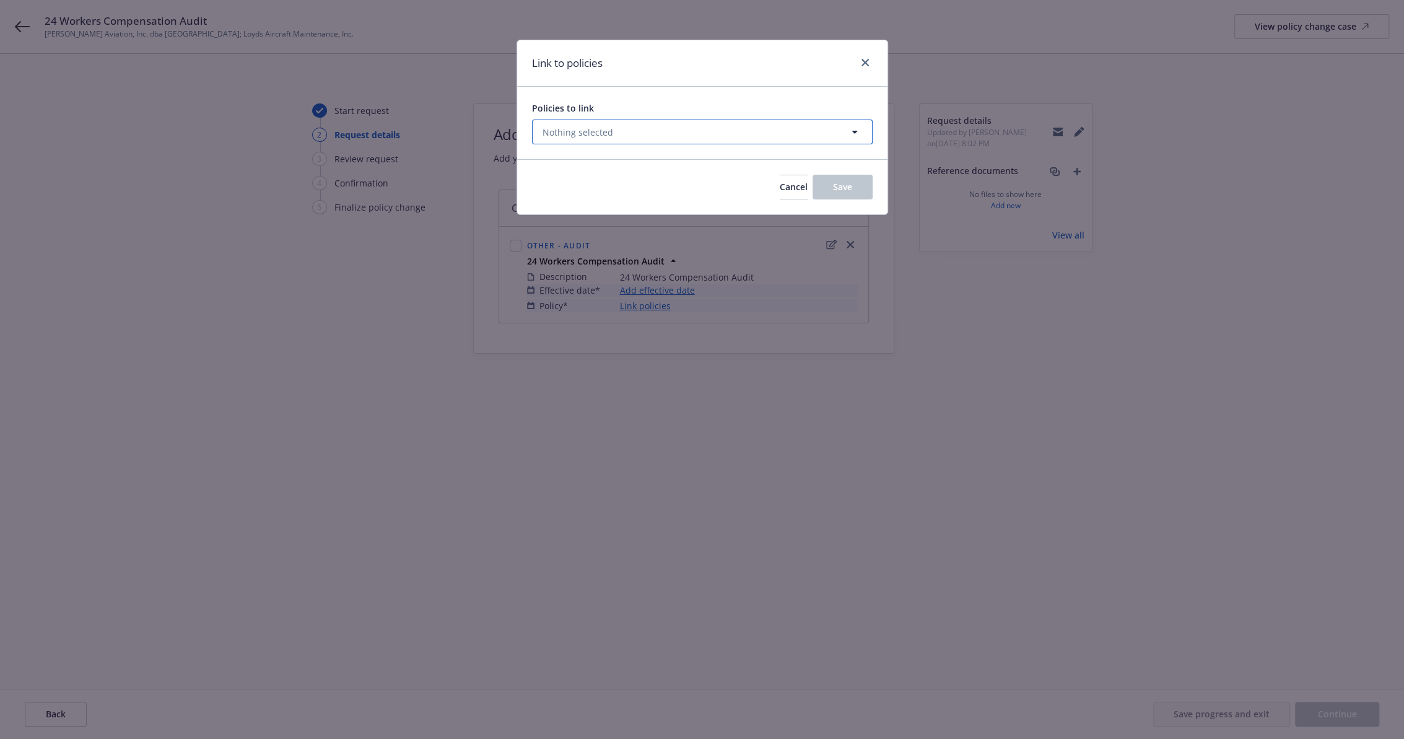
click at [603, 136] on span "Nothing selected" at bounding box center [577, 132] width 71 height 13
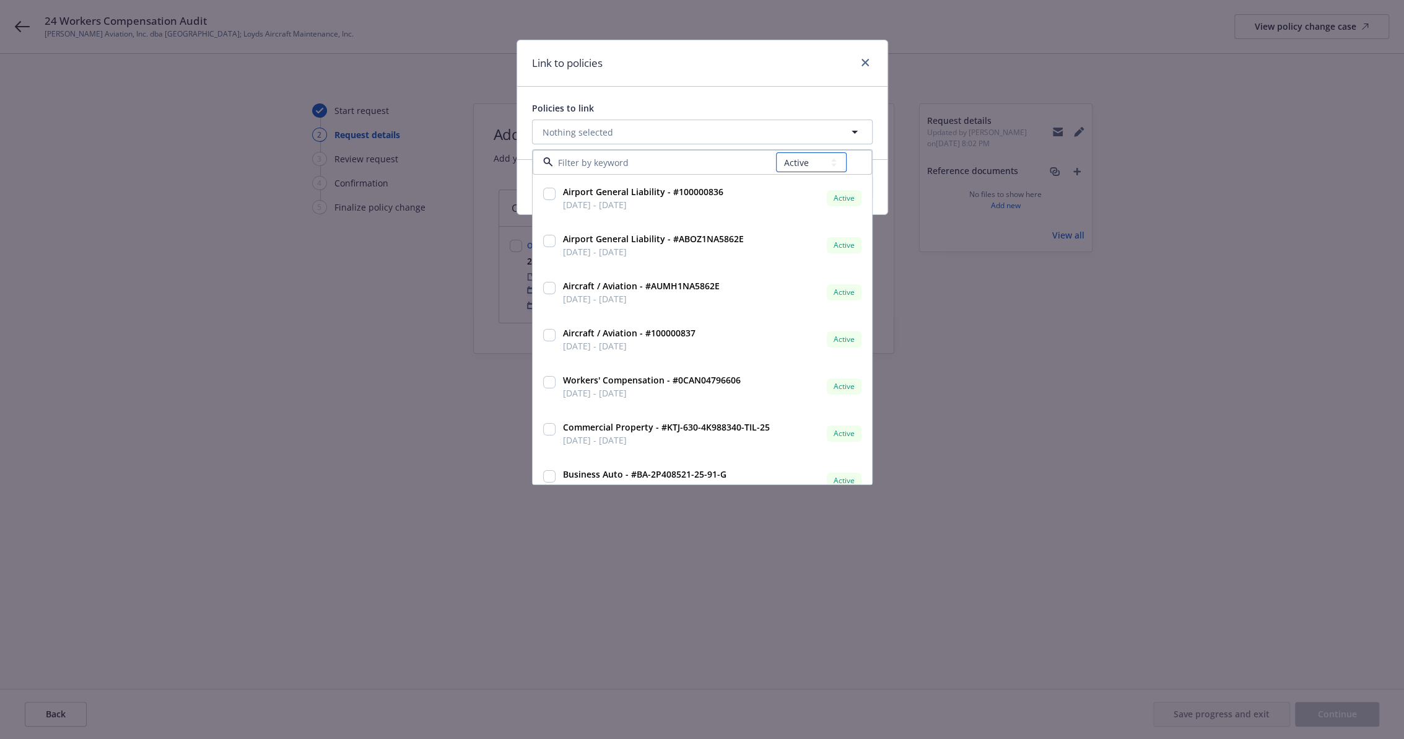
click at [798, 166] on select "All Active Upcoming Expired Cancelled" at bounding box center [811, 162] width 71 height 20
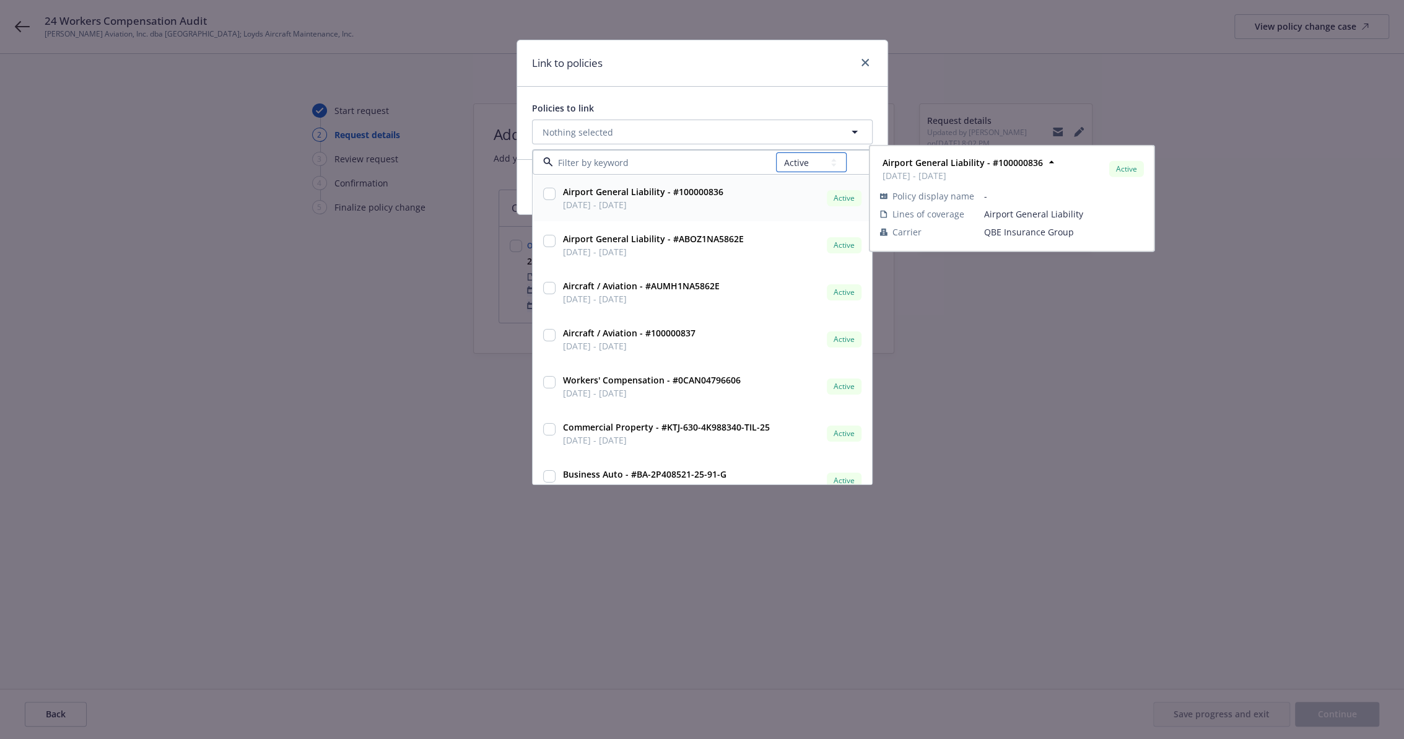
select select "EXPIRED"
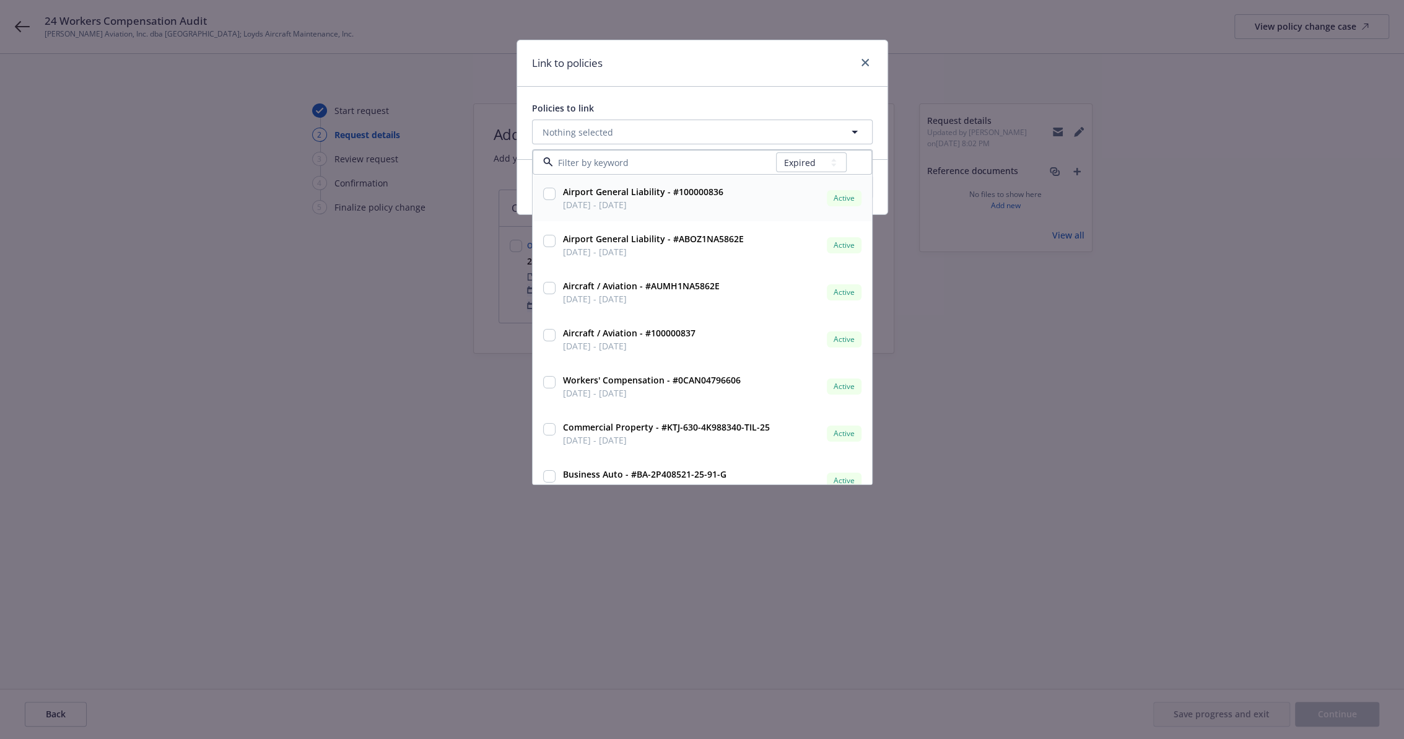
click at [777, 152] on select "All Active Upcoming Expired Cancelled" at bounding box center [811, 162] width 71 height 20
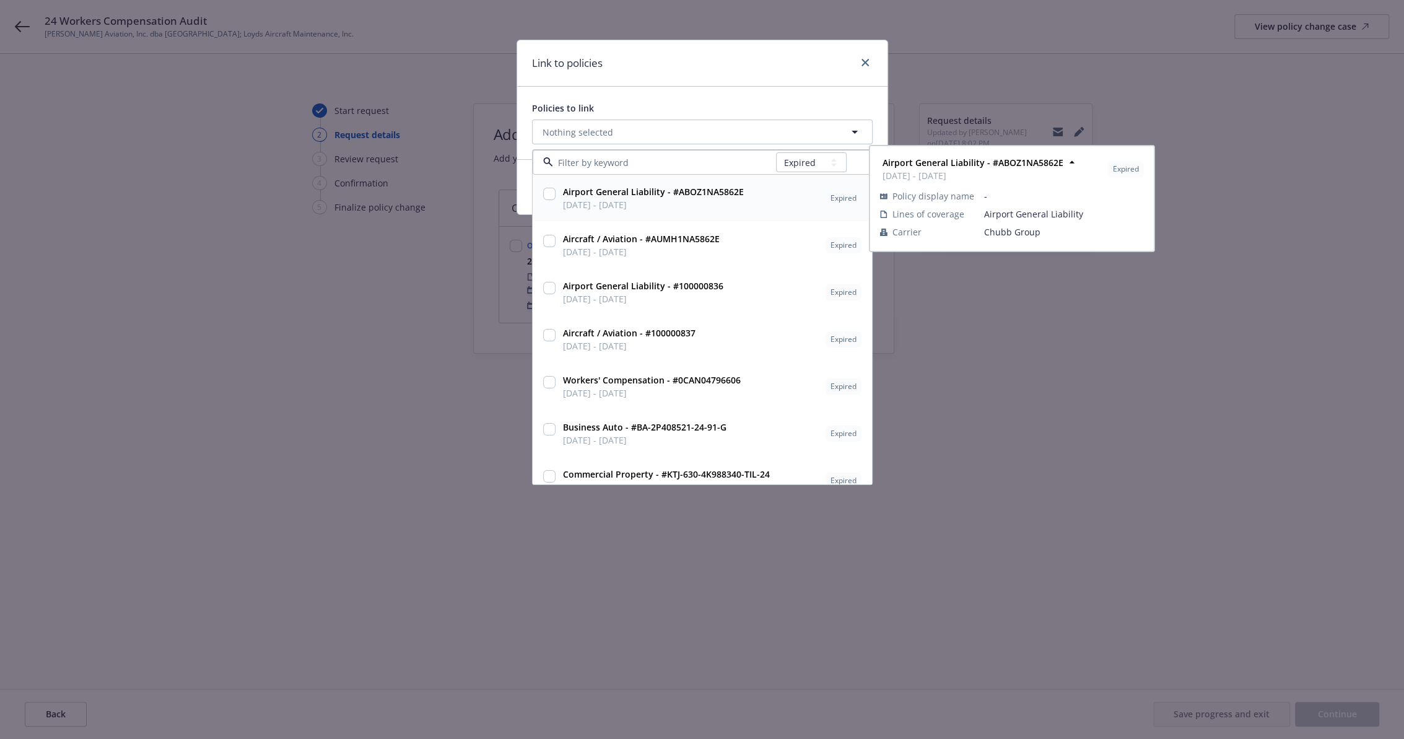
click at [585, 162] on input at bounding box center [664, 162] width 223 height 13
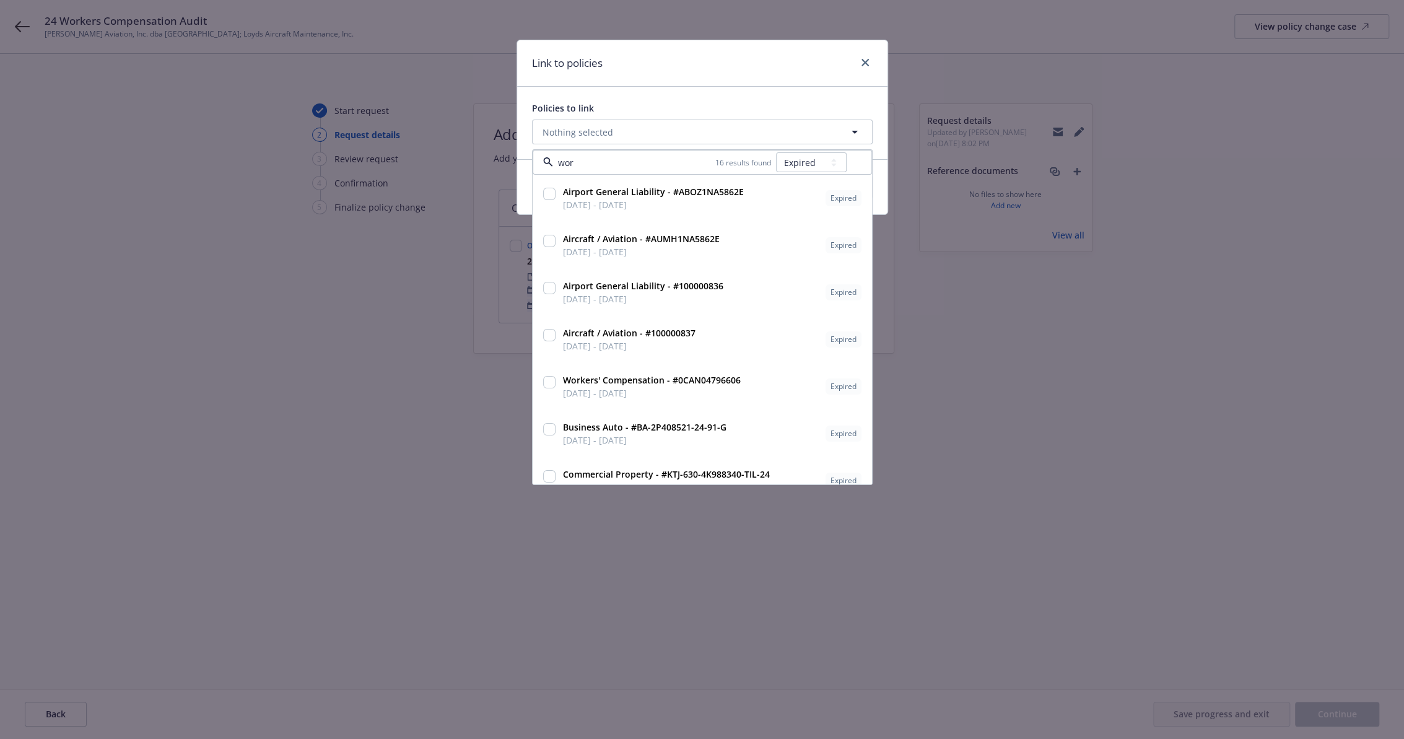
type input "work"
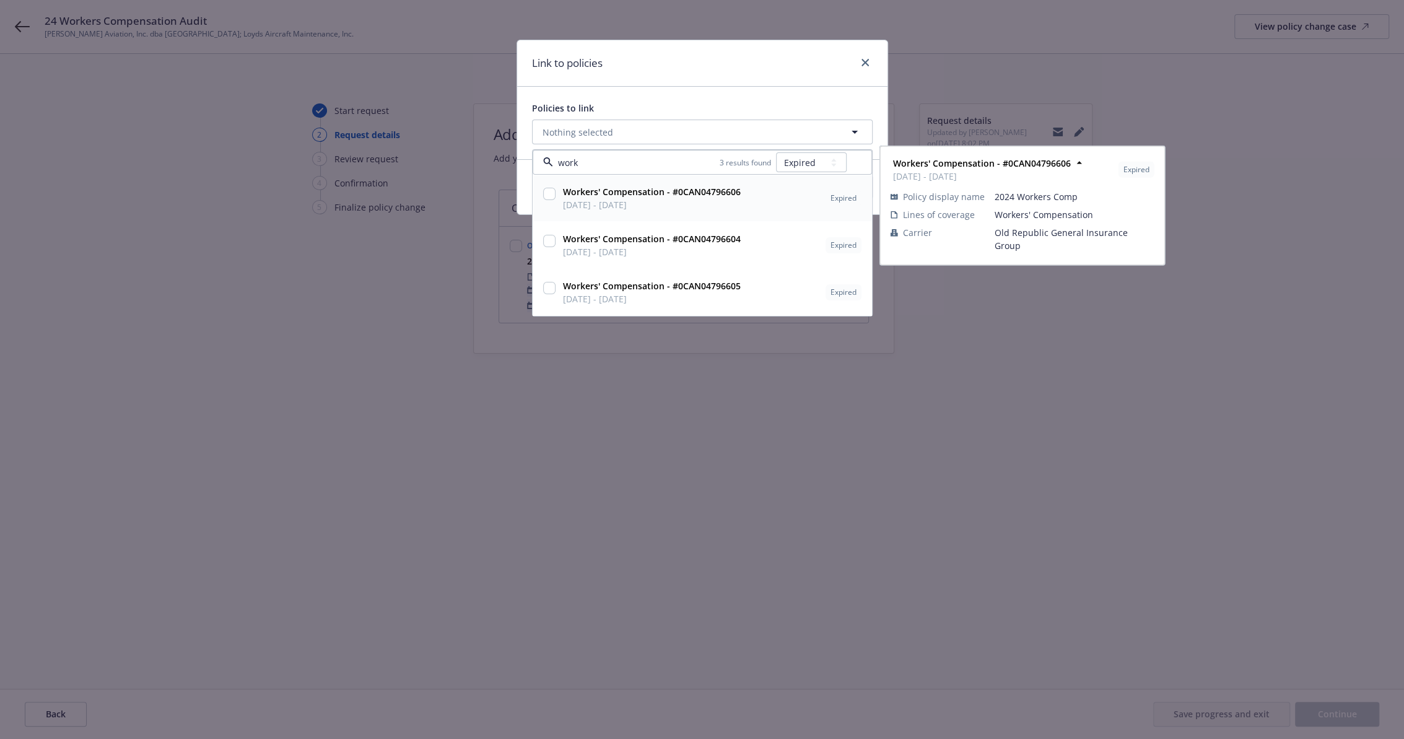
click at [662, 188] on strong "Workers' Compensation - #0CAN04796606" at bounding box center [652, 192] width 178 height 12
checkbox input "true"
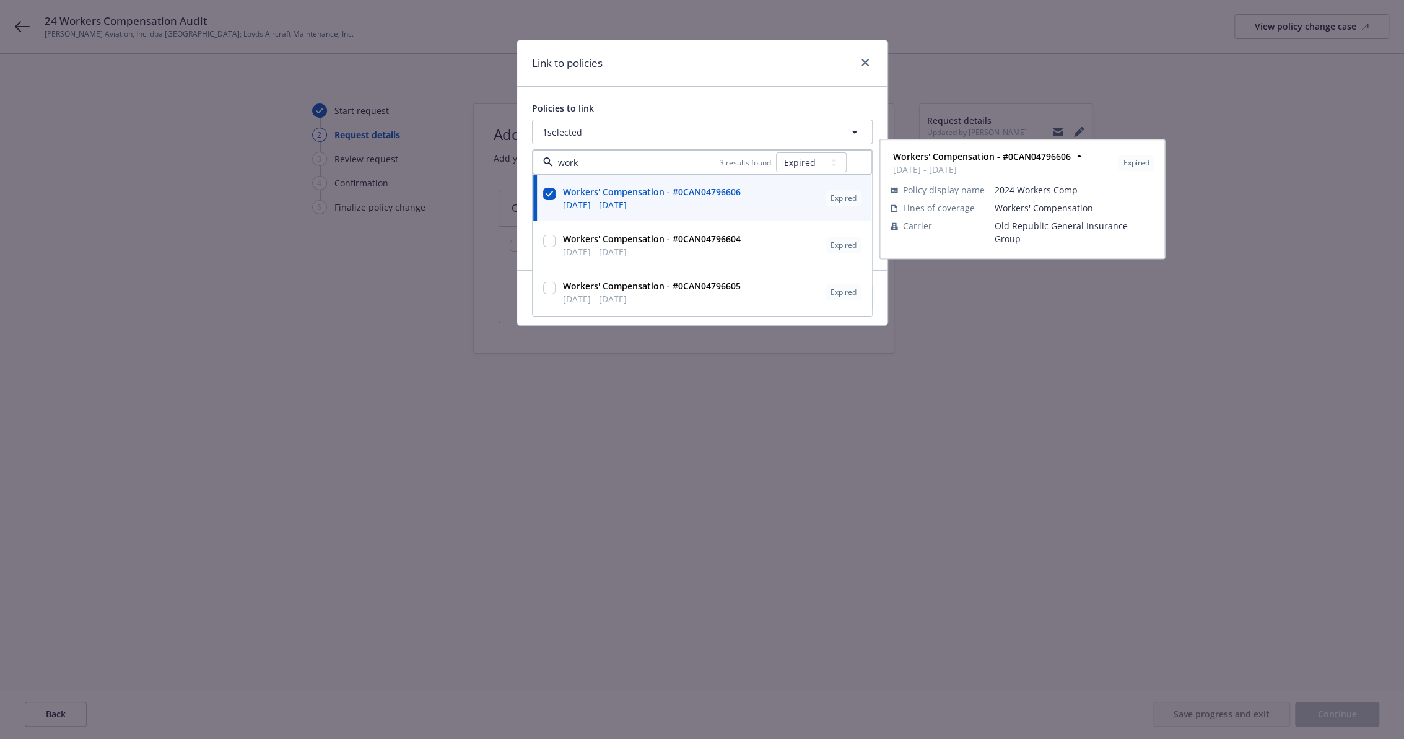
type input "work"
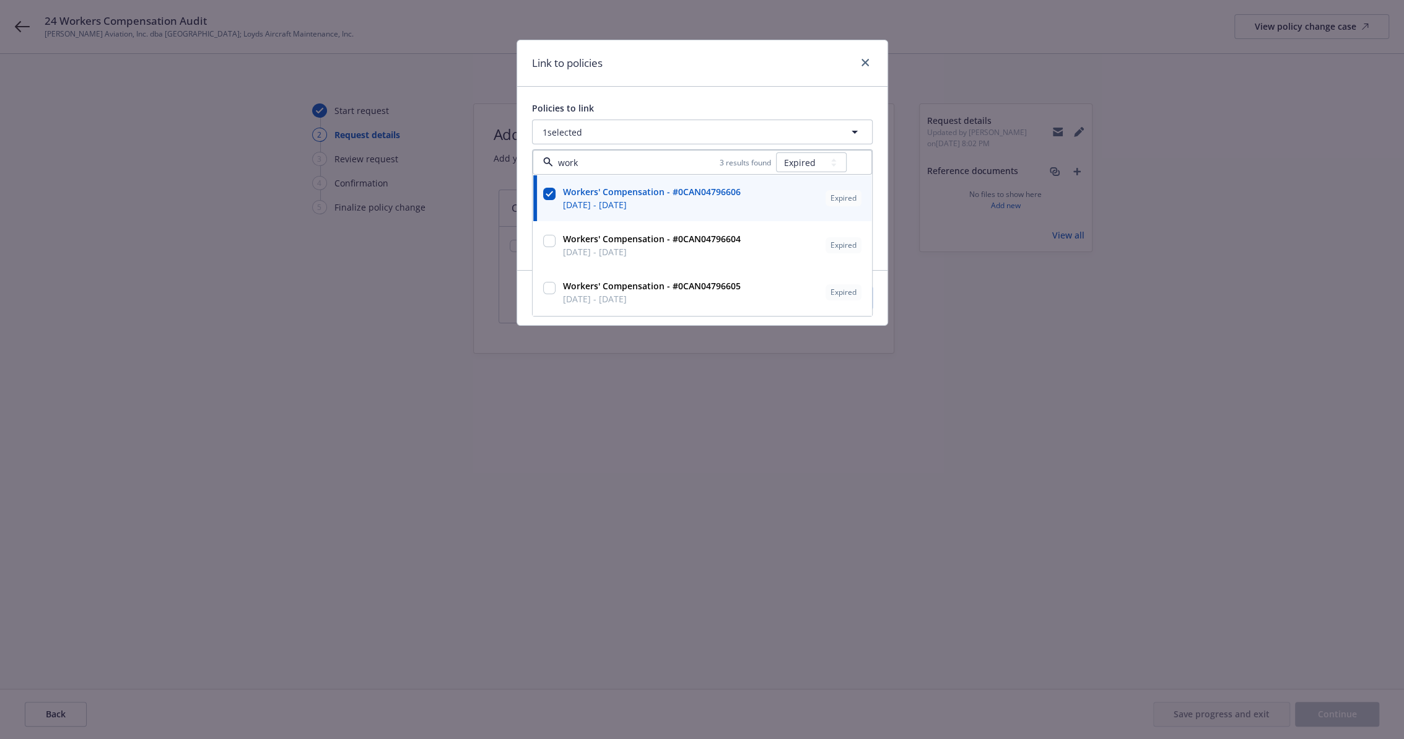
click at [744, 65] on div "Link to policies" at bounding box center [702, 63] width 370 height 46
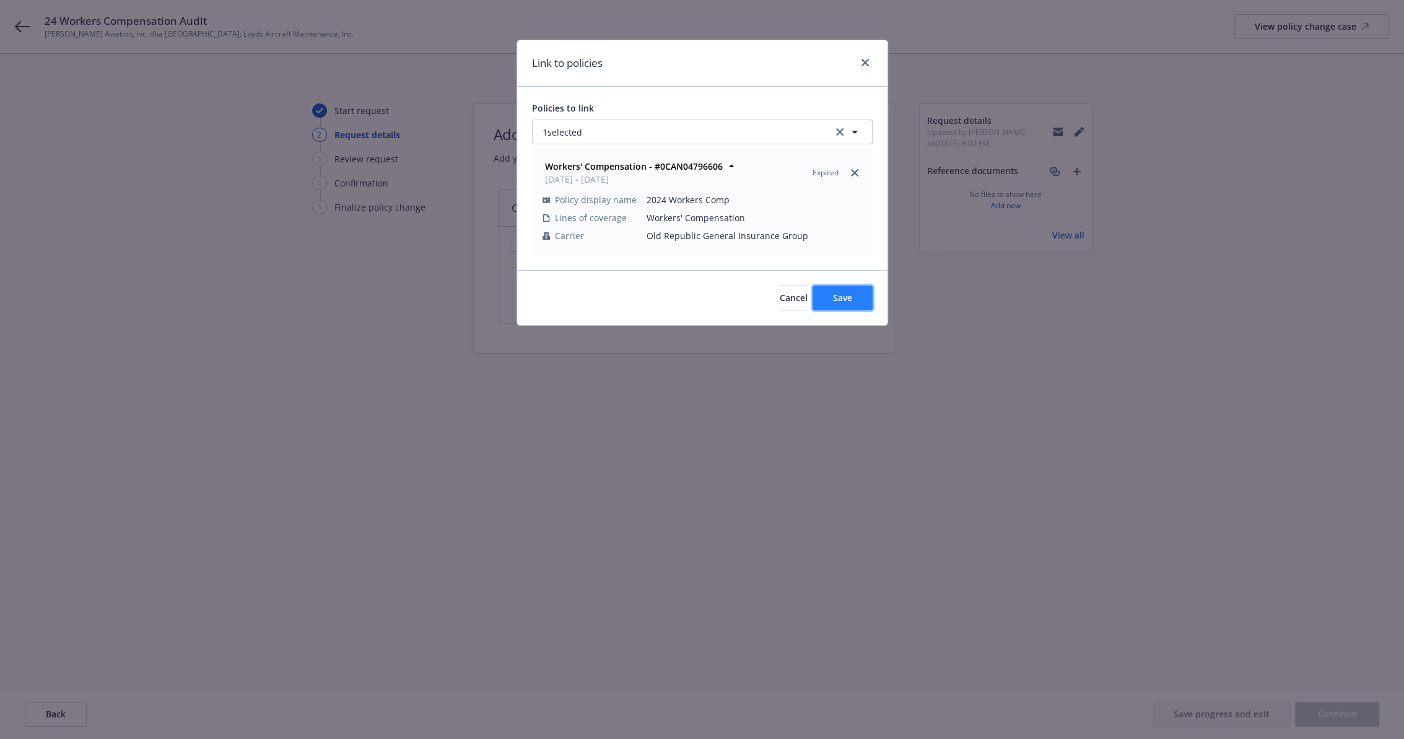
click at [850, 296] on span "Save" at bounding box center [842, 298] width 19 height 12
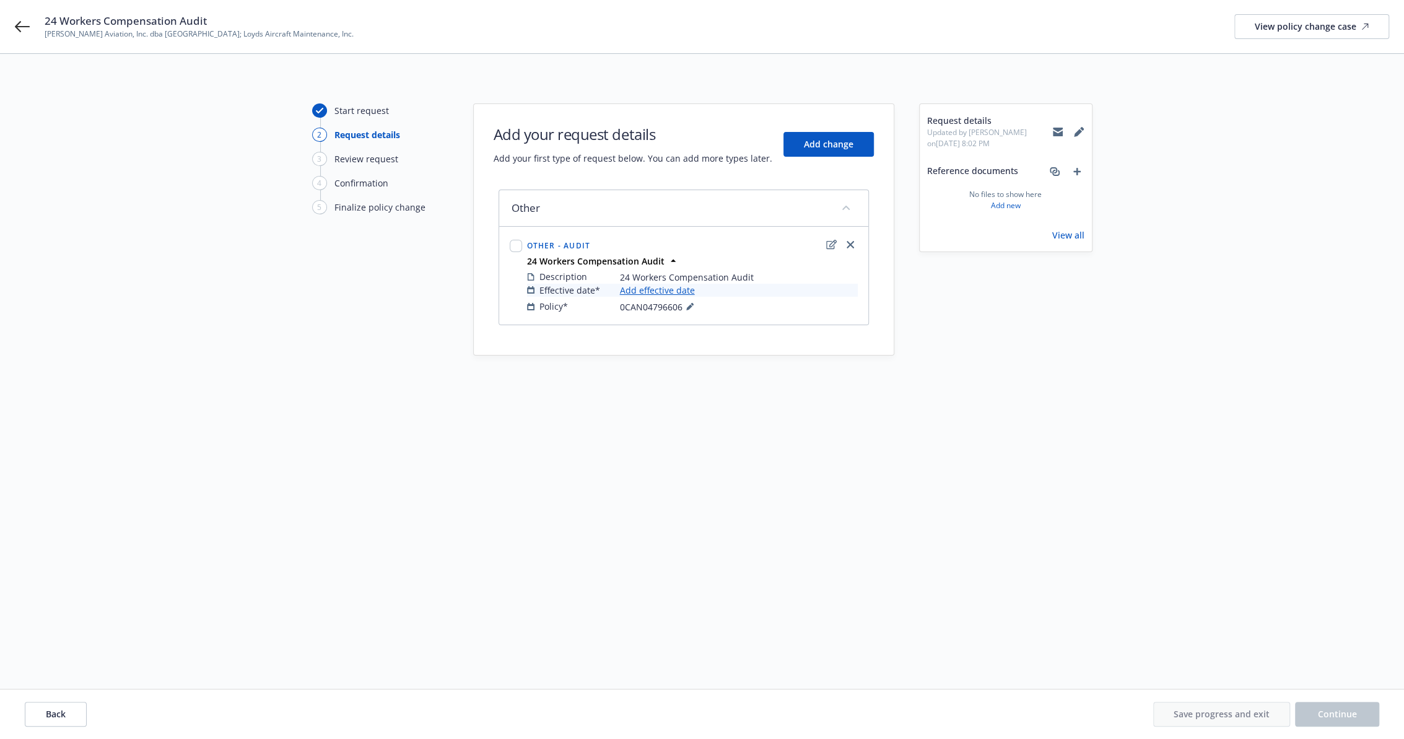
click at [654, 285] on link "Add effective date" at bounding box center [657, 290] width 75 height 13
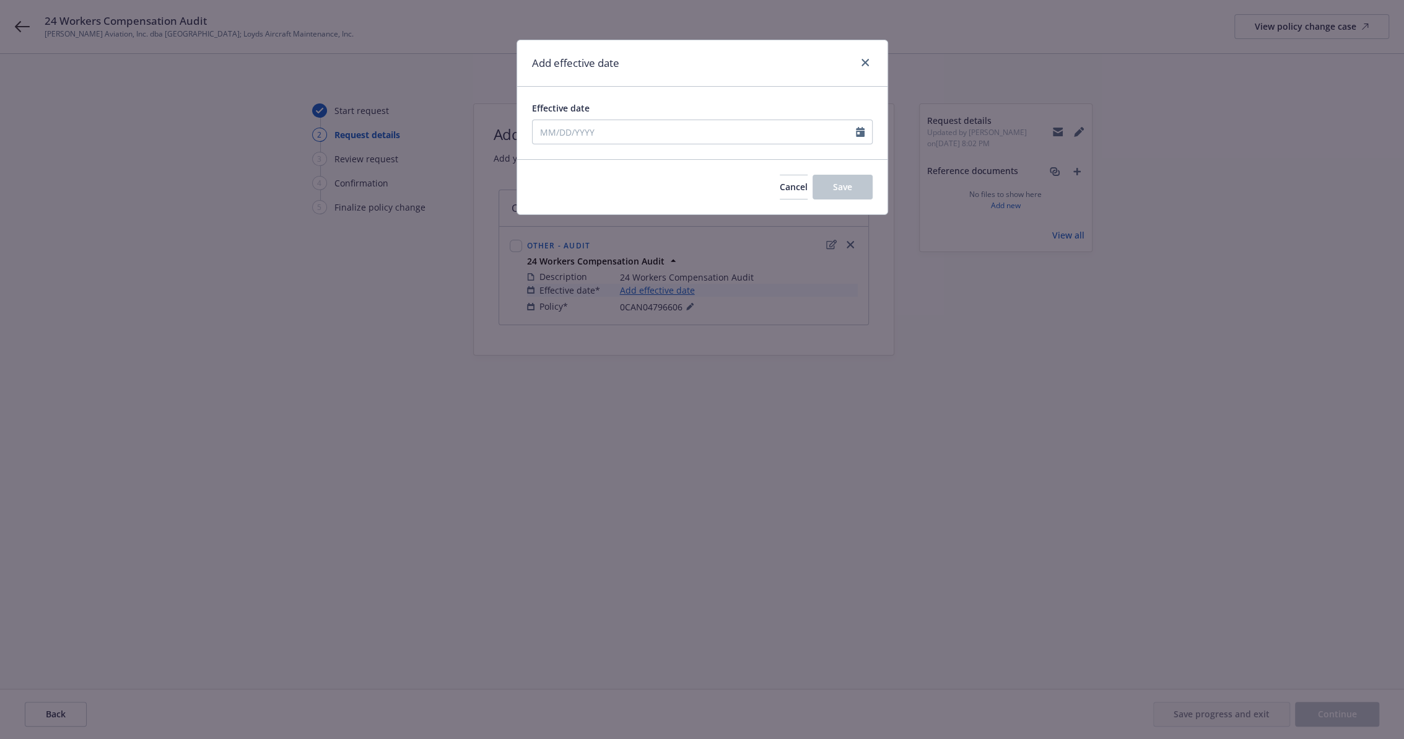
click at [632, 151] on div "Effective date" at bounding box center [702, 123] width 370 height 72
select select "8"
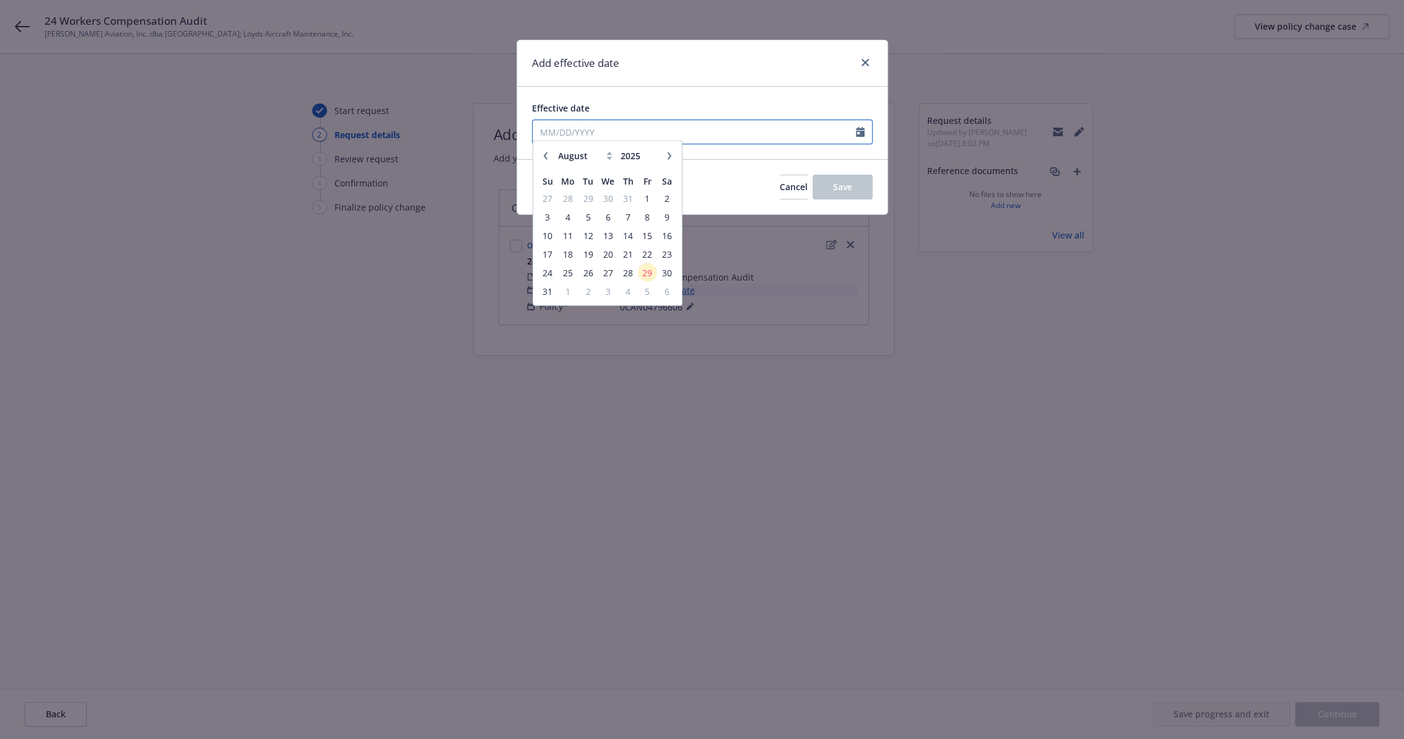
click at [625, 131] on input "Effective date" at bounding box center [694, 132] width 323 height 24
type input "[DATE]"
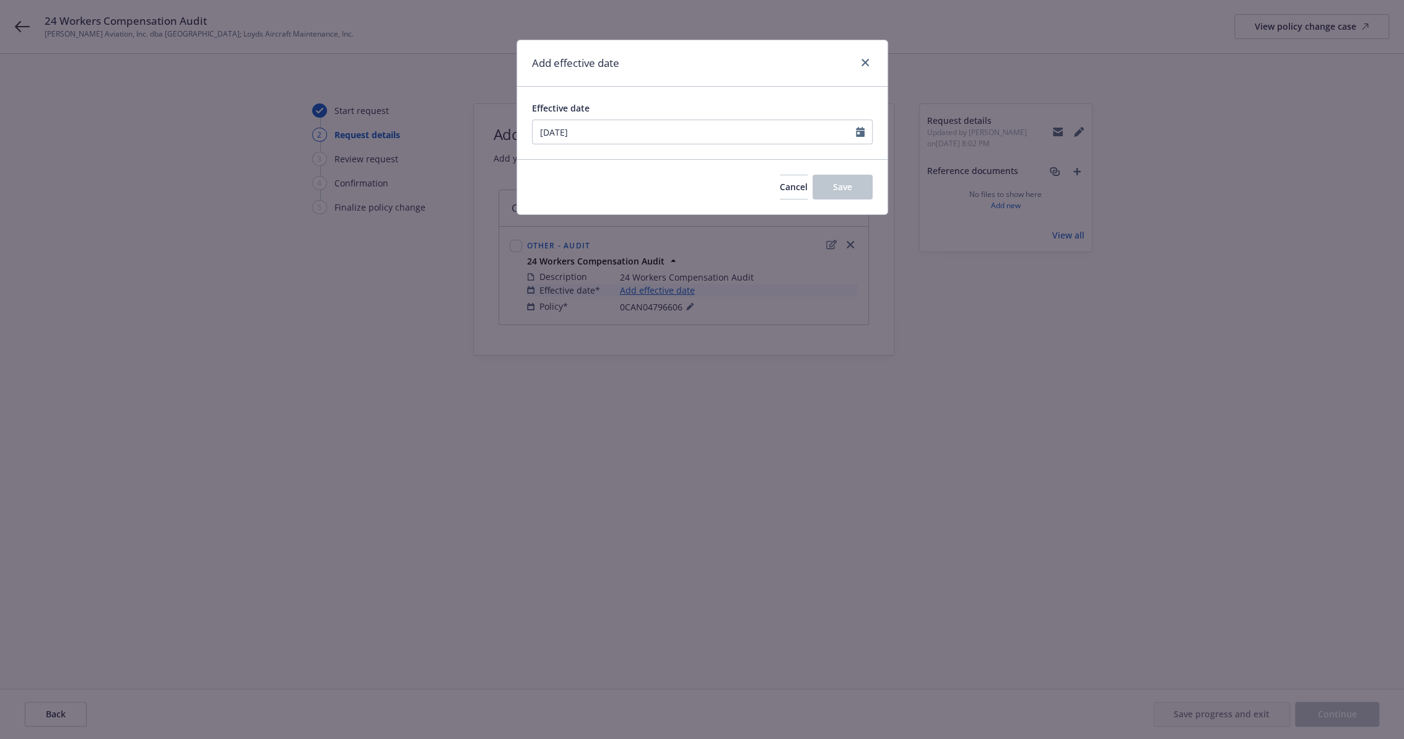
click at [785, 84] on div "Add effective date" at bounding box center [702, 63] width 370 height 46
click at [841, 187] on span "Save" at bounding box center [842, 187] width 19 height 12
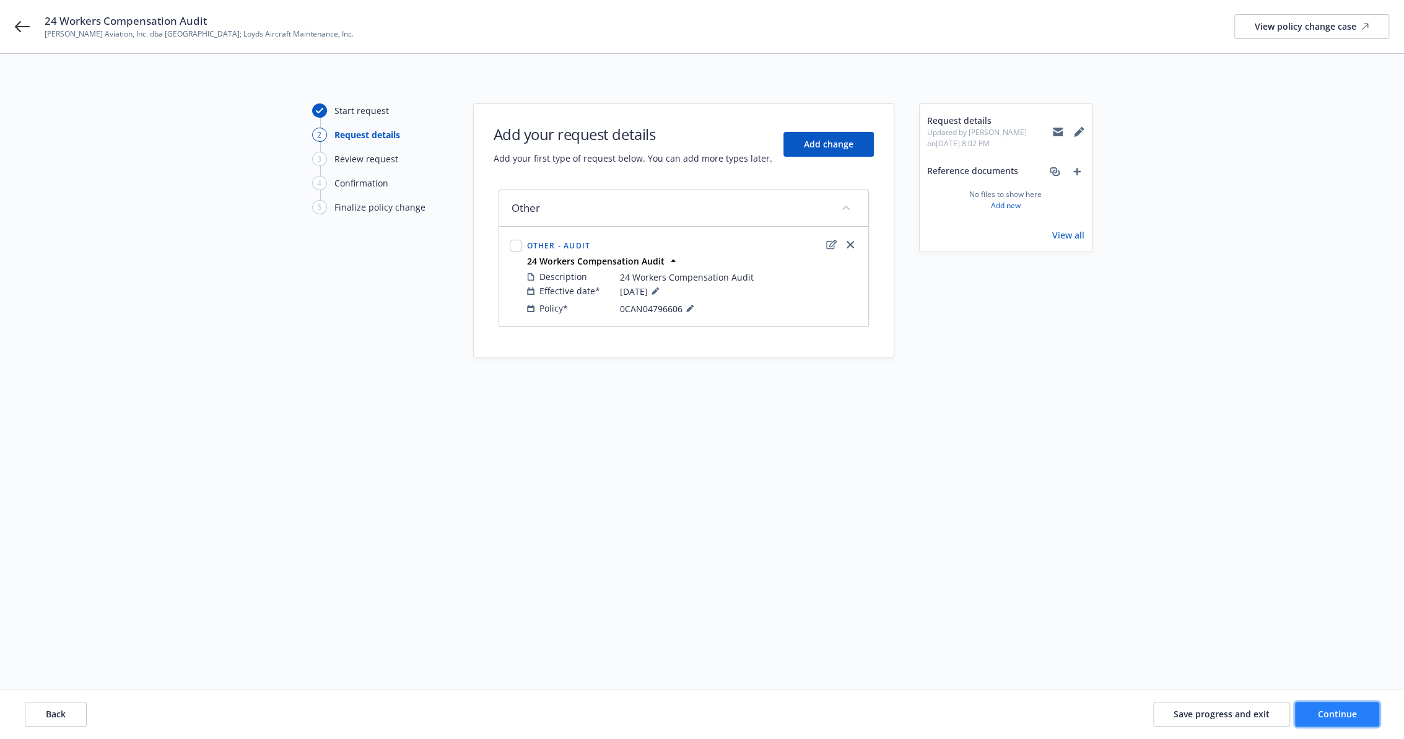
click at [1348, 705] on button "Continue" at bounding box center [1337, 714] width 84 height 25
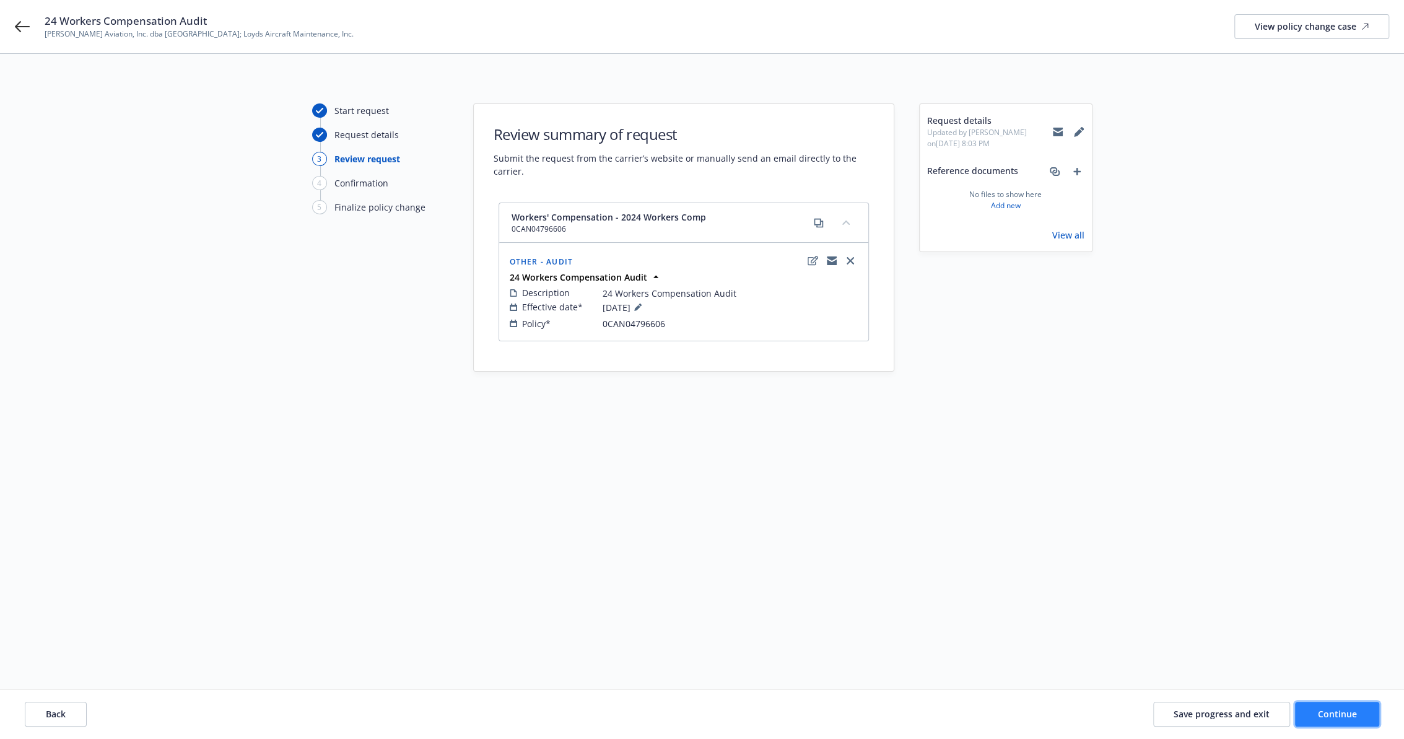
click at [1344, 713] on span "Continue" at bounding box center [1337, 714] width 39 height 12
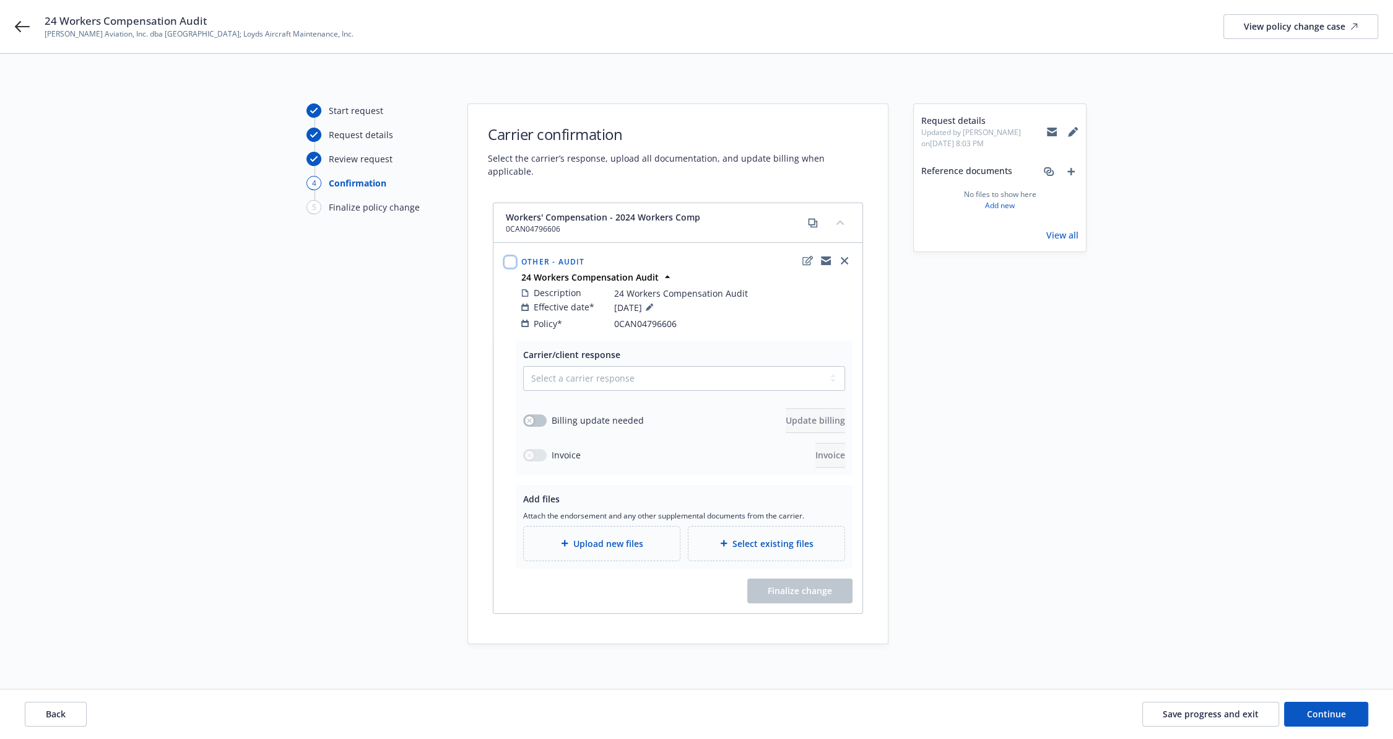
click at [511, 256] on input "checkbox" at bounding box center [510, 262] width 12 height 12
click at [645, 366] on select "Select a carrier response Accepted Accepted with revision No endorsement needed…" at bounding box center [684, 378] width 322 height 25
click at [603, 366] on select "Select a carrier response Accepted Accepted with revision No endorsement needed…" at bounding box center [684, 378] width 322 height 25
click at [510, 256] on input "checkbox" at bounding box center [510, 262] width 12 height 12
checkbox input "false"
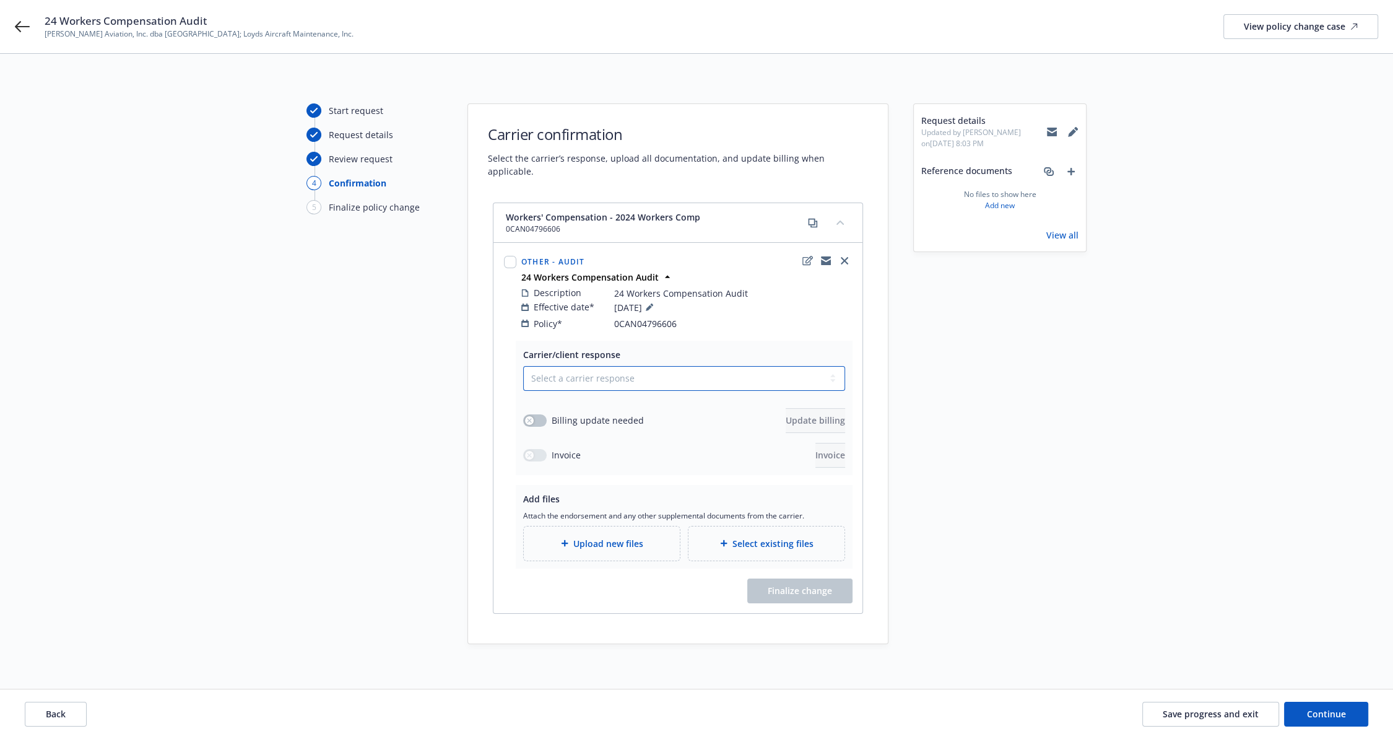
click at [591, 366] on select "Select a carrier response Accepted Accepted with revision No endorsement needed…" at bounding box center [684, 378] width 322 height 25
select select "ACCEPTED"
click at [523, 366] on select "Select a carrier response Accepted Accepted with revision No endorsement needed…" at bounding box center [684, 378] width 322 height 25
click at [510, 256] on input "checkbox" at bounding box center [510, 262] width 12 height 12
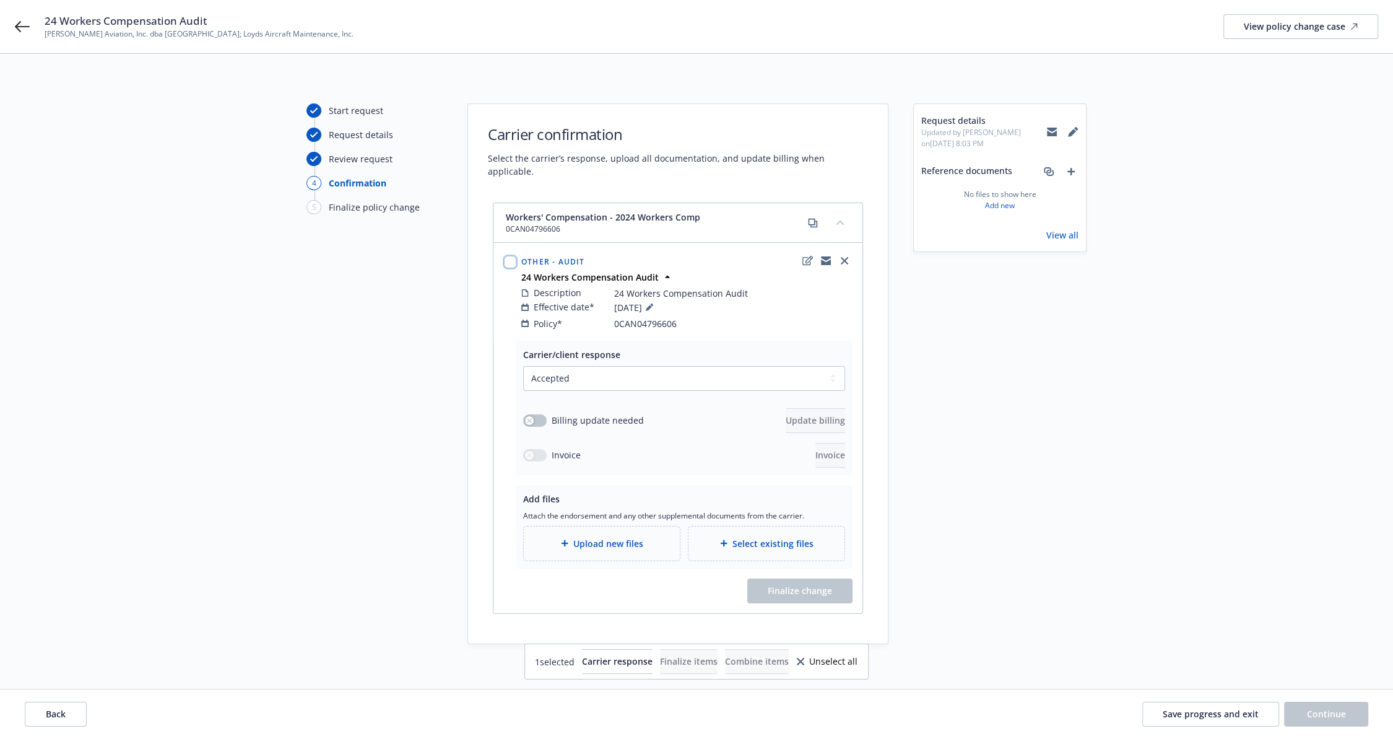
checkbox input "false"
click at [536, 414] on button "button" at bounding box center [535, 420] width 24 height 12
click at [821, 414] on span "Update billing" at bounding box center [815, 420] width 59 height 12
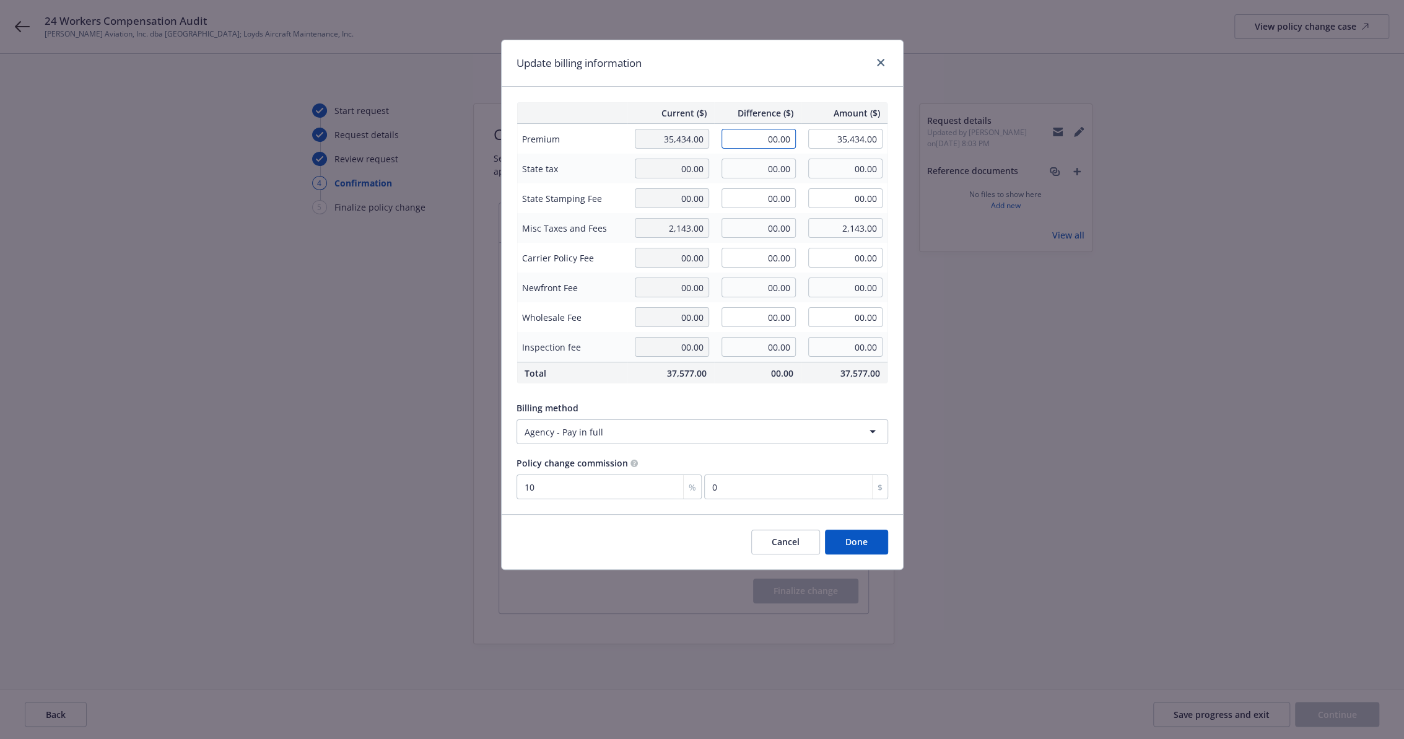
drag, startPoint x: 739, startPoint y: 144, endPoint x: 946, endPoint y: 155, distance: 207.1
click at [927, 149] on div "Update billing information Current ($) Difference ($) Amount ($) Premium 35,434…" at bounding box center [702, 369] width 1404 height 739
type input "7,431.00"
type input "42,865.00"
type input "743.1"
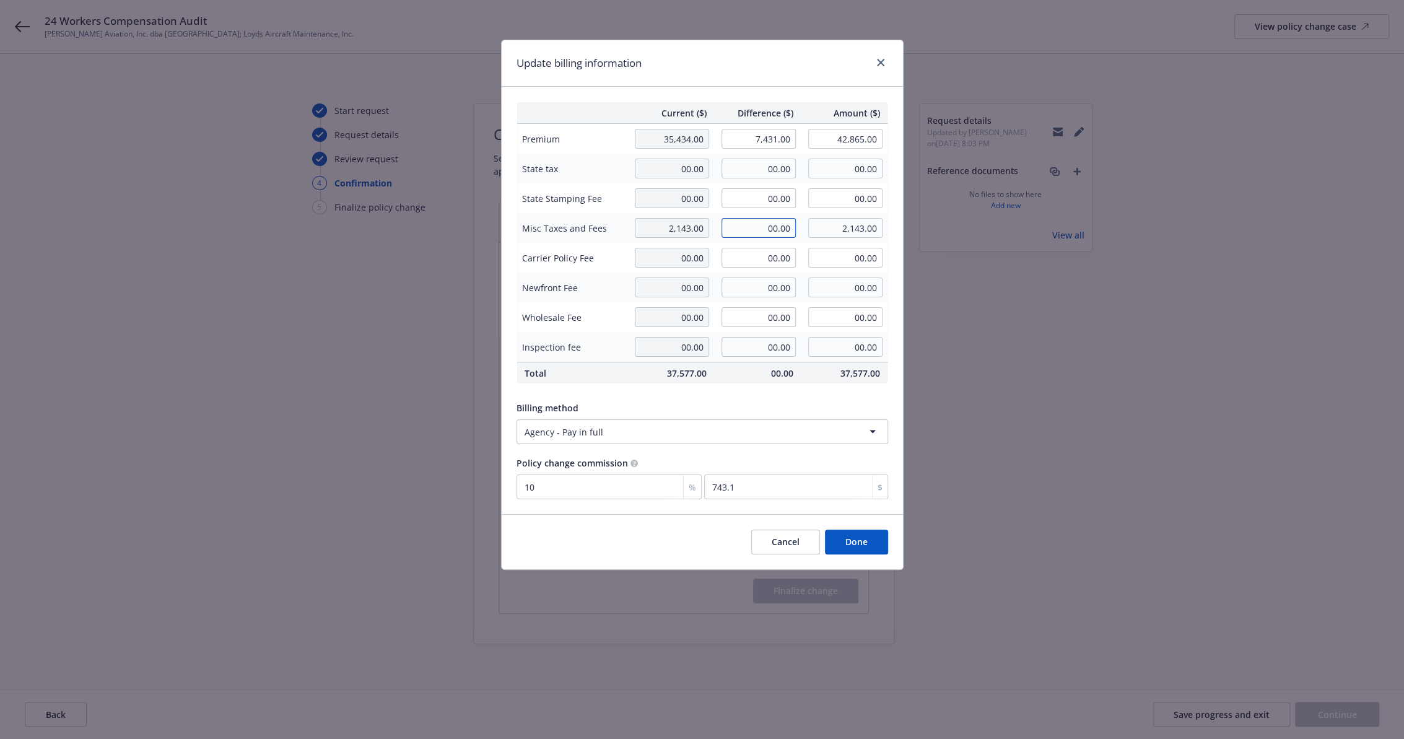
drag, startPoint x: 931, startPoint y: 250, endPoint x: 987, endPoint y: 250, distance: 56.4
click at [987, 250] on div "Update billing information Current ($) Difference ($) Amount ($) Premium 35,434…" at bounding box center [702, 369] width 1404 height 739
type input "451.00"
type input "2,594.00"
click at [744, 136] on input "7,431.00" at bounding box center [758, 139] width 74 height 20
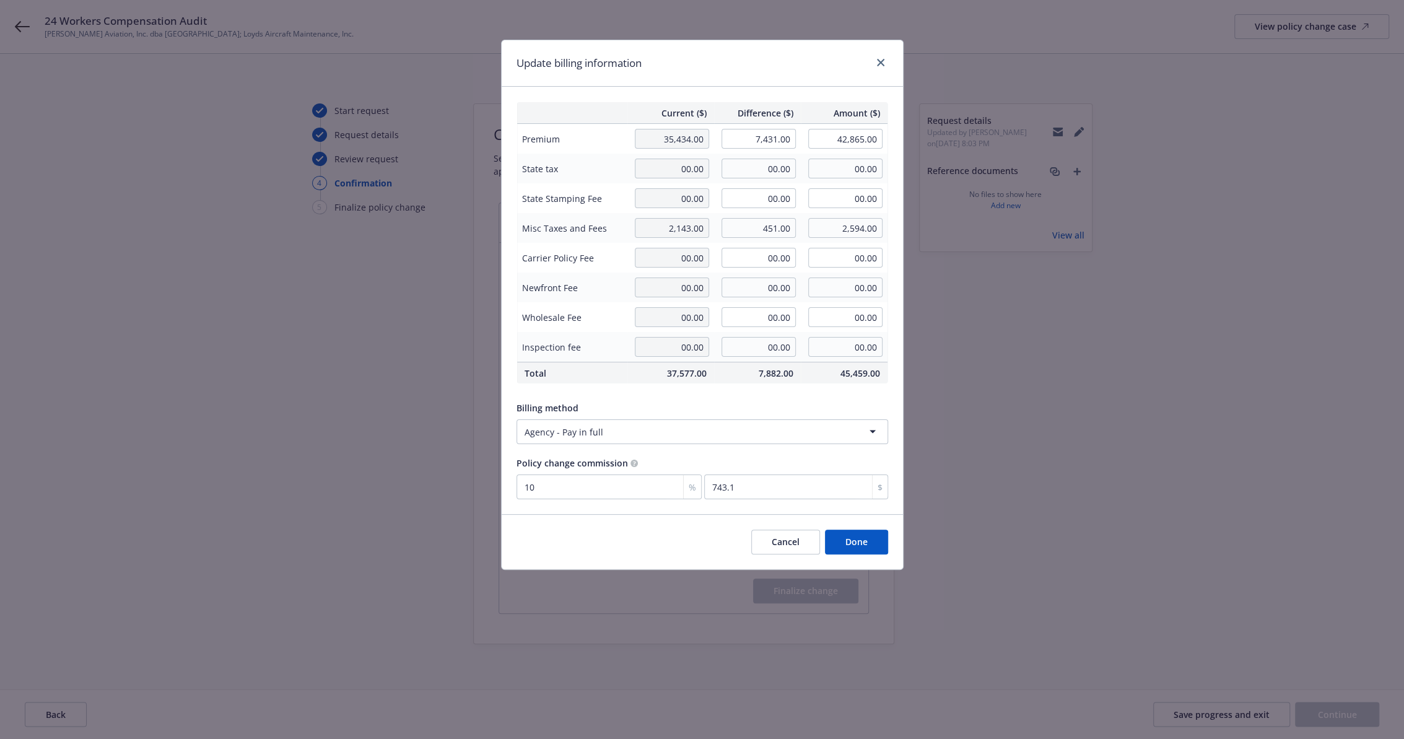
click at [860, 544] on button "Done" at bounding box center [856, 541] width 63 height 25
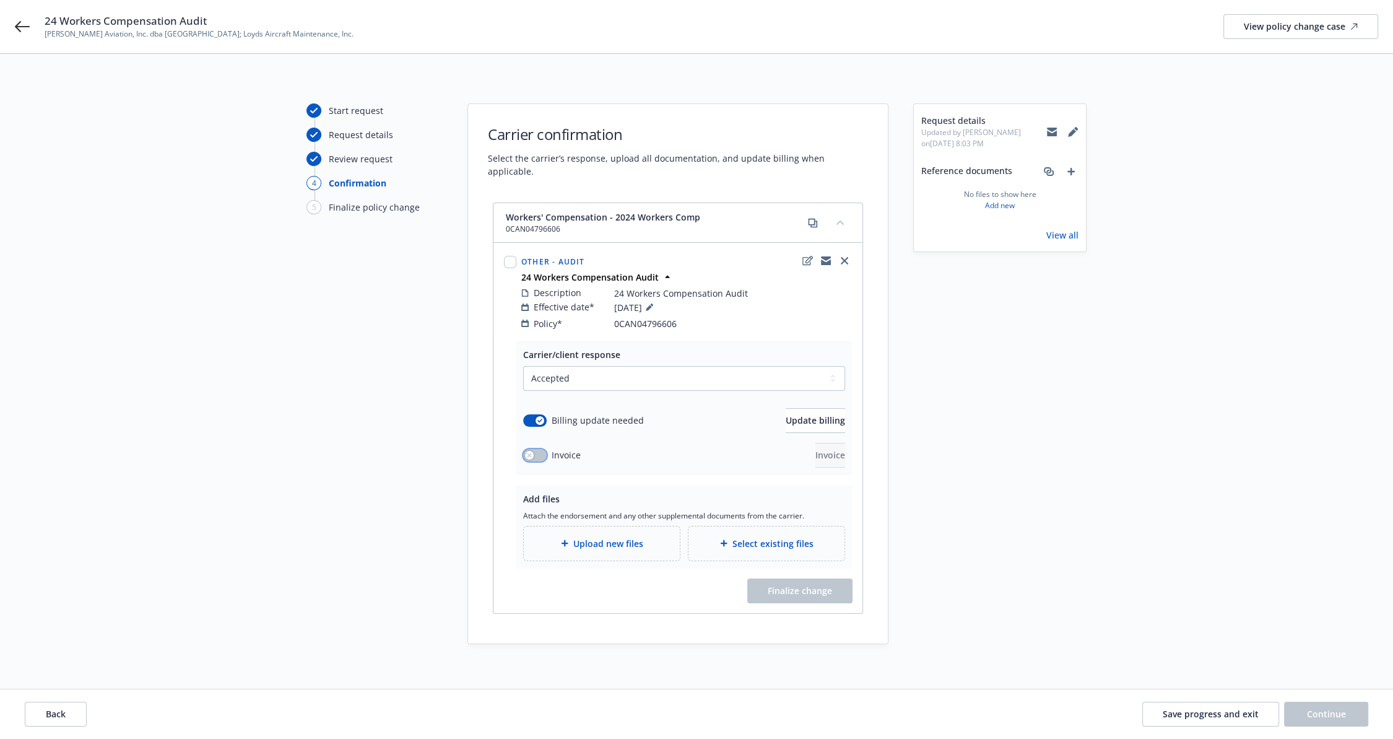
click at [535, 449] on button "button" at bounding box center [535, 455] width 24 height 12
click at [816, 449] on span "Invoice" at bounding box center [831, 455] width 30 height 12
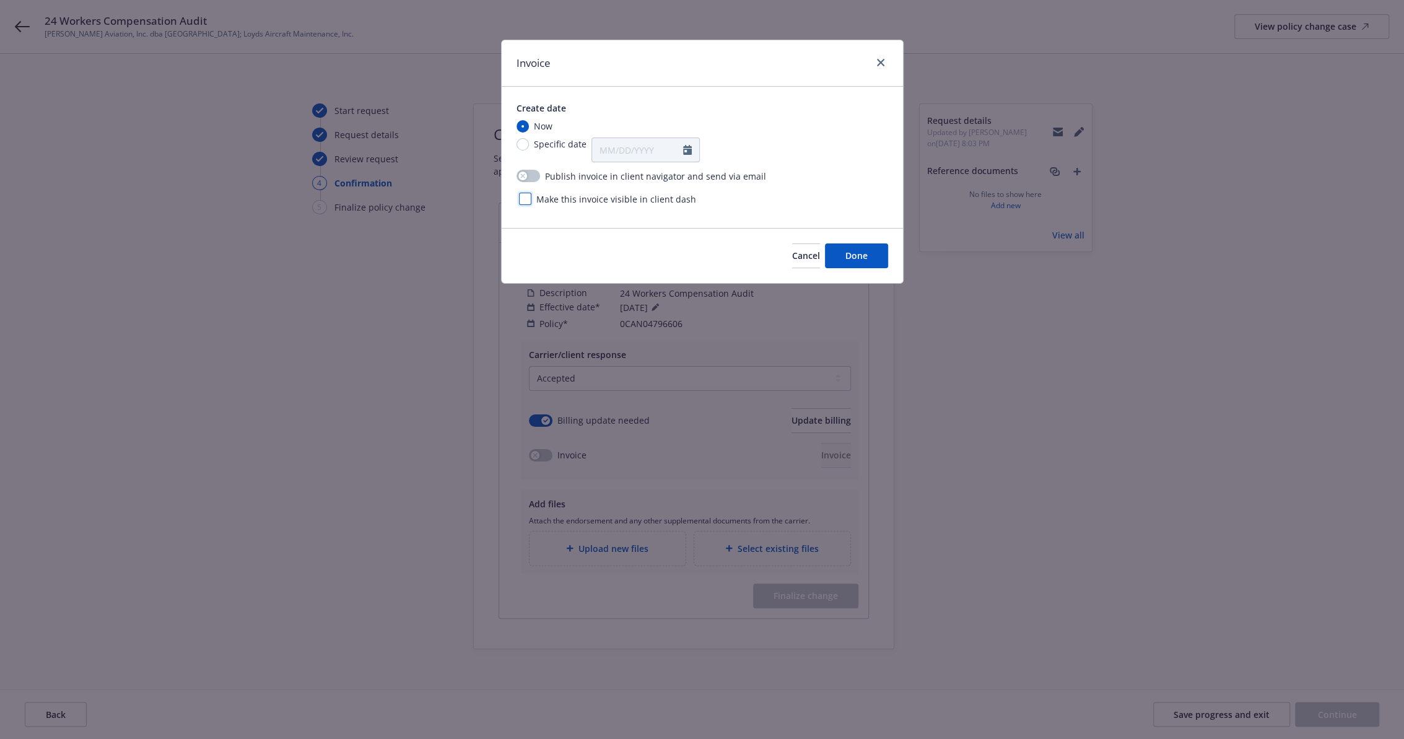
click at [527, 198] on div at bounding box center [525, 199] width 12 height 12
click at [869, 252] on button "Done" at bounding box center [856, 255] width 63 height 25
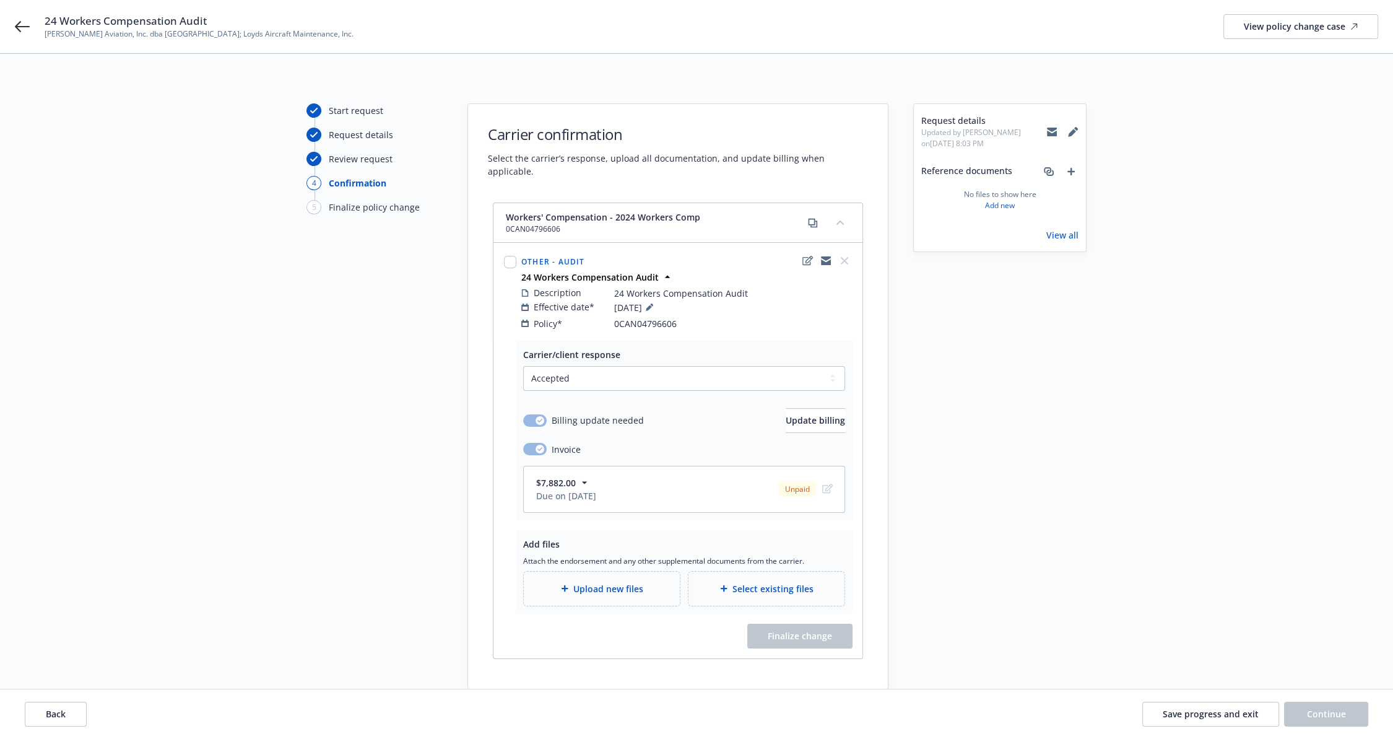
click at [610, 582] on span "Upload new files" at bounding box center [608, 588] width 70 height 13
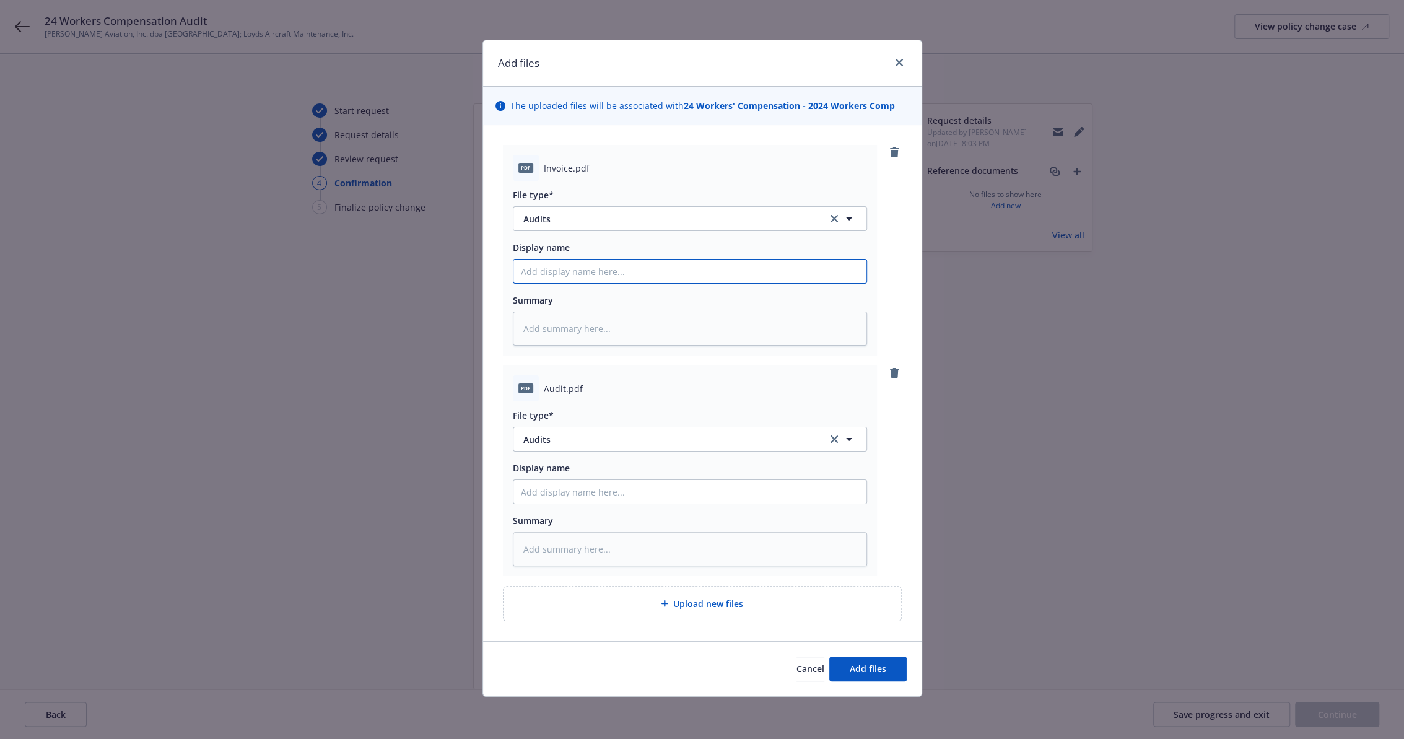
click at [566, 274] on input "Display name" at bounding box center [689, 271] width 353 height 24
type textarea "x"
type input "2"
type textarea "x"
type input "25 WC ORA 24-25 Audit"
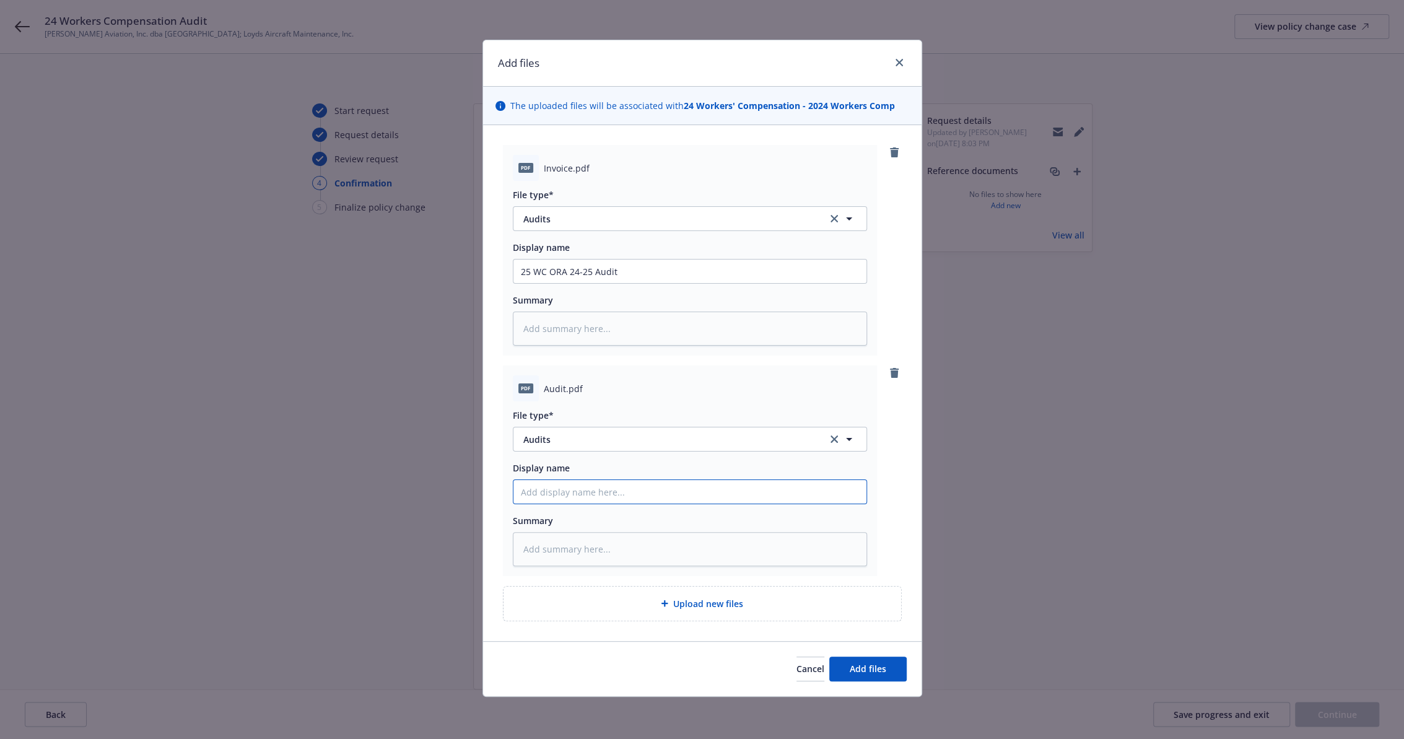
type input "25 WC ORA 24-25 Audit Invoice"
click at [634, 283] on input "25 WC ORA 24-25 Audit Invoice" at bounding box center [689, 271] width 353 height 24
type textarea "x"
type input "25 WC ORA 24-25 Audit"
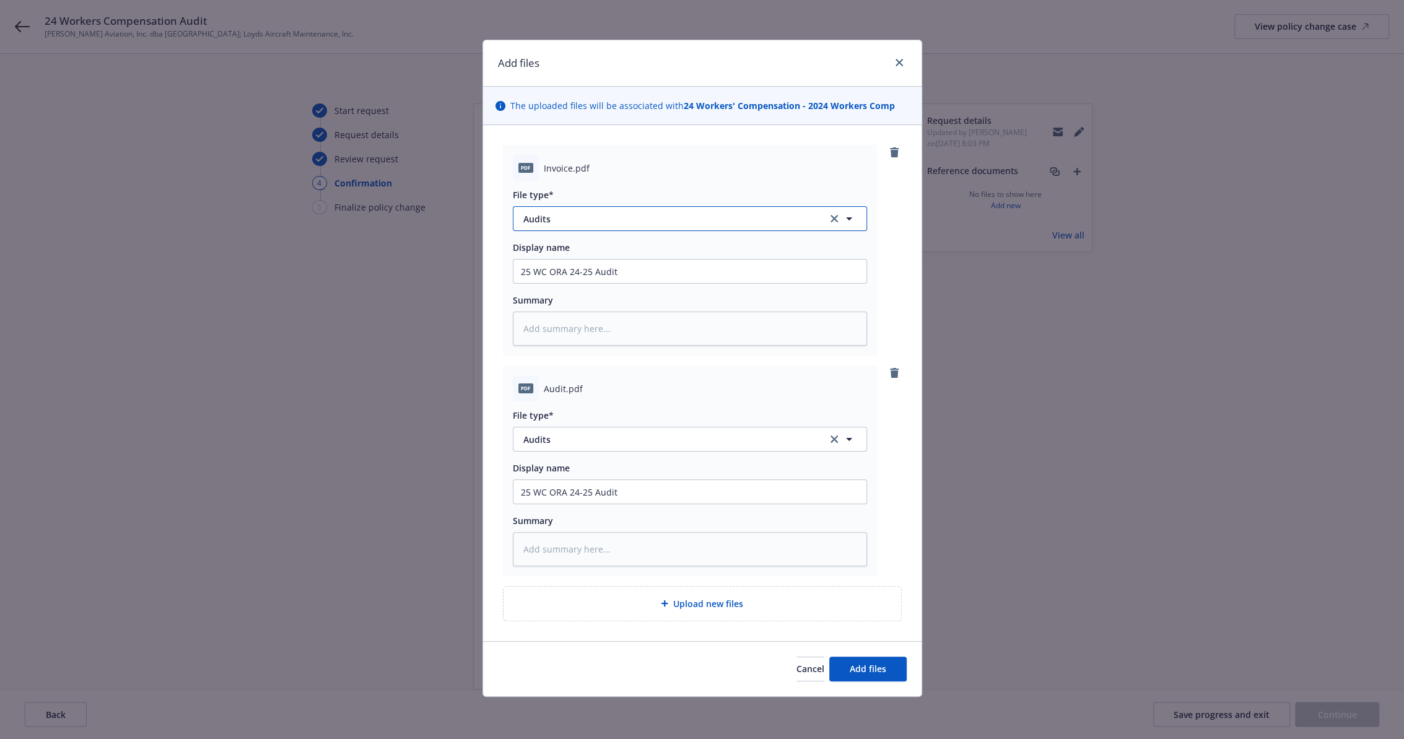
click at [616, 216] on span "Audits" at bounding box center [666, 218] width 287 height 13
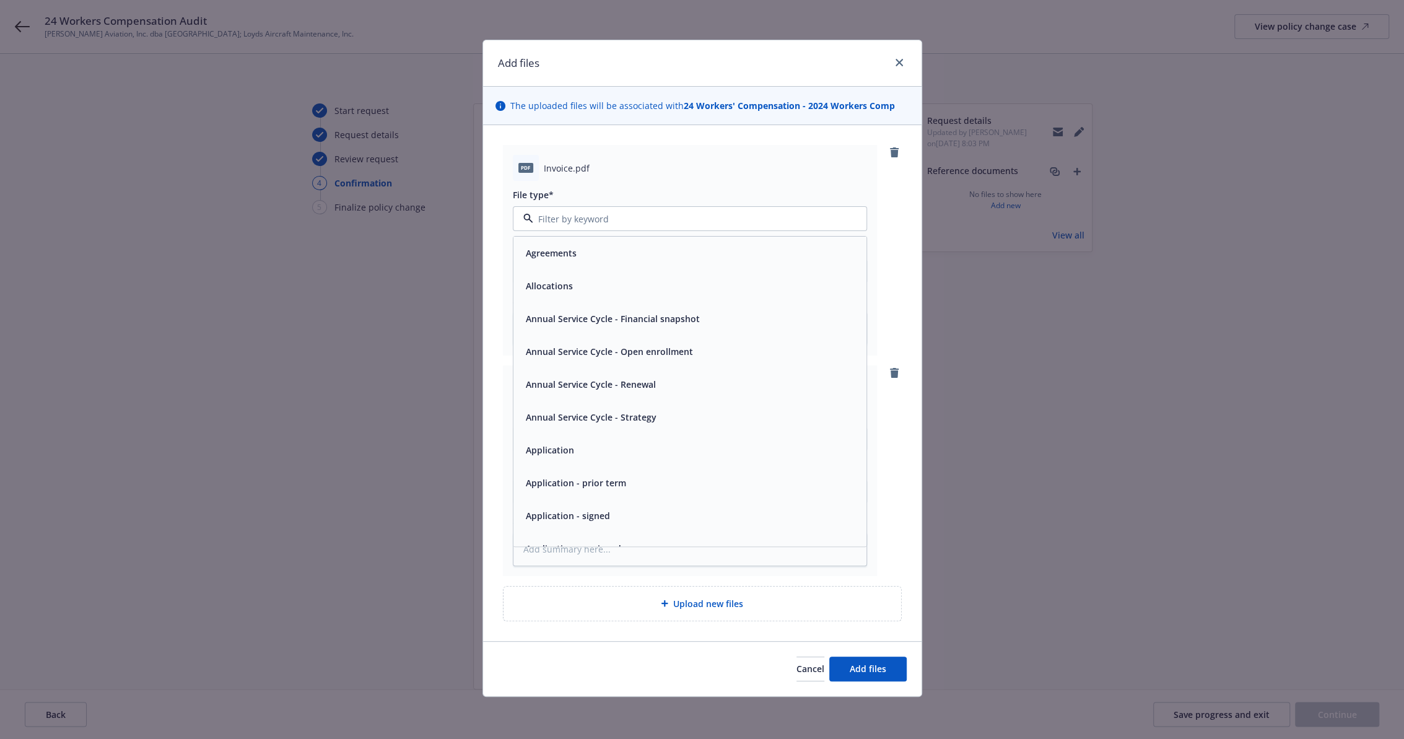
click at [638, 212] on input at bounding box center [687, 218] width 308 height 13
click at [850, 178] on div "pdf Invoice.pdf" at bounding box center [690, 168] width 354 height 26
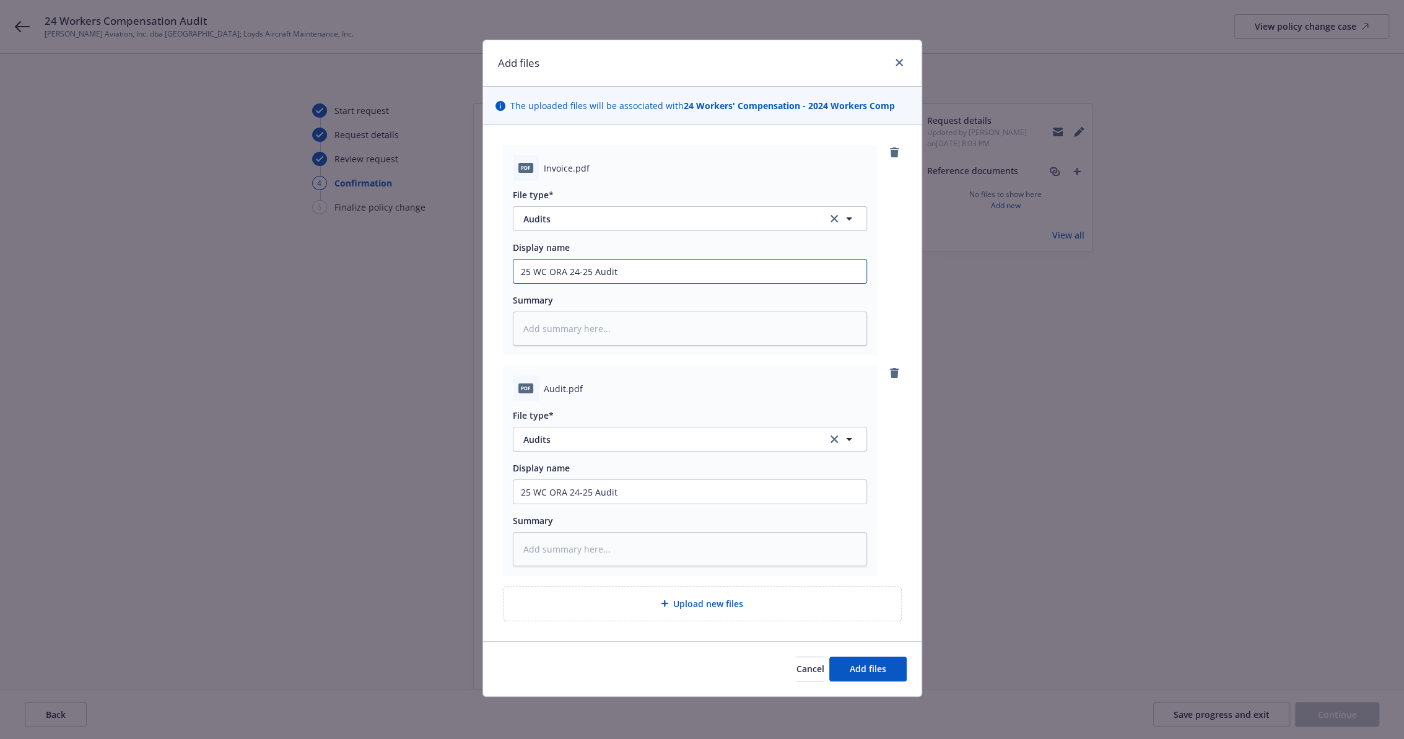
click at [694, 266] on input "25 WC ORA 24-25 Audit" at bounding box center [689, 271] width 353 height 24
type textarea "x"
type input "25 WC ORA 24-25 Audit"
paste input "Invoice"
type textarea "x"
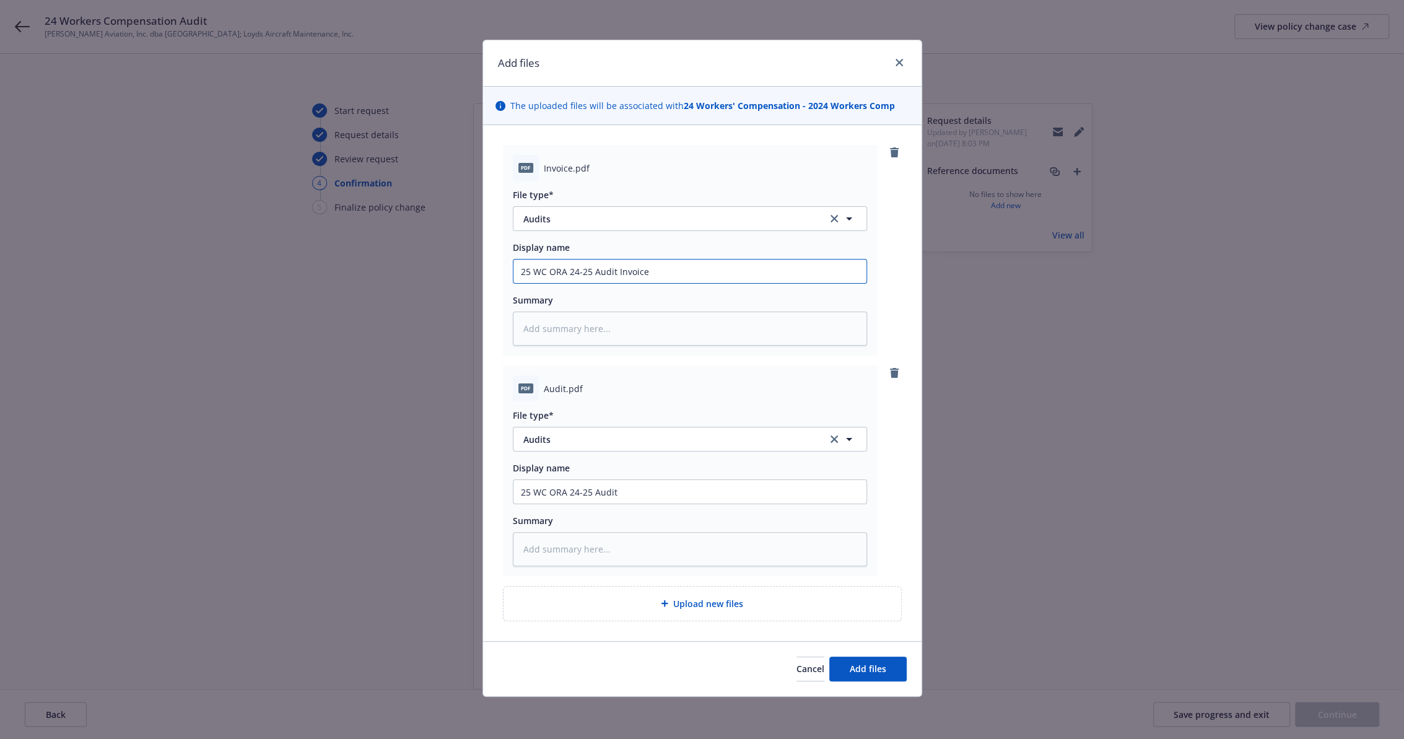
type input "25 WC ORA 24-25 Audit Invoice"
click at [897, 272] on div "pdf Invoice.pdf File type* Audits Display name 25 WC ORA 24-25 Audit Invoice Su…" at bounding box center [702, 250] width 399 height 211
click at [869, 668] on span "Add files" at bounding box center [868, 669] width 37 height 12
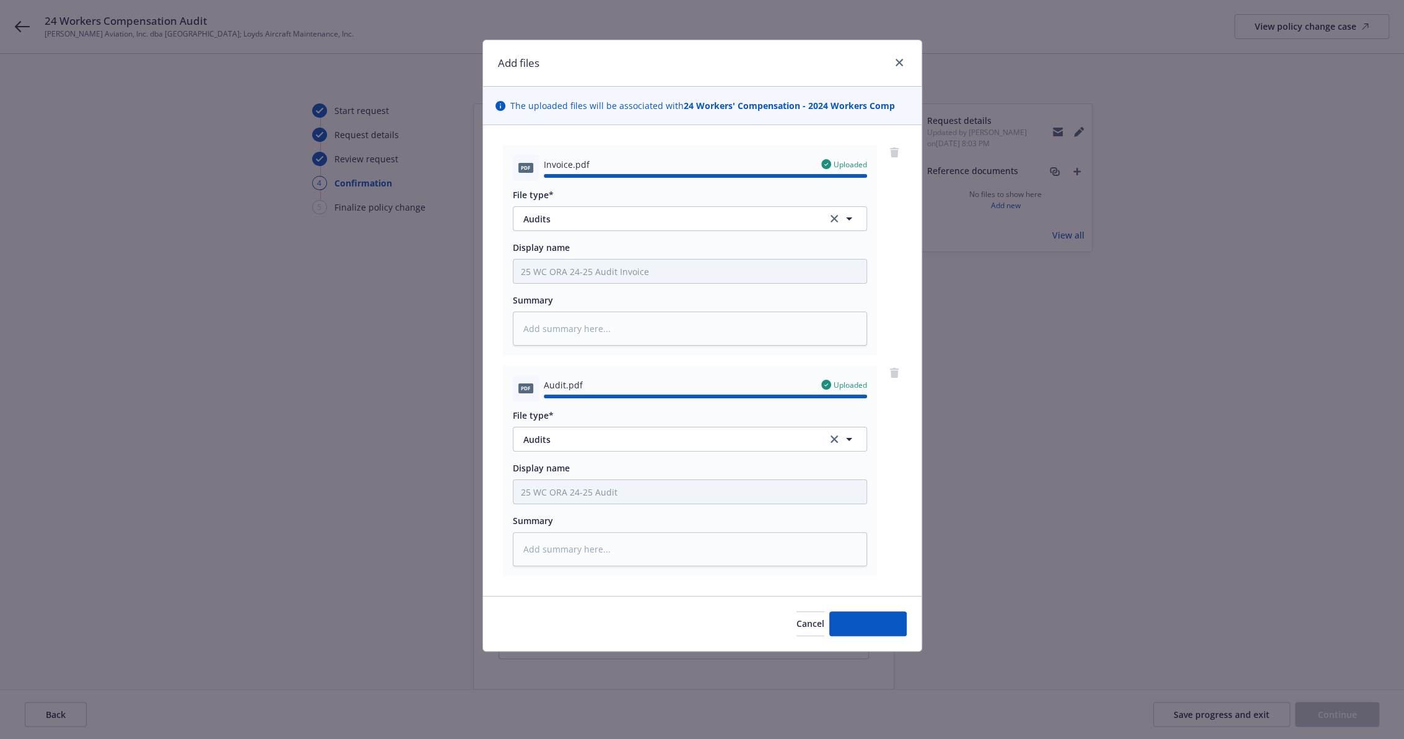
type textarea "x"
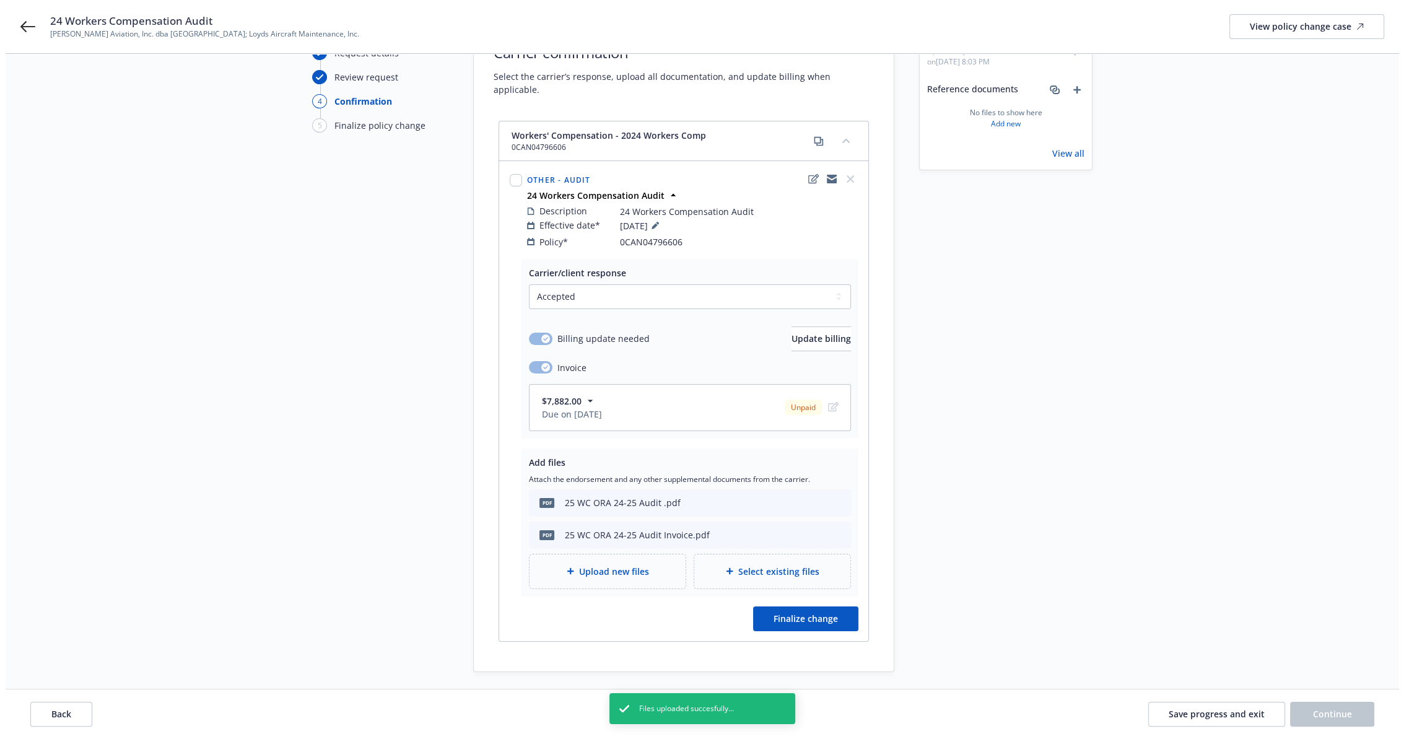
scroll to position [131, 0]
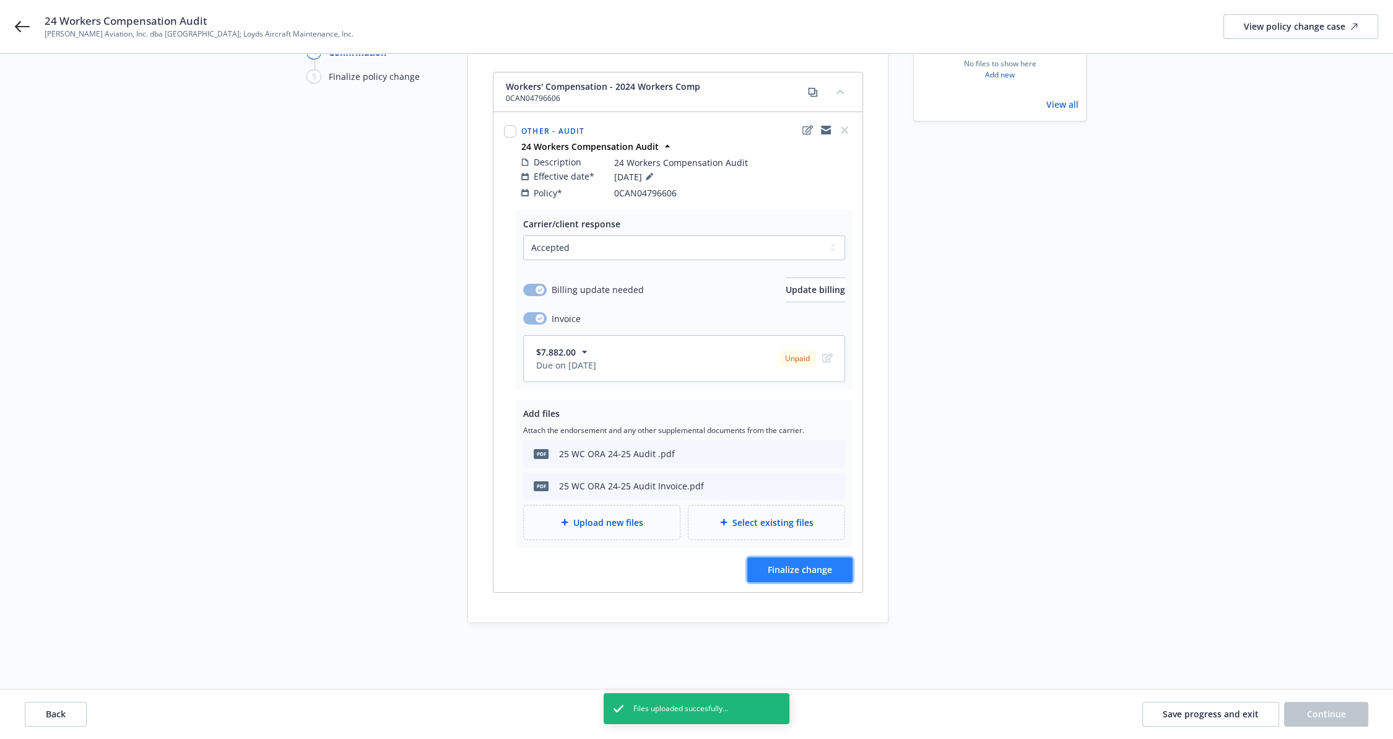
click at [785, 564] on span "Finalize change" at bounding box center [800, 570] width 64 height 12
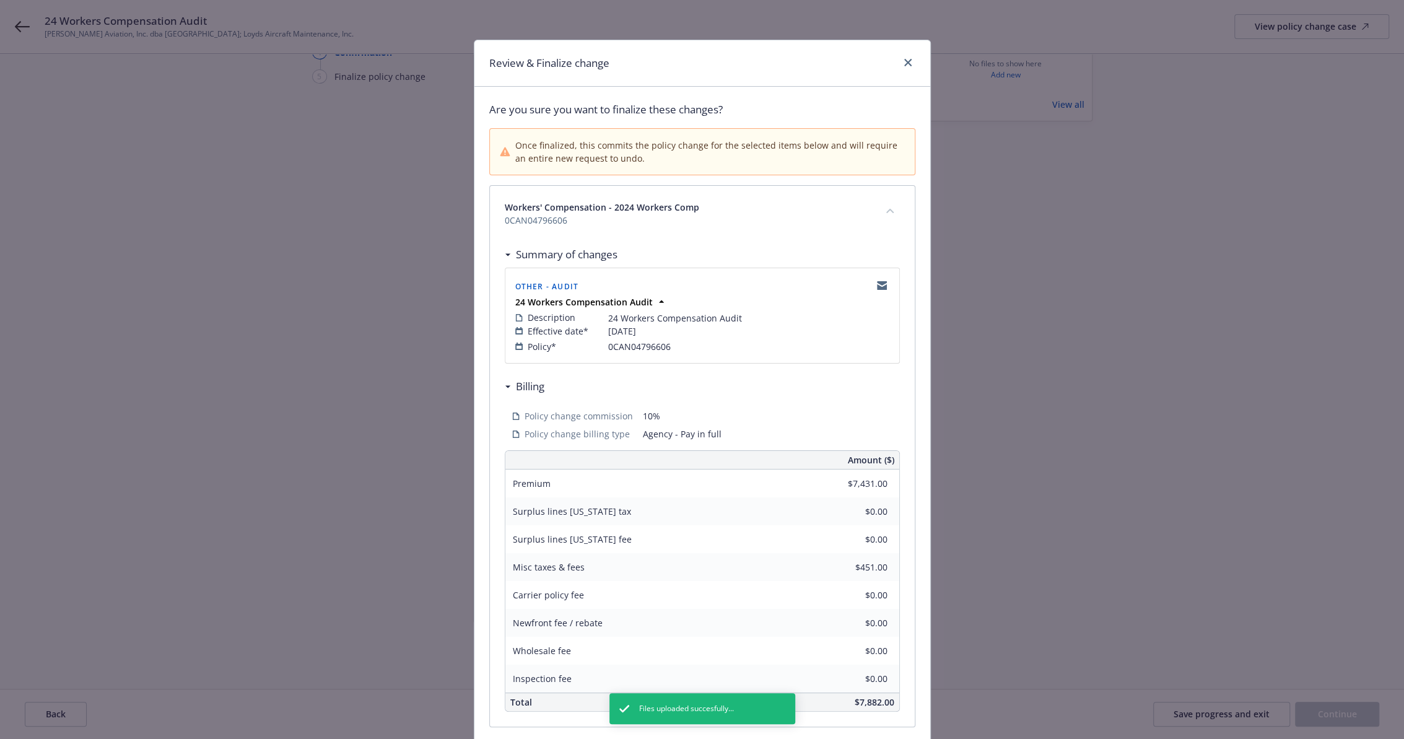
scroll to position [98, 0]
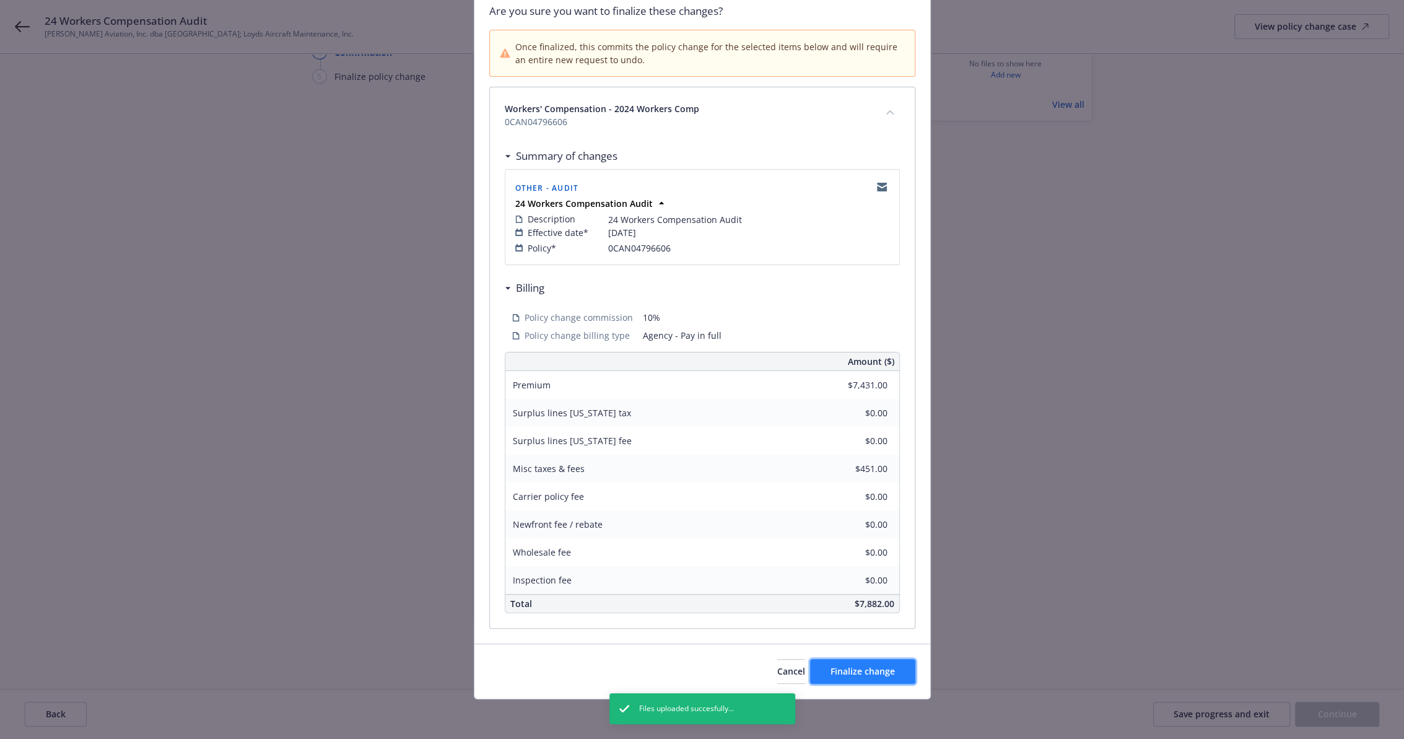
click at [875, 666] on span "Finalize change" at bounding box center [862, 671] width 64 height 12
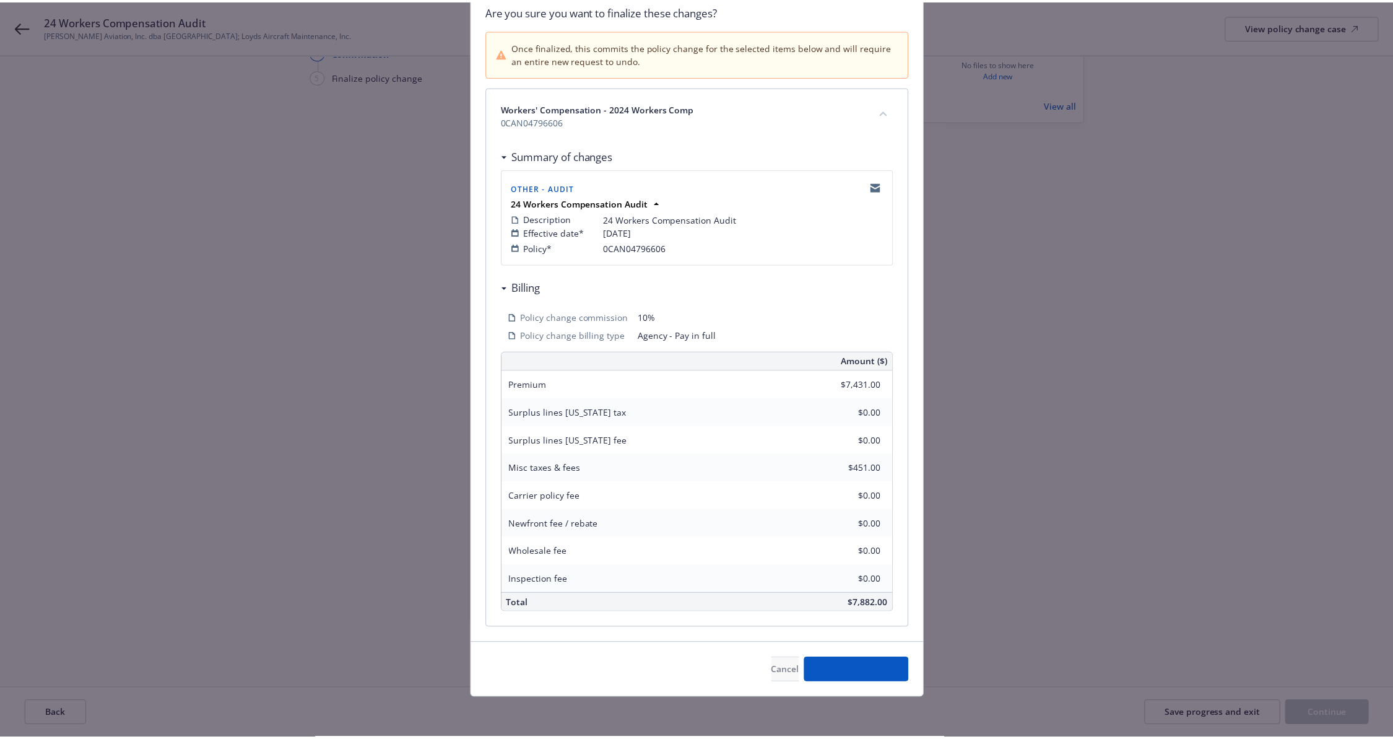
scroll to position [129, 0]
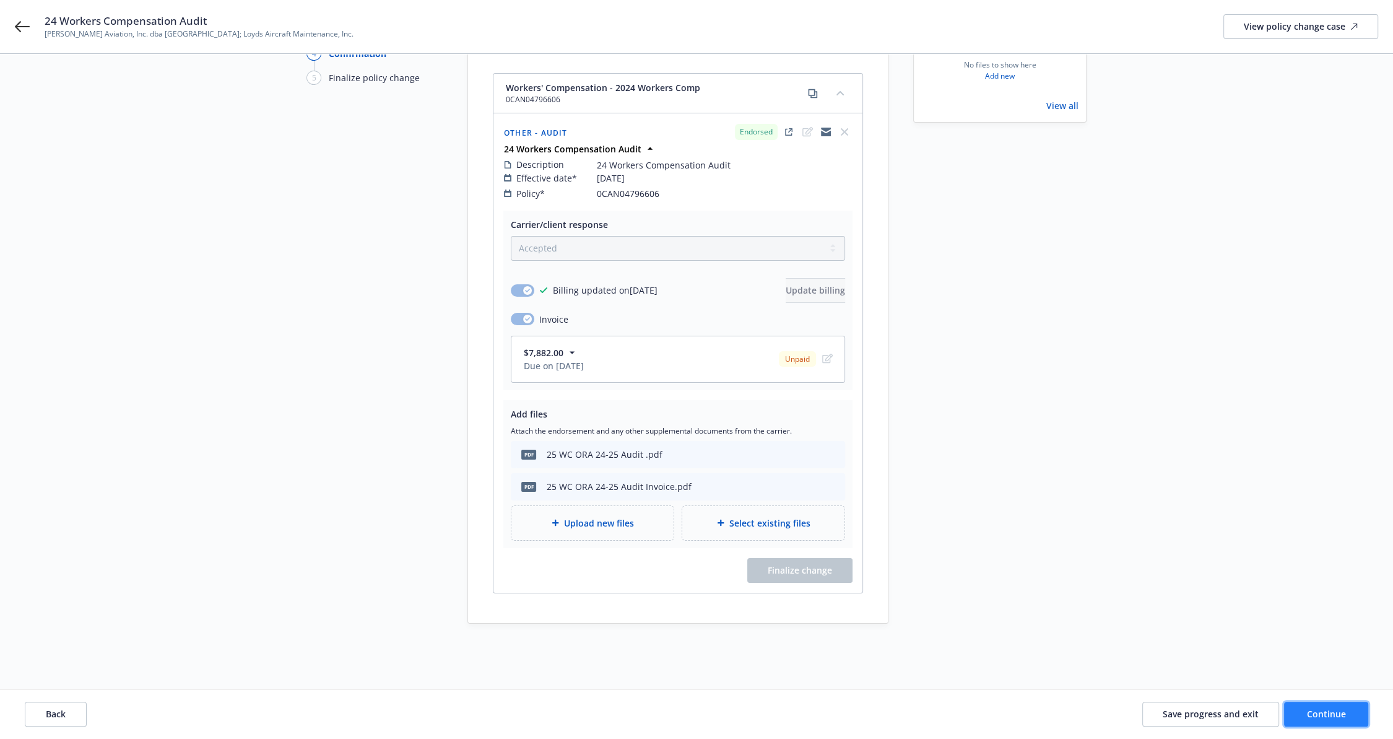
click at [1330, 709] on span "Continue" at bounding box center [1326, 714] width 39 height 12
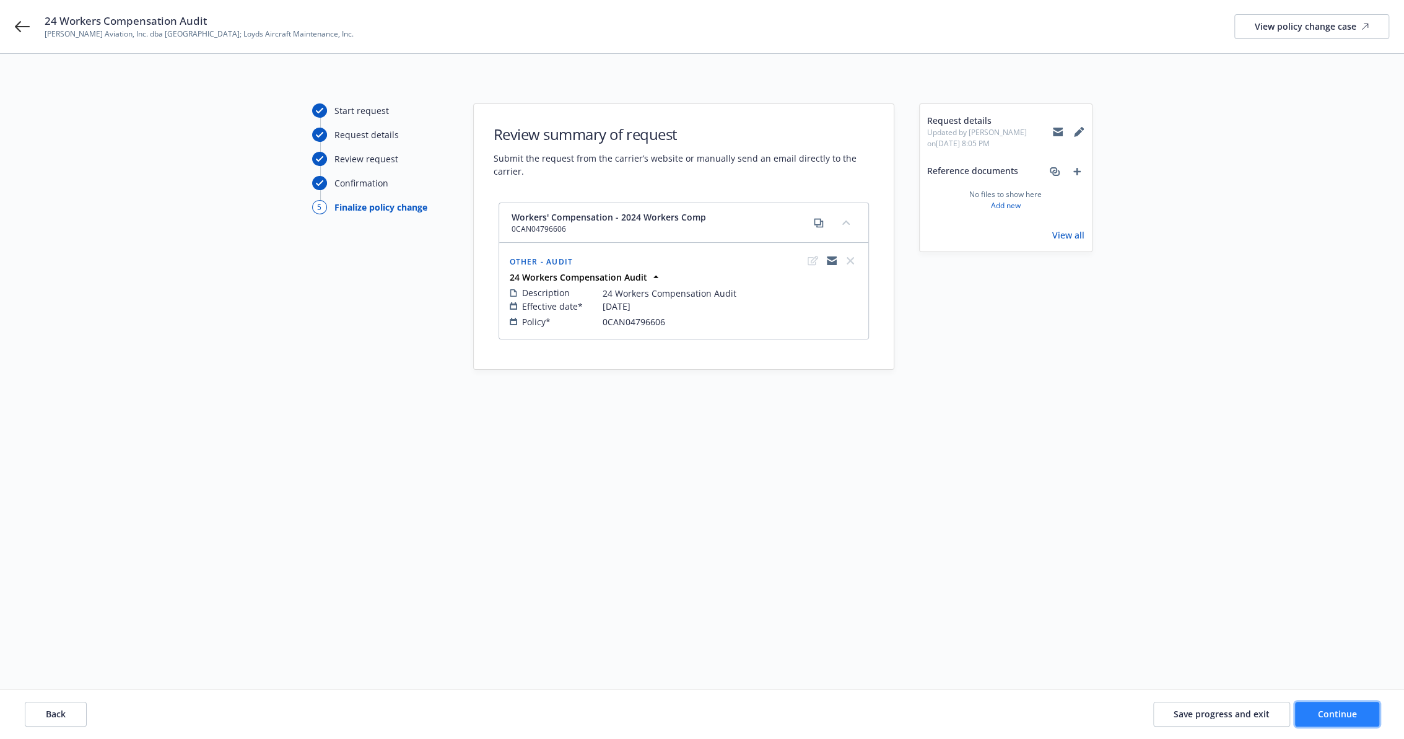
click at [1330, 709] on span "Continue" at bounding box center [1337, 714] width 39 height 12
select select "ACCEPTED"
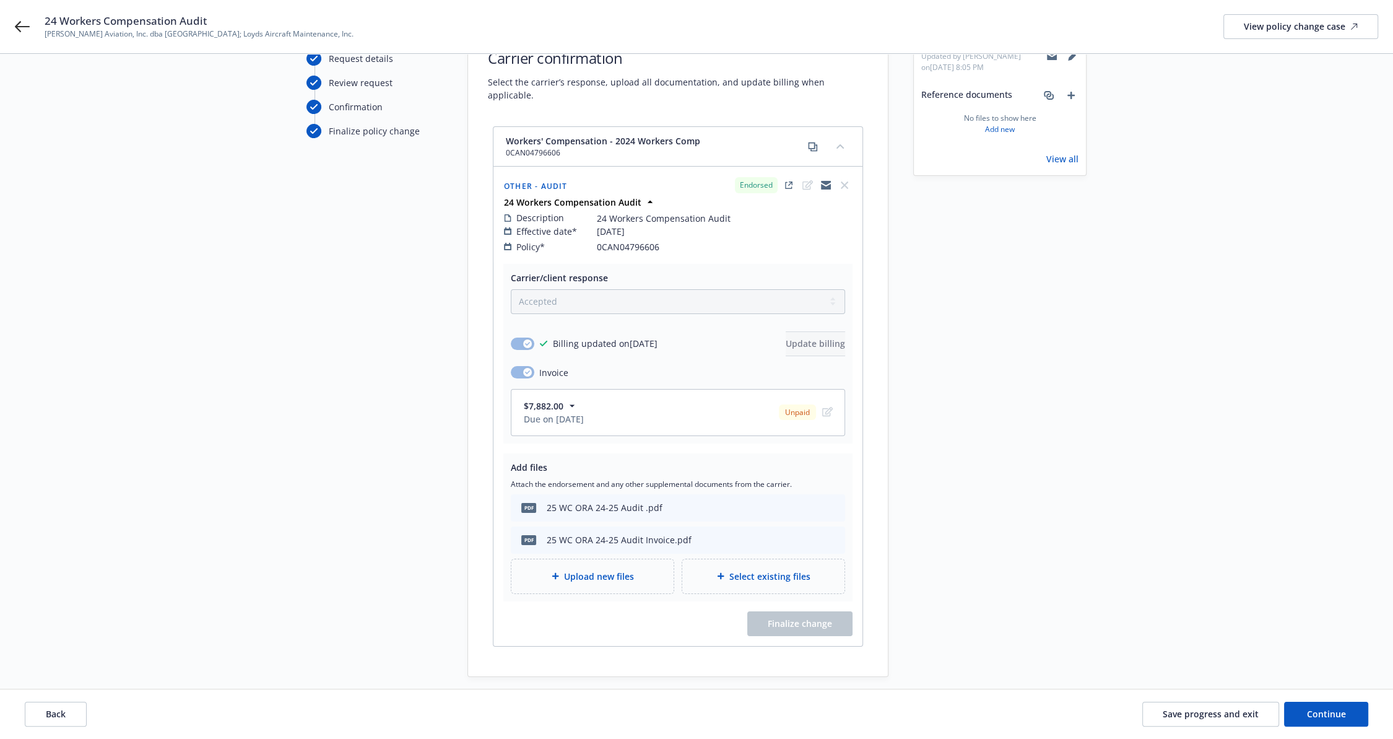
scroll to position [129, 0]
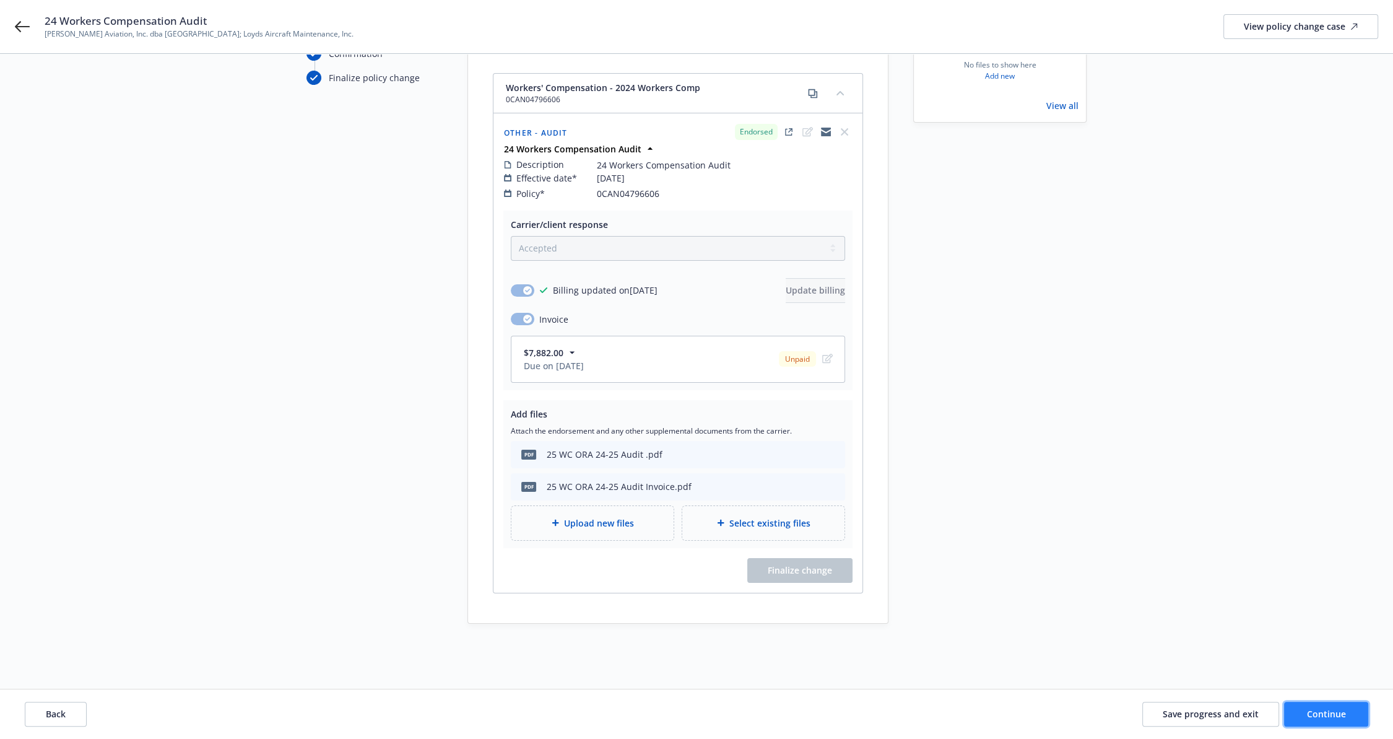
click at [1338, 717] on span "Continue" at bounding box center [1326, 714] width 39 height 12
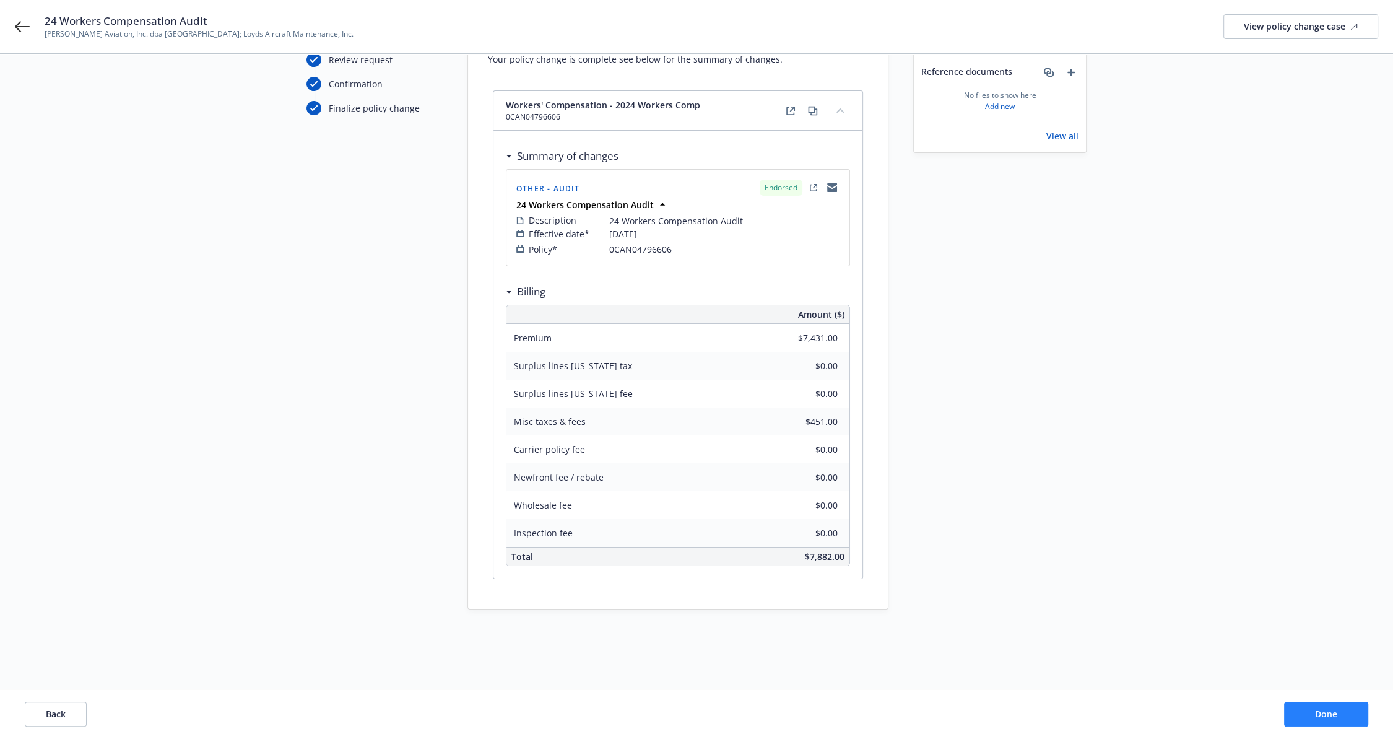
scroll to position [99, 0]
click at [1338, 717] on button "Done" at bounding box center [1326, 714] width 84 height 25
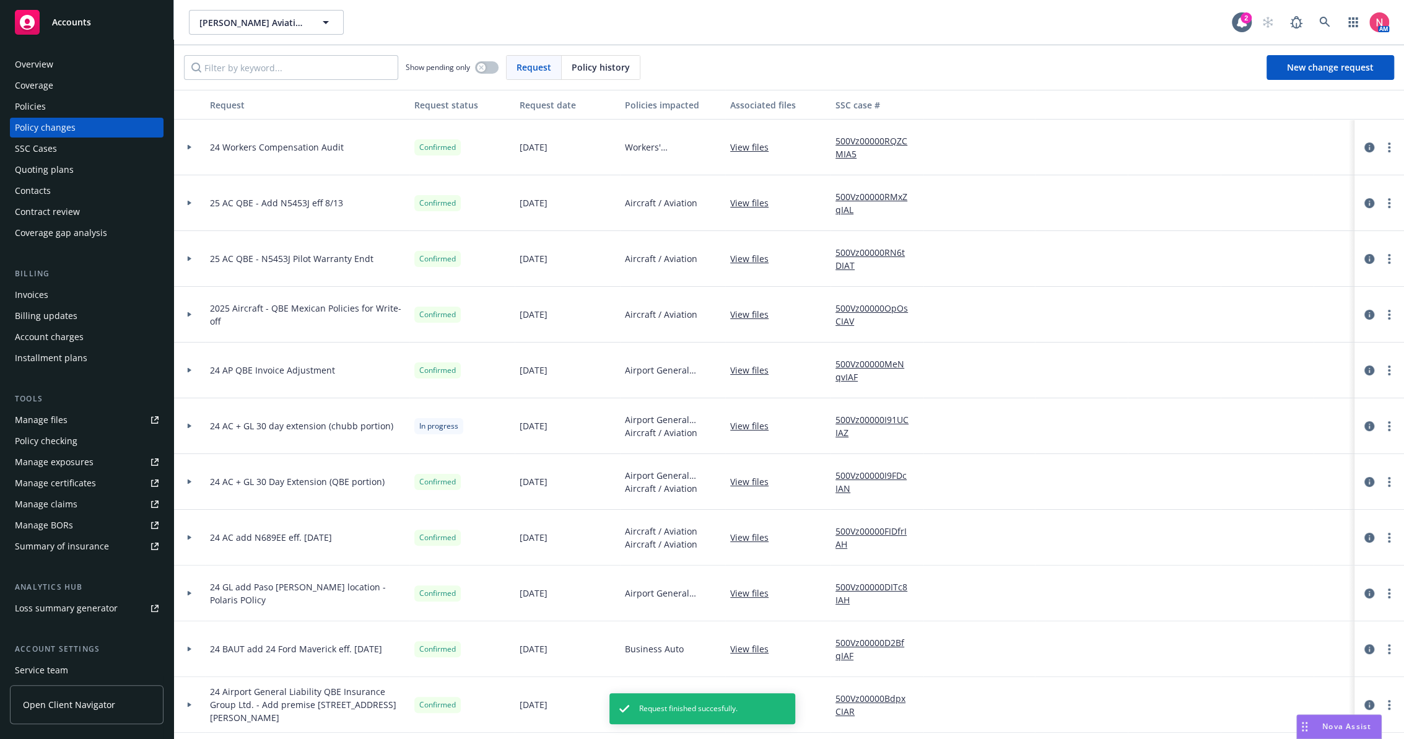
click at [58, 414] on div "Manage files" at bounding box center [41, 420] width 53 height 20
click at [79, 108] on div "Policies" at bounding box center [87, 107] width 144 height 20
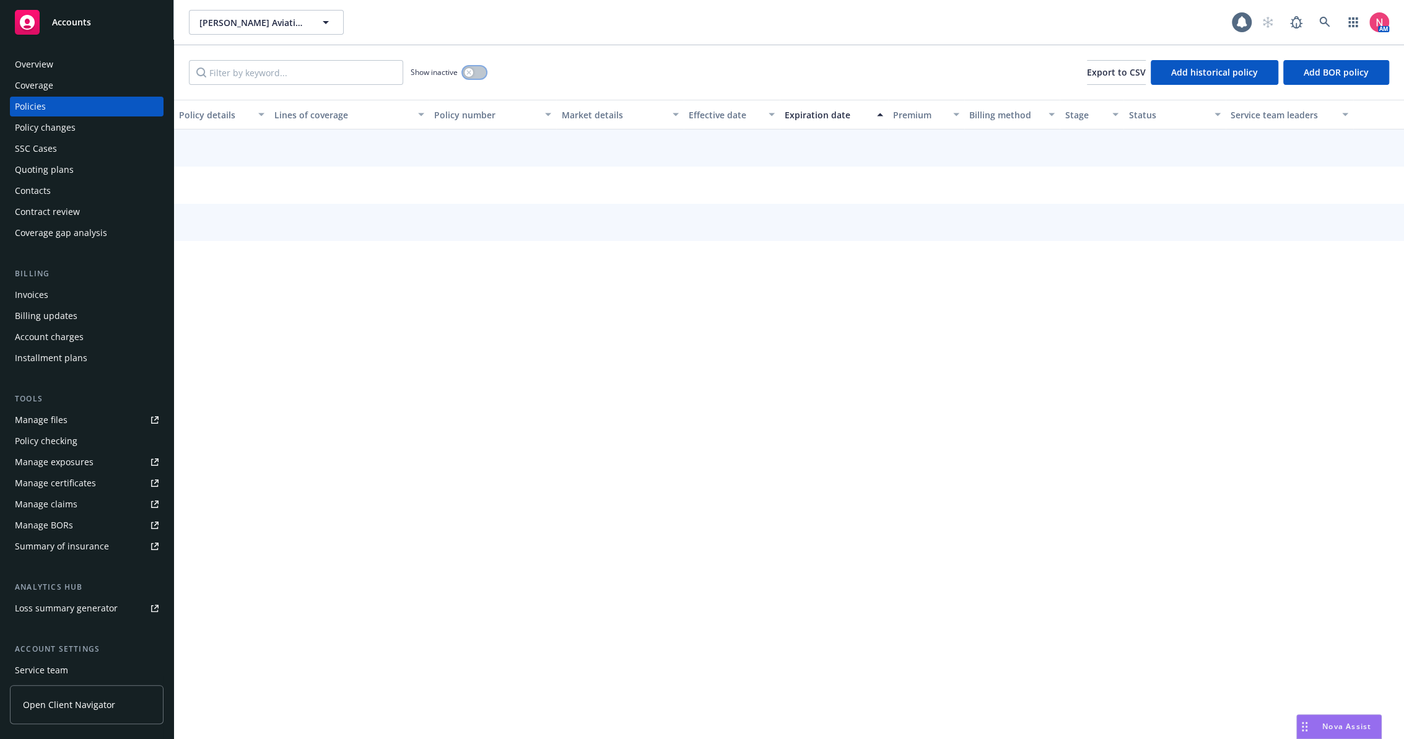
click at [479, 67] on button "button" at bounding box center [475, 72] width 24 height 12
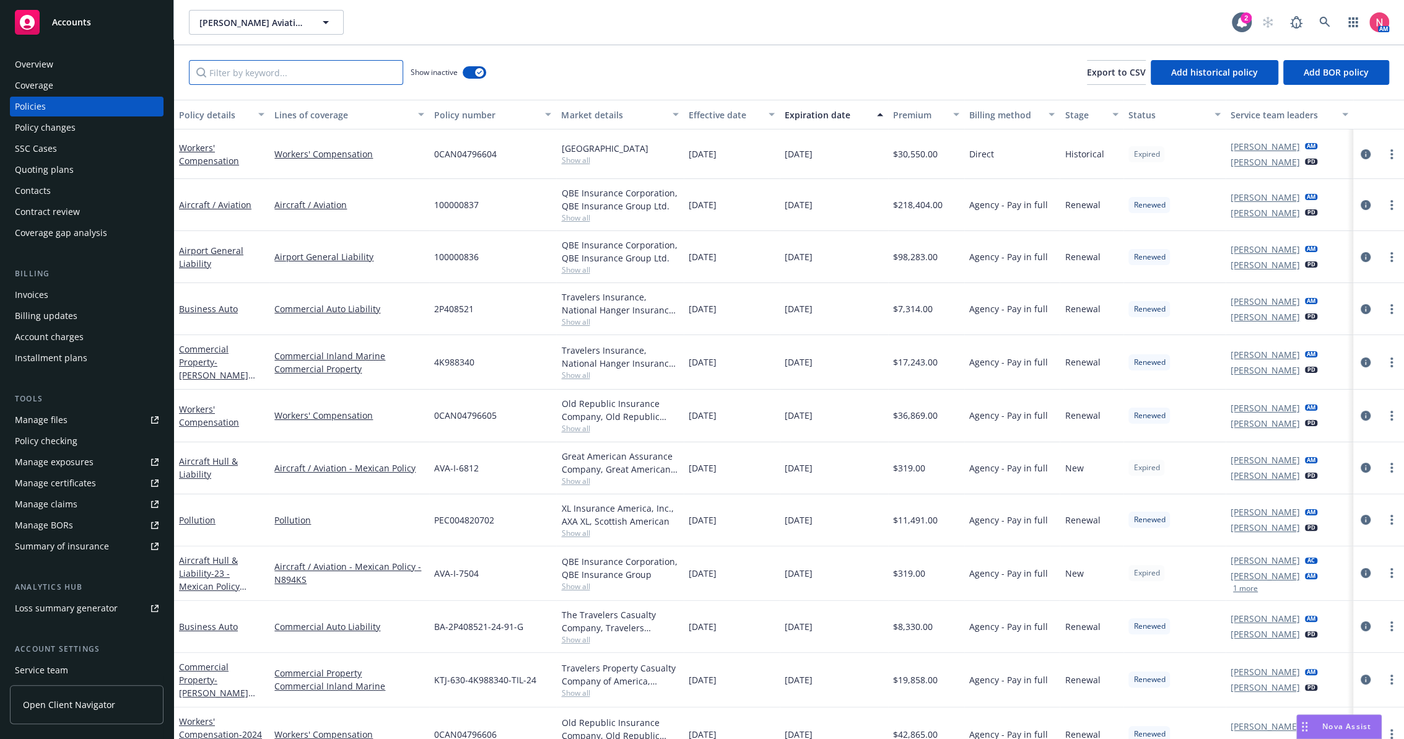
click at [332, 67] on input "Filter by keyword..." at bounding box center [296, 72] width 214 height 25
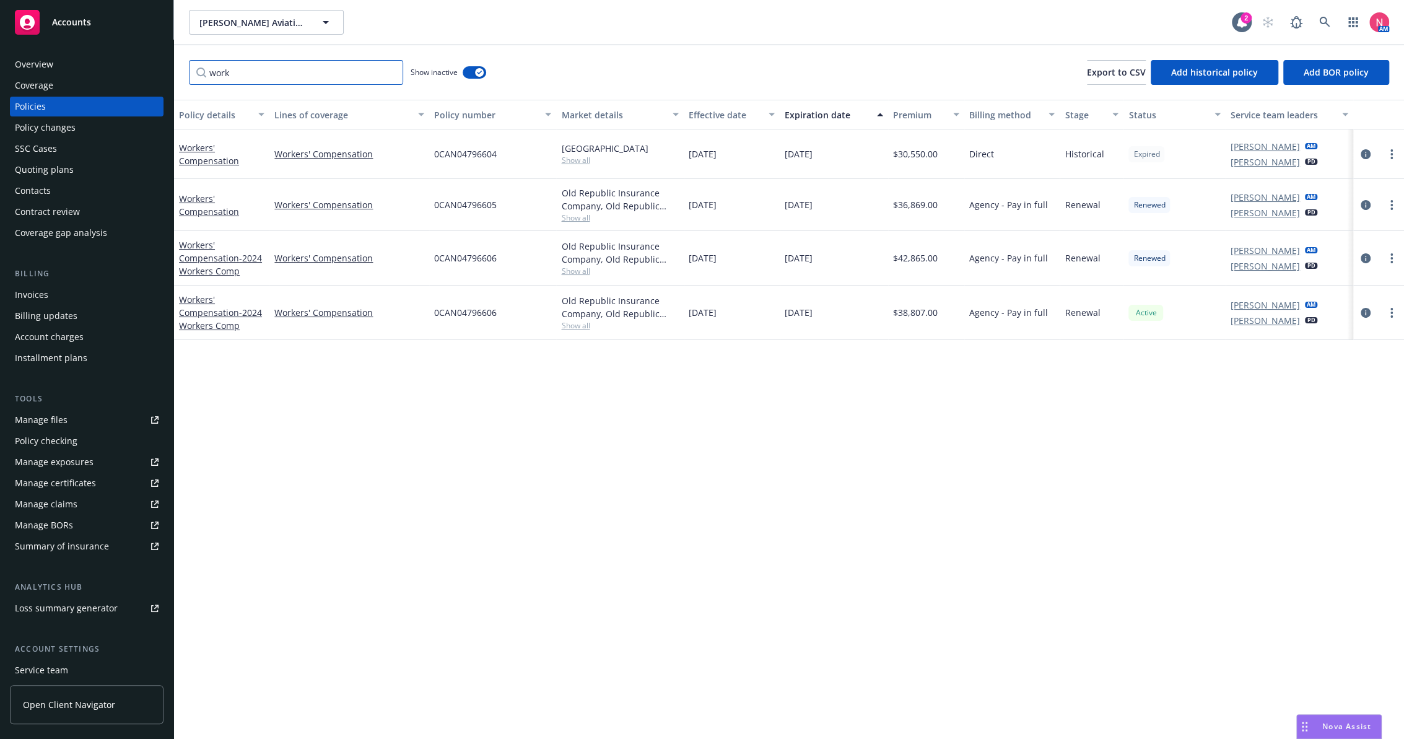
type input "work"
click at [817, 510] on div "Policy details Lines of coverage Policy number Market details Effective date Ex…" at bounding box center [789, 419] width 1230 height 639
click at [1364, 259] on icon "circleInformation" at bounding box center [1366, 258] width 10 height 10
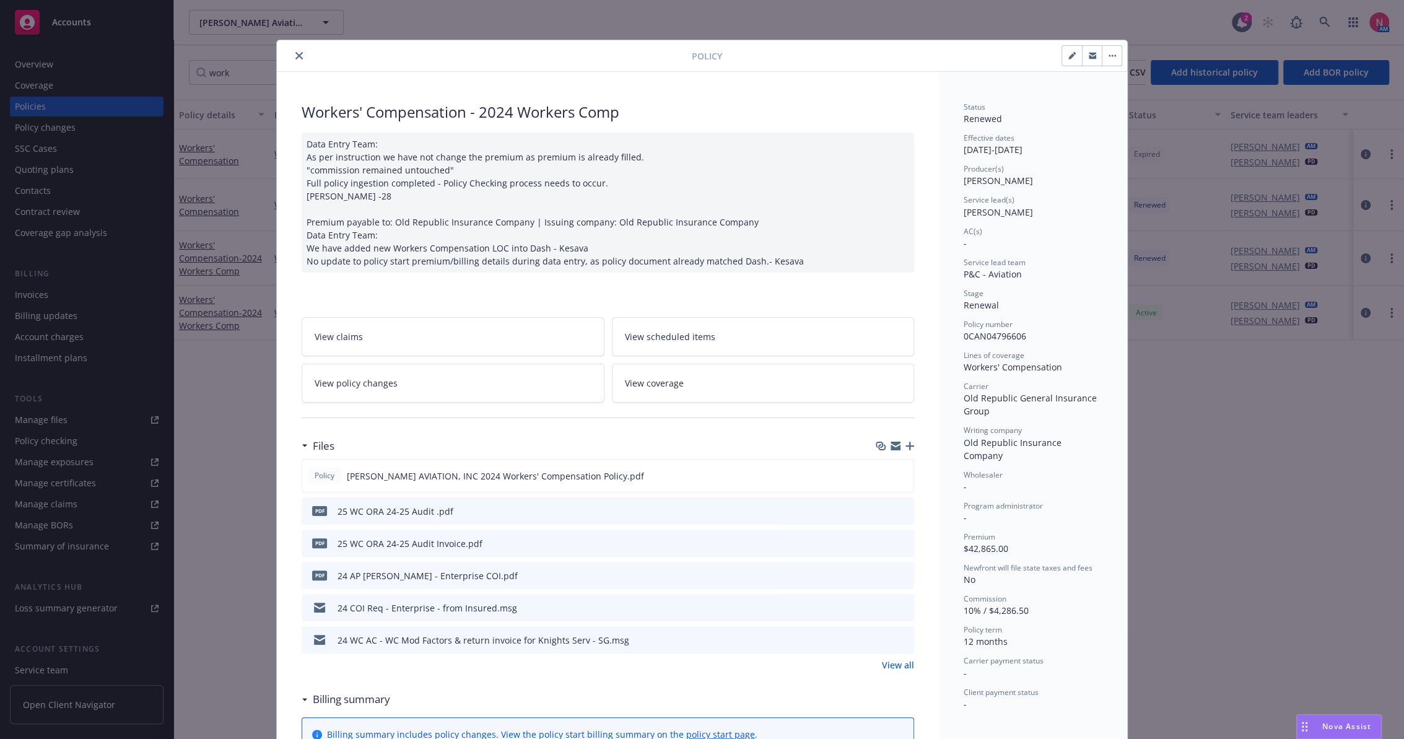
scroll to position [37, 0]
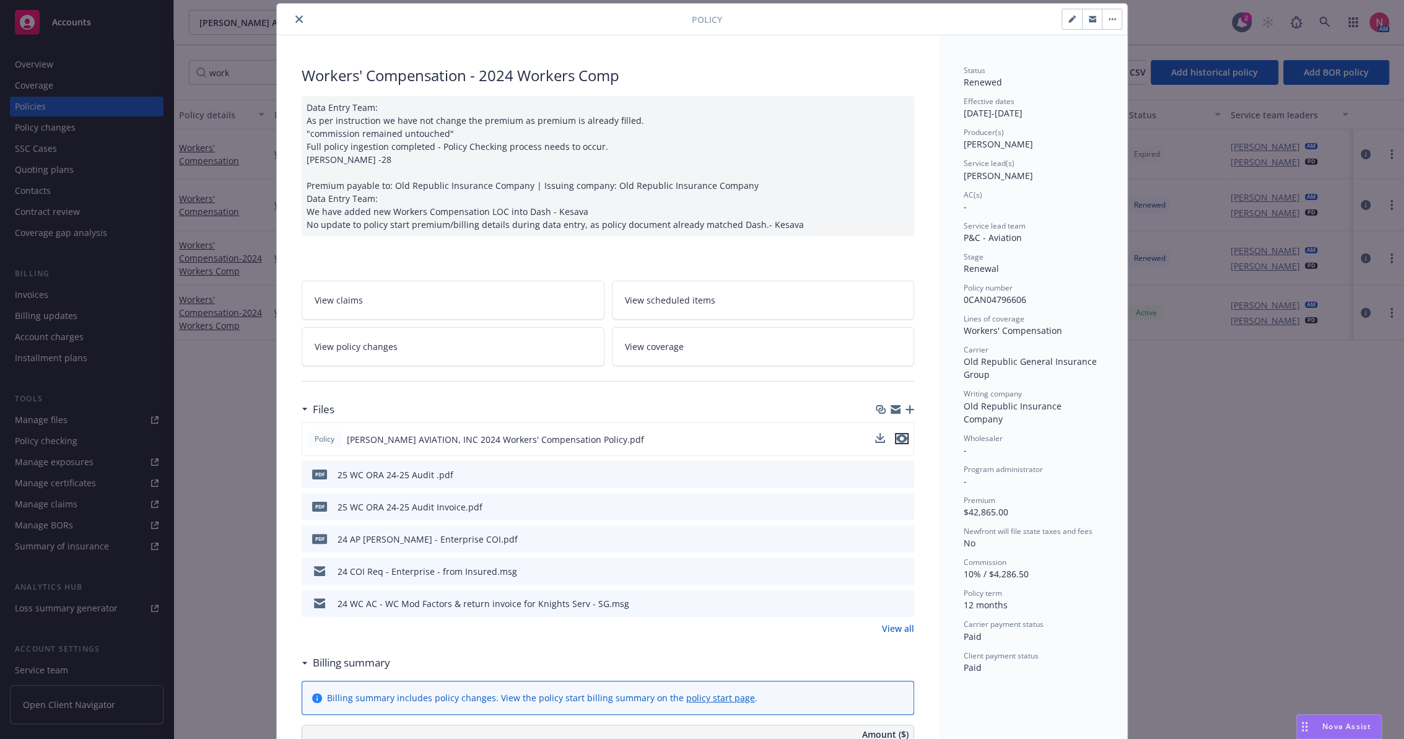
click at [900, 435] on icon "preview file" at bounding box center [901, 438] width 11 height 9
click at [296, 14] on button "close" at bounding box center [299, 19] width 15 height 15
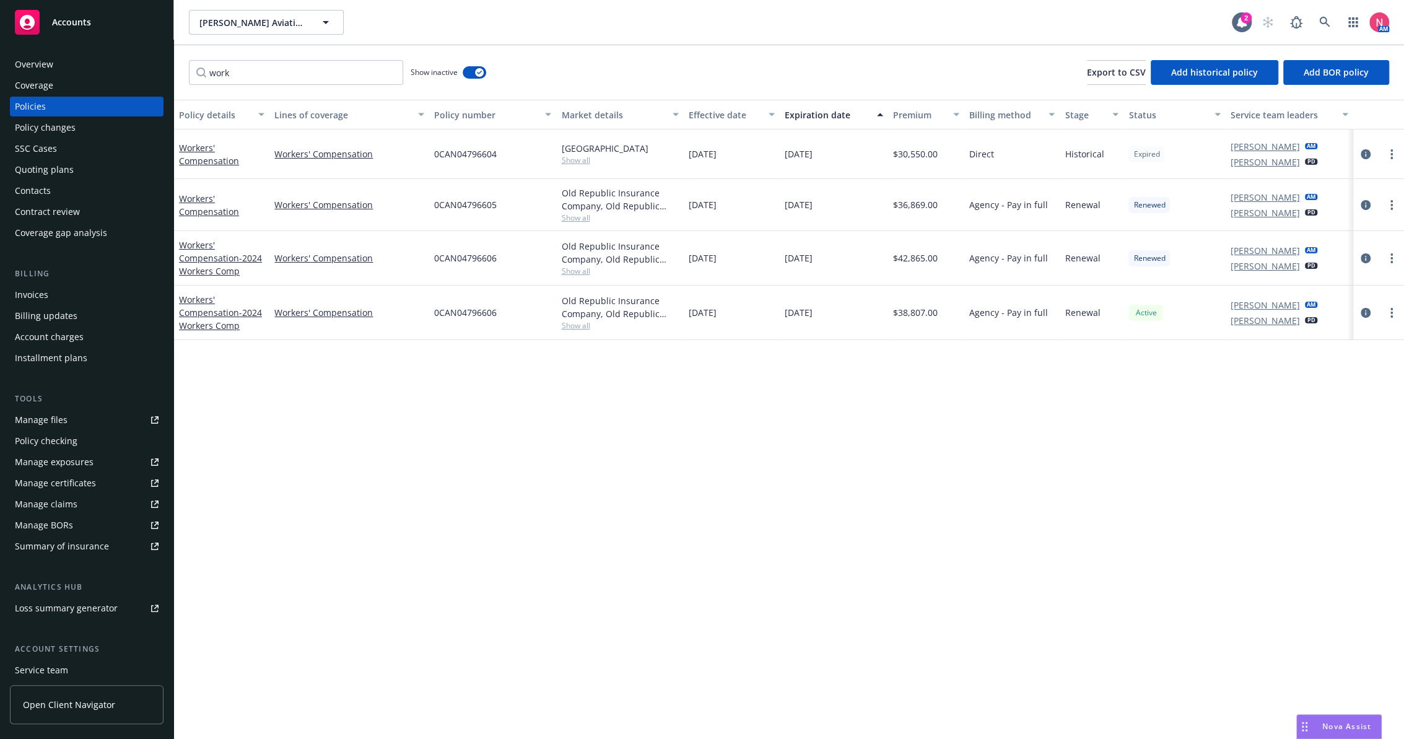
click at [66, 288] on div "Invoices" at bounding box center [87, 295] width 144 height 20
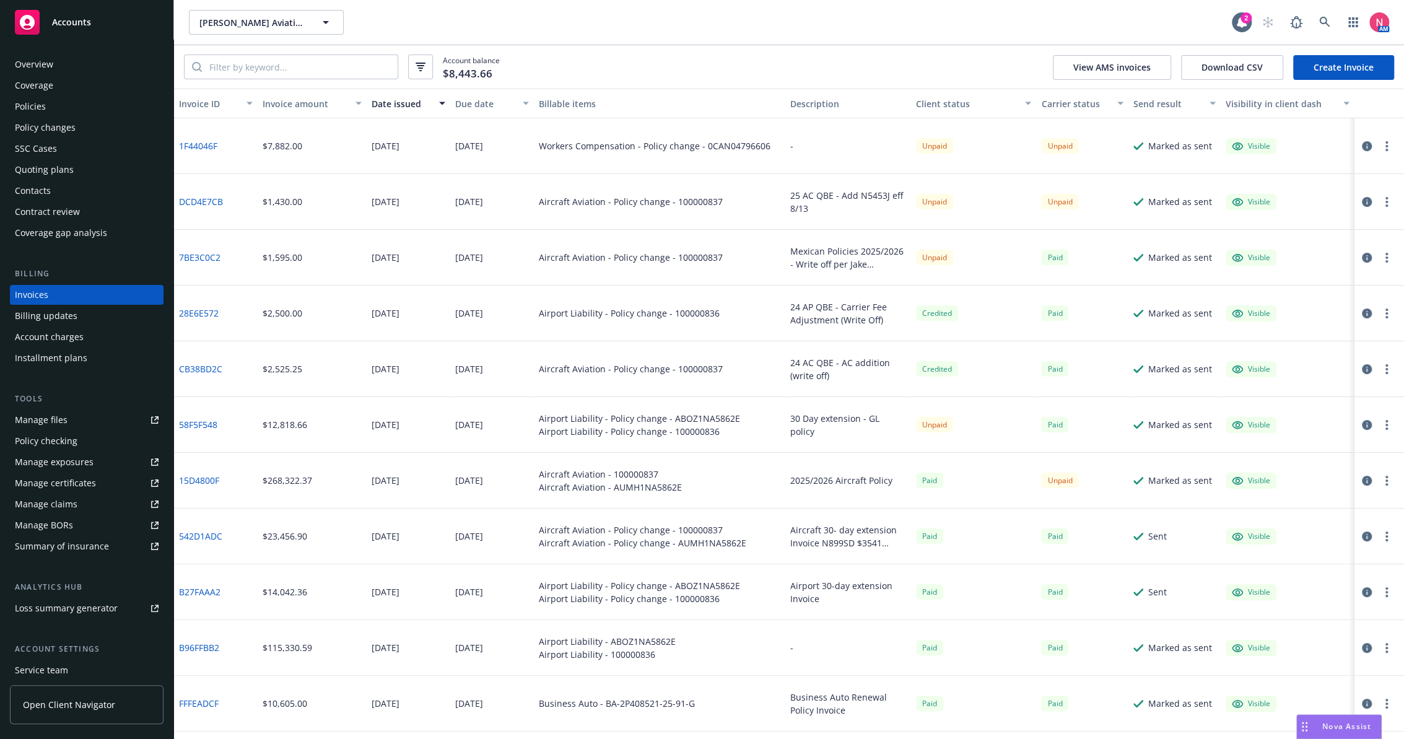
click at [1385, 150] on icon "button" at bounding box center [1386, 146] width 2 height 10
click at [1300, 220] on link "Copy invoice URL" at bounding box center [1304, 221] width 158 height 25
click at [203, 146] on link "1F44046F" at bounding box center [198, 145] width 38 height 13
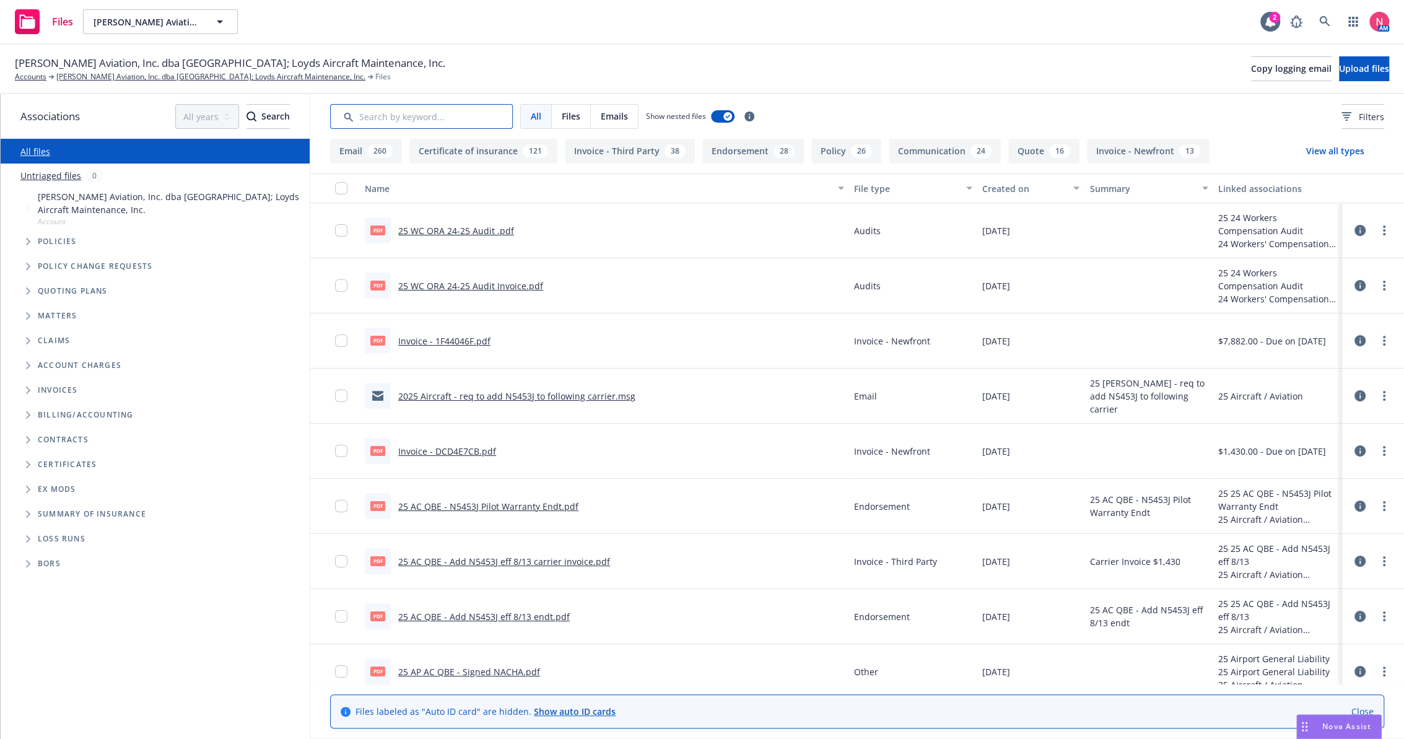
click at [417, 104] on input "Search by keyword..." at bounding box center [421, 116] width 183 height 25
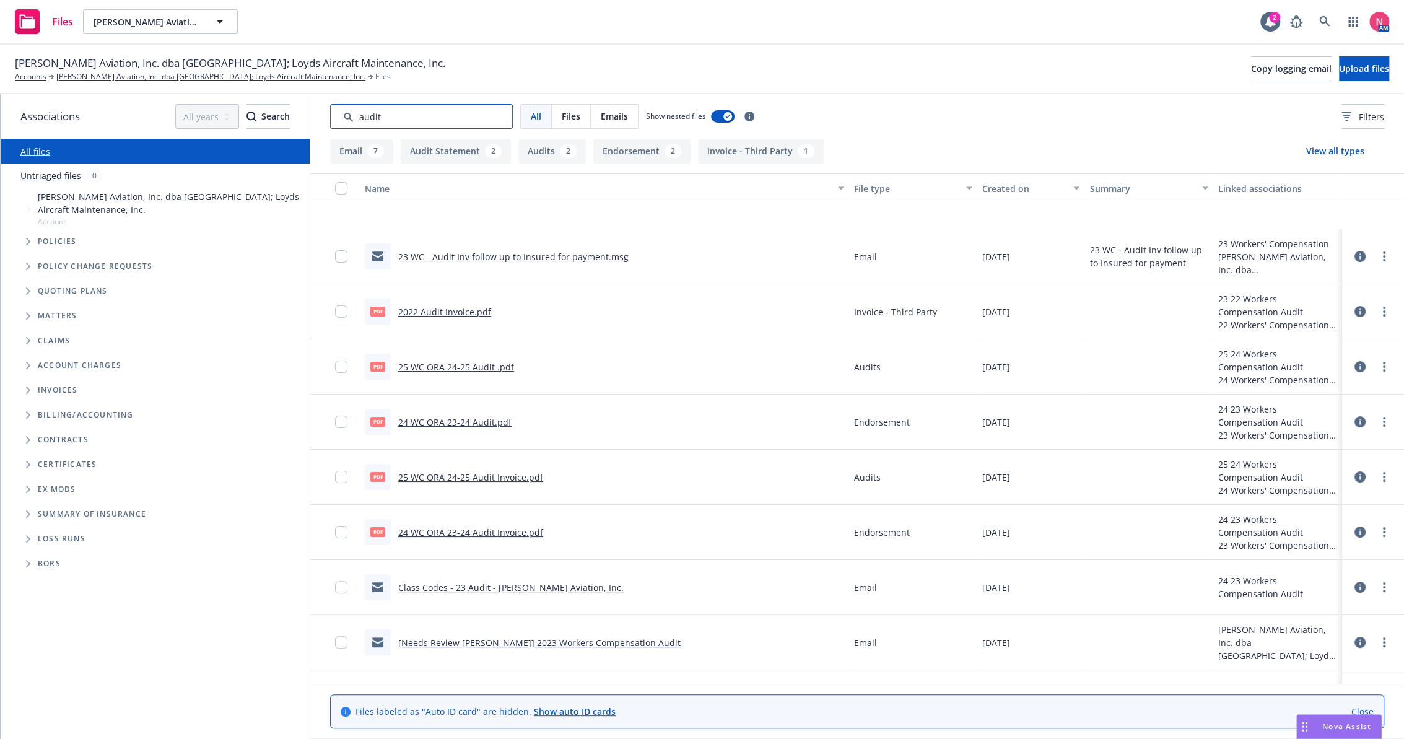
scroll to position [275, 0]
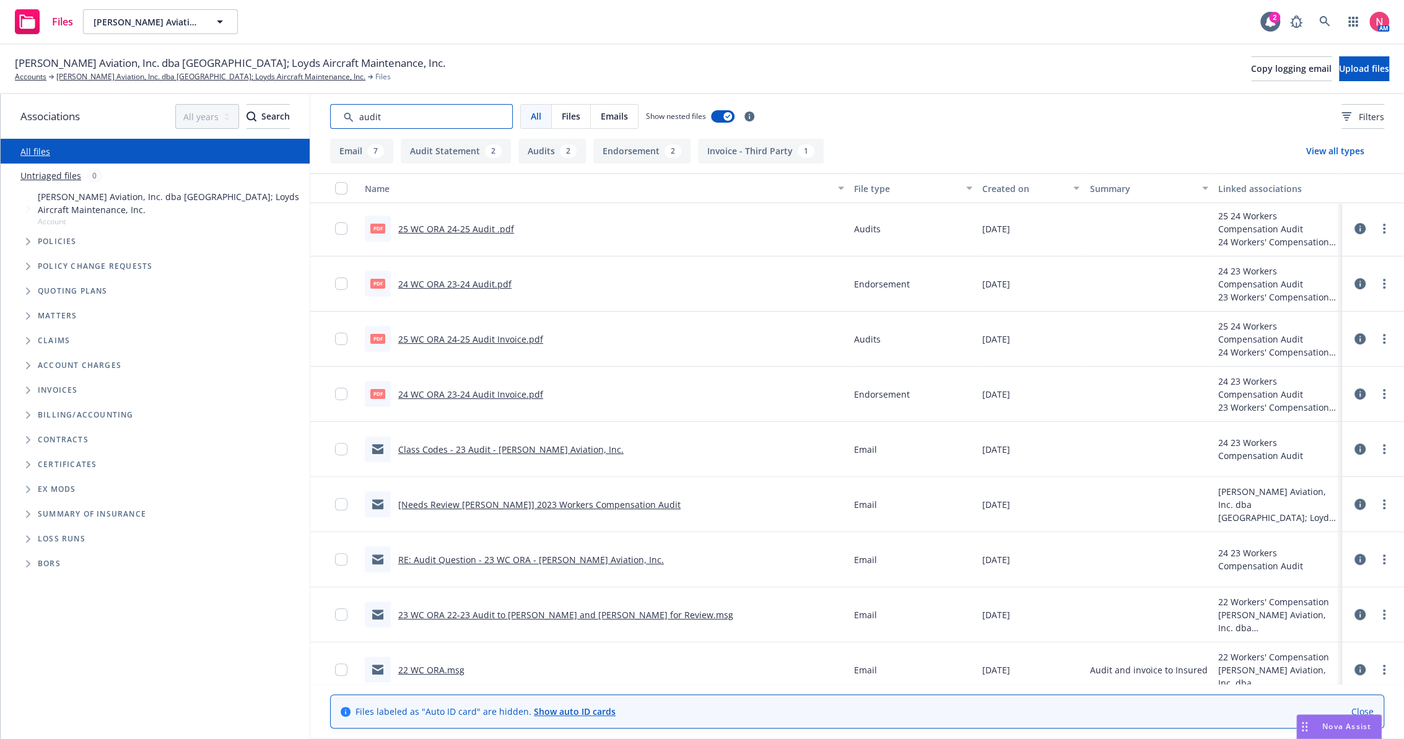
type input "audit"
click at [505, 504] on link "[Needs Review [PERSON_NAME]] 2023 Workers Compensation Audit" at bounding box center [539, 505] width 282 height 12
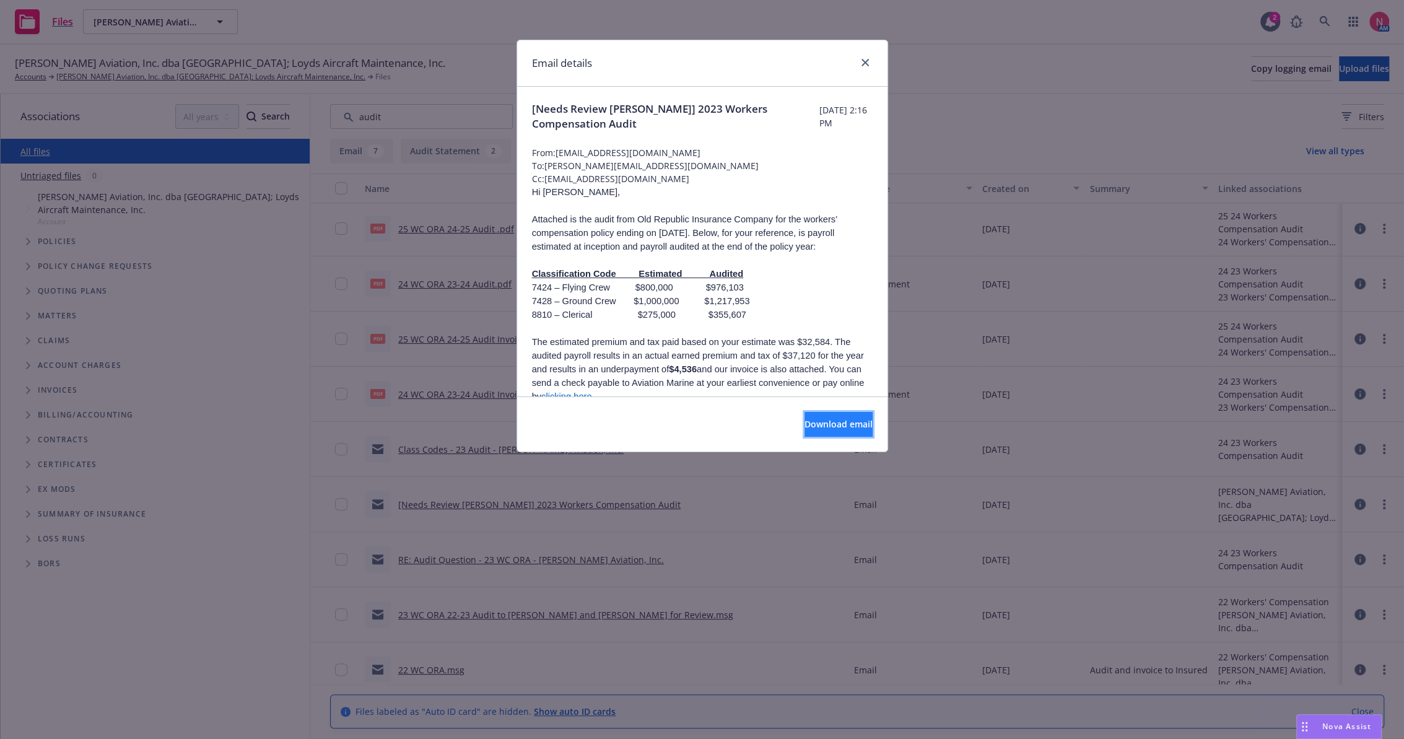
click at [804, 427] on span "Download email" at bounding box center [838, 424] width 68 height 12
click at [864, 59] on icon "close" at bounding box center [864, 62] width 7 height 7
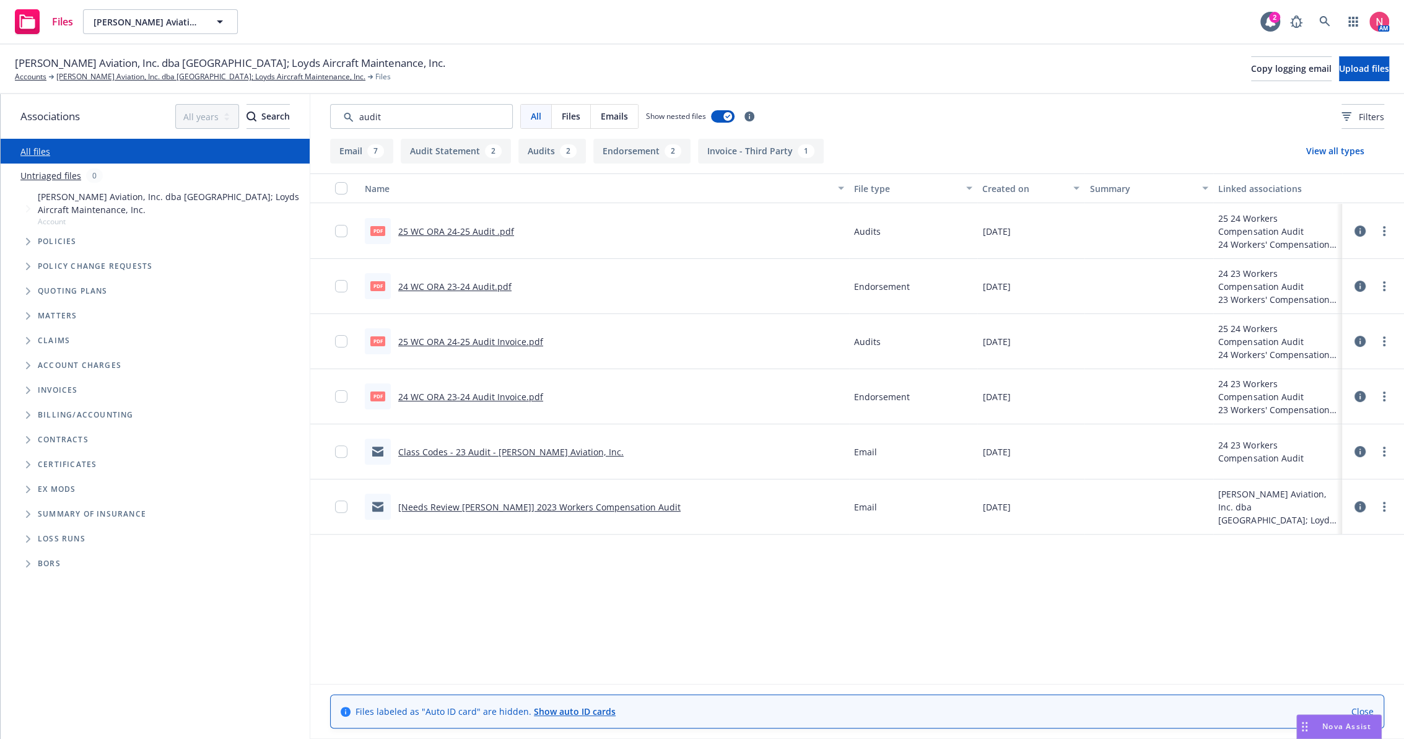
scroll to position [0, 0]
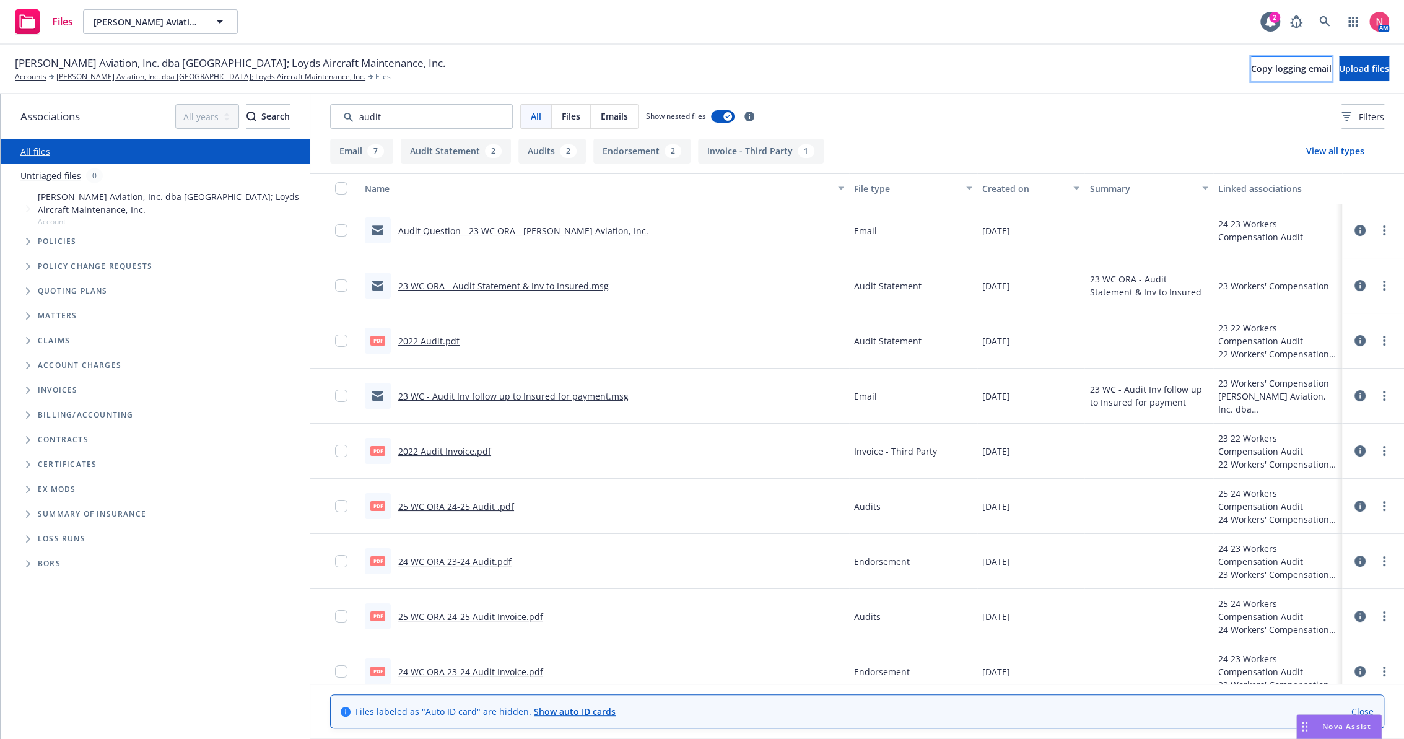
click at [1263, 71] on span "Copy logging email" at bounding box center [1291, 69] width 81 height 12
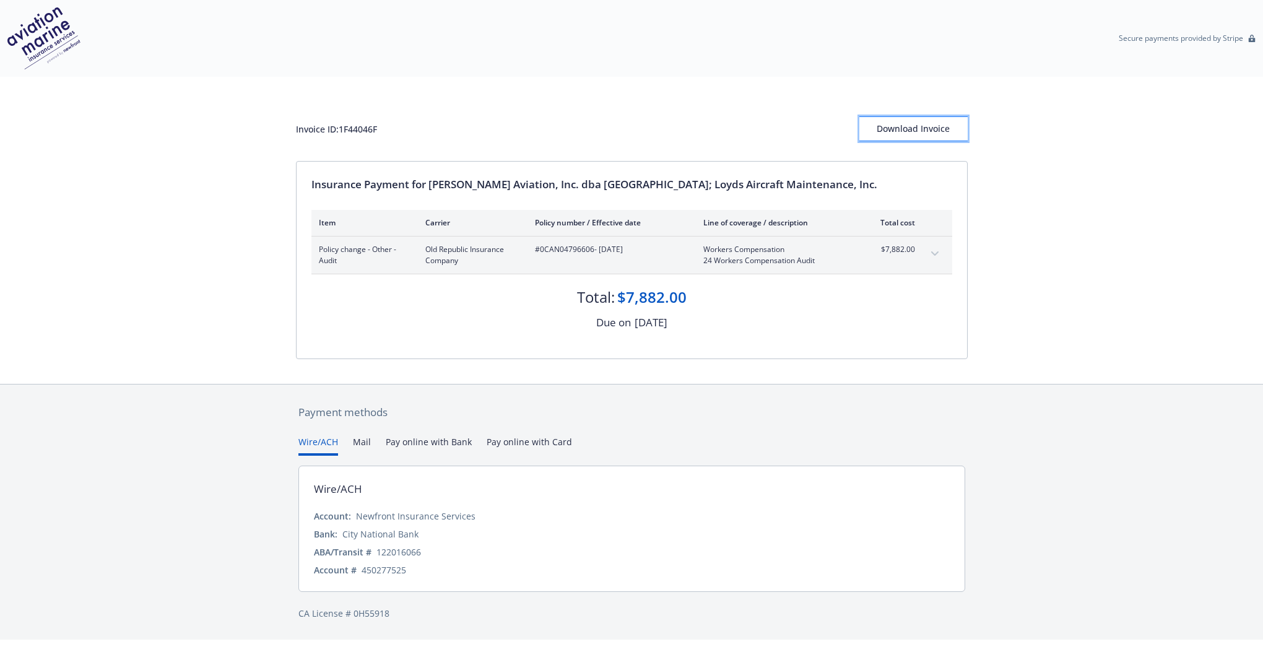
click at [930, 133] on div "Download Invoice" at bounding box center [914, 129] width 108 height 24
